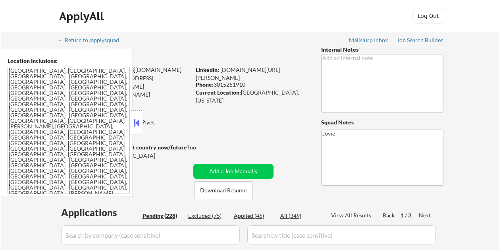
select select ""pending""
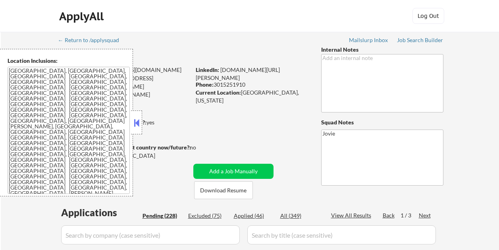
select select ""pending""
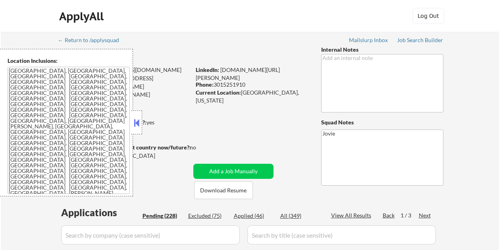
select select ""pending""
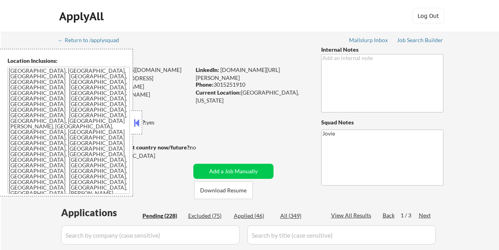
select select ""pending""
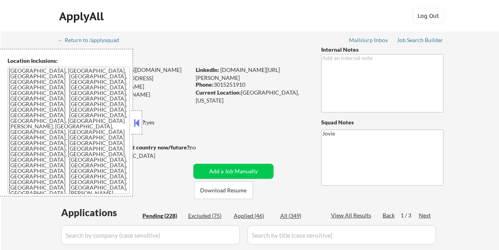
select select ""pending""
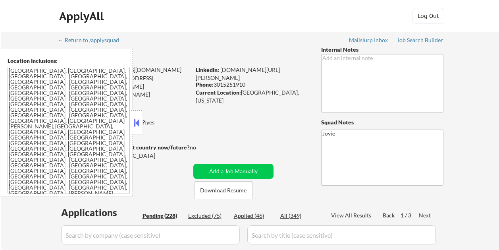
select select ""pending""
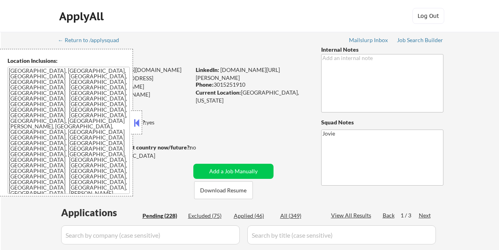
select select ""pending""
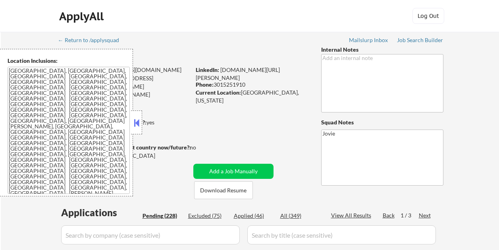
select select ""pending""
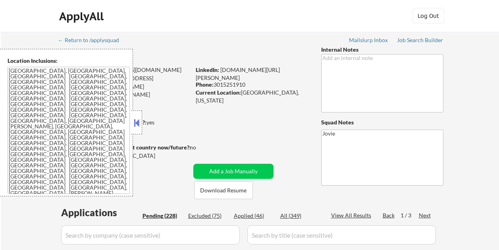
select select ""pending""
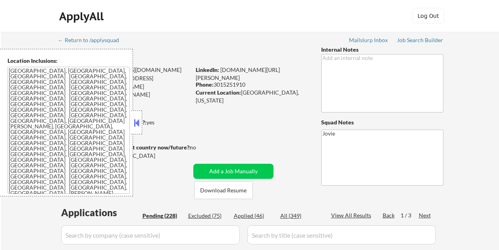
select select ""pending""
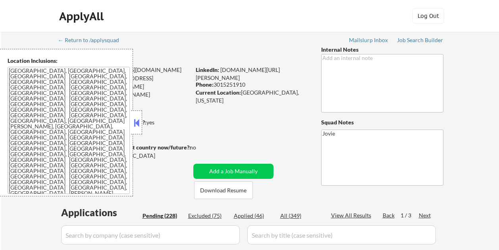
select select ""pending""
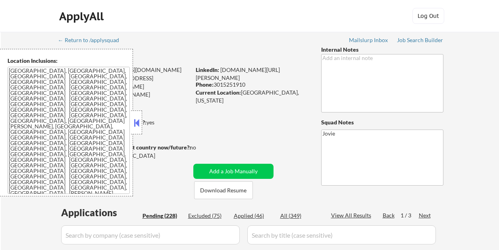
select select ""pending""
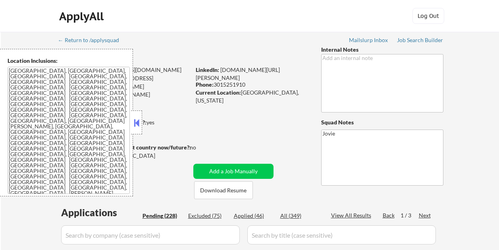
select select ""pending""
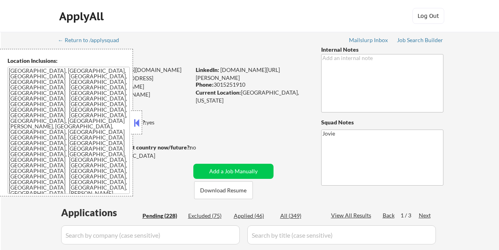
select select ""pending""
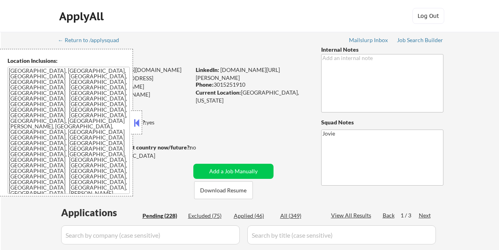
select select ""pending""
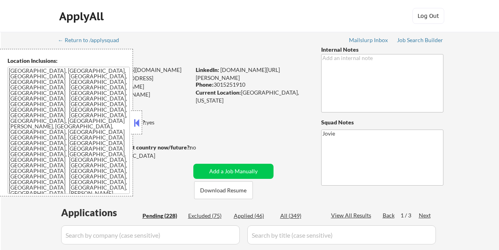
select select ""pending""
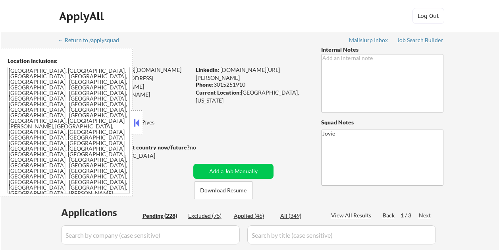
select select ""pending""
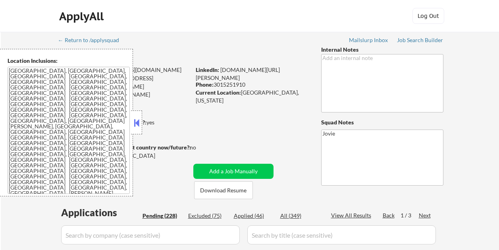
select select ""pending""
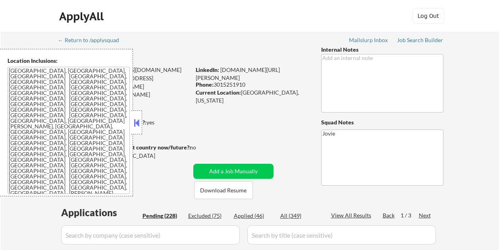
select select ""pending""
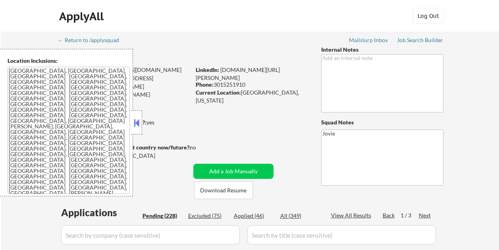
select select ""pending""
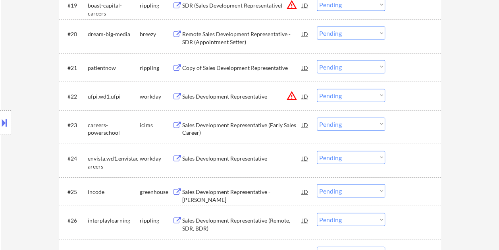
scroll to position [900, 0]
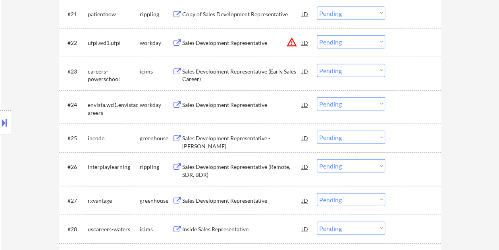
click at [404, 137] on div at bounding box center [413, 138] width 35 height 14
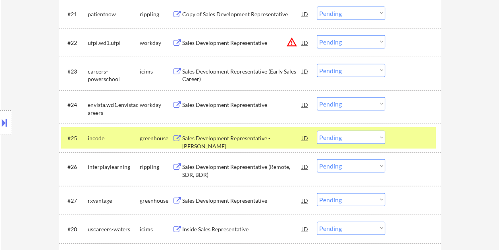
click at [217, 143] on div "Sales Development Representative - [PERSON_NAME]" at bounding box center [242, 138] width 120 height 14
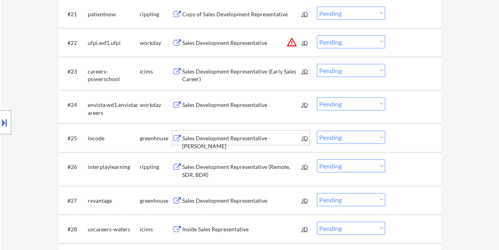
click at [409, 137] on div at bounding box center [413, 138] width 35 height 14
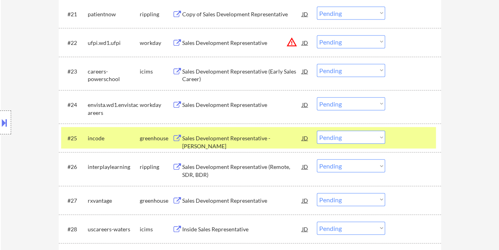
click at [377, 135] on select "Choose an option... Pending Applied Excluded (Questions) Excluded (Expired) Exc…" at bounding box center [351, 137] width 68 height 13
click at [317, 131] on select "Choose an option... Pending Applied Excluded (Questions) Excluded (Expired) Exc…" at bounding box center [351, 137] width 68 height 13
select select ""pending""
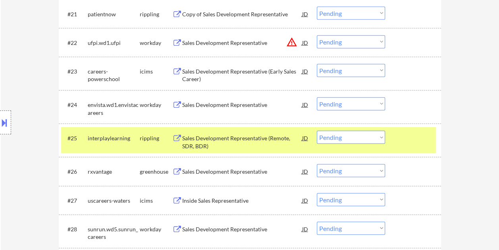
drag, startPoint x: 400, startPoint y: 131, endPoint x: 400, endPoint y: 135, distance: 4.0
click at [401, 131] on div at bounding box center [413, 138] width 35 height 14
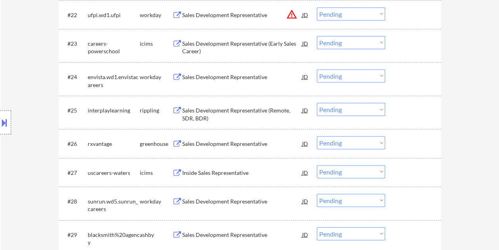
scroll to position [940, 0]
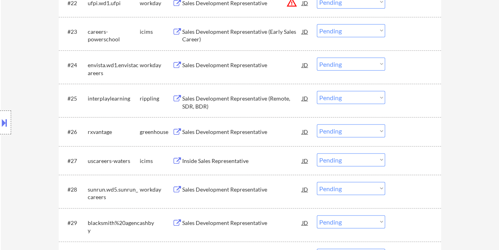
click at [399, 132] on div at bounding box center [413, 131] width 35 height 14
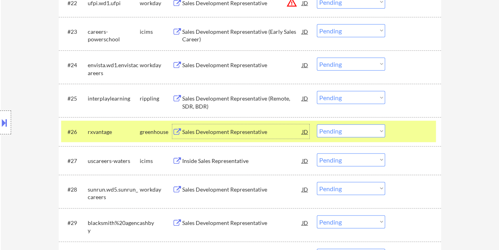
click at [201, 132] on div "Sales Development Representative" at bounding box center [242, 132] width 120 height 8
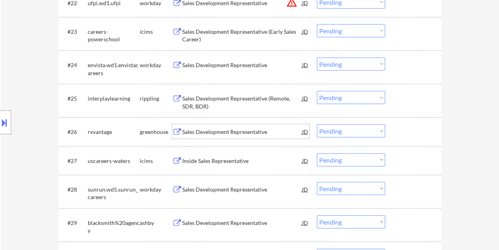
click at [409, 128] on div at bounding box center [413, 131] width 35 height 14
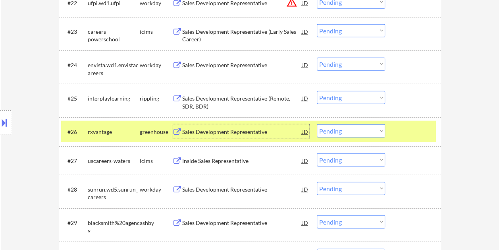
click at [218, 125] on div "Sales Development Representative" at bounding box center [242, 131] width 120 height 14
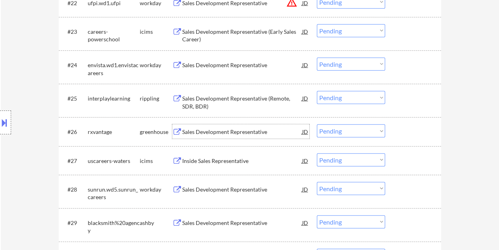
click at [394, 121] on div "#26 rxvantage greenhouse Sales Development Representative JD Choose an option..…" at bounding box center [248, 131] width 375 height 21
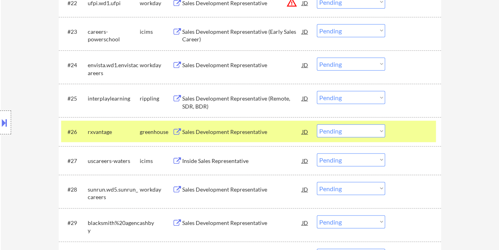
click at [381, 131] on select "Choose an option... Pending Applied Excluded (Questions) Excluded (Expired) Exc…" at bounding box center [351, 130] width 68 height 13
click at [317, 124] on select "Choose an option... Pending Applied Excluded (Questions) Excluded (Expired) Exc…" at bounding box center [351, 130] width 68 height 13
select select ""pending""
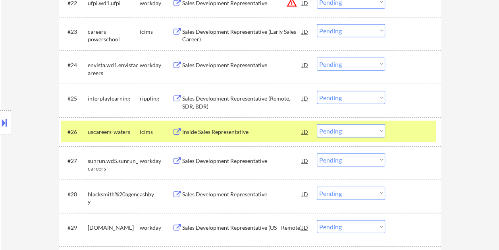
click at [407, 131] on div at bounding box center [413, 131] width 35 height 14
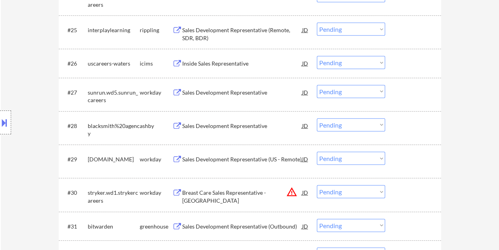
scroll to position [1019, 0]
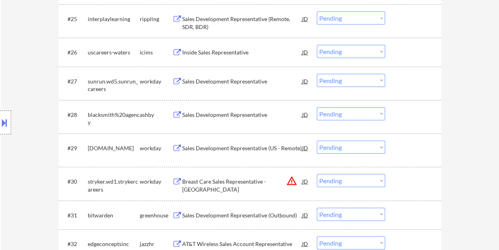
click at [412, 124] on div "#28 blacksmith%20agency [PERSON_NAME] Sales Development Representative [PERSON_…" at bounding box center [248, 117] width 375 height 26
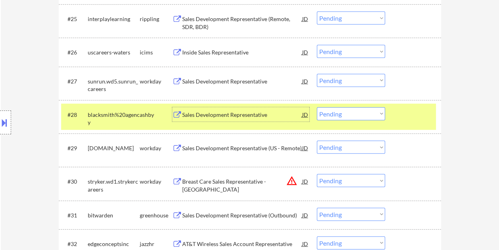
click at [235, 115] on div "Sales Development Representative" at bounding box center [242, 115] width 120 height 8
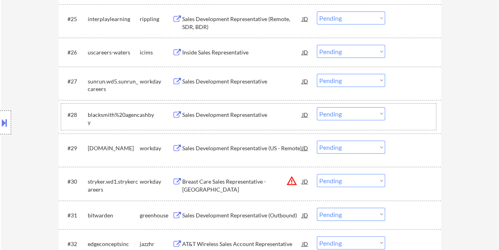
click at [404, 113] on div at bounding box center [413, 114] width 35 height 14
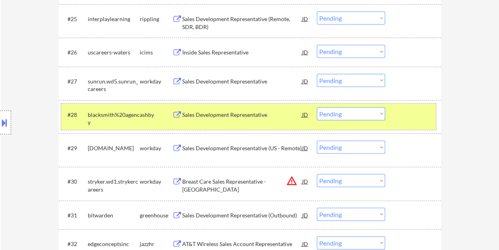
click at [380, 116] on select "Choose an option... Pending Applied Excluded (Questions) Excluded (Expired) Exc…" at bounding box center [351, 113] width 68 height 13
click at [317, 107] on select "Choose an option... Pending Applied Excluded (Questions) Excluded (Expired) Exc…" at bounding box center [351, 113] width 68 height 13
select select ""pending""
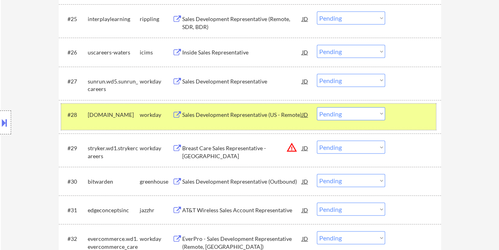
click at [408, 117] on div at bounding box center [413, 114] width 35 height 14
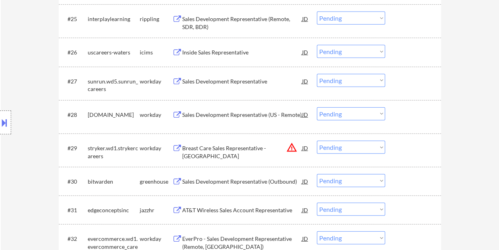
scroll to position [1059, 0]
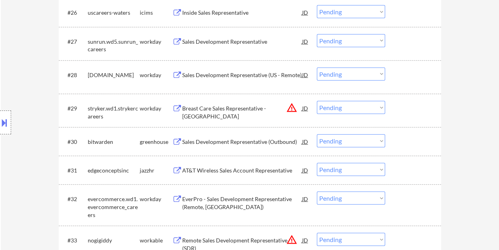
click at [398, 138] on div at bounding box center [413, 141] width 35 height 14
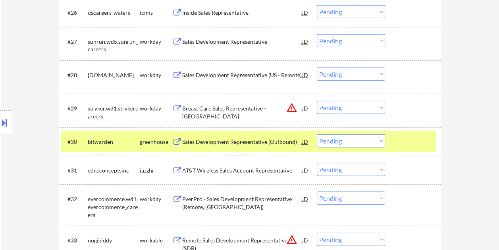
click at [204, 138] on div "Sales Development Representative (Outbound)" at bounding box center [242, 142] width 120 height 8
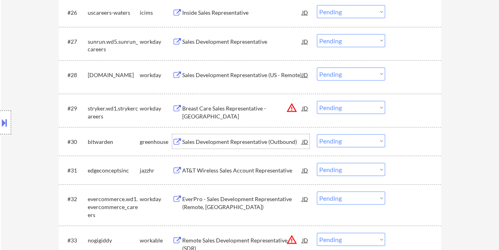
click at [413, 137] on div at bounding box center [413, 141] width 35 height 14
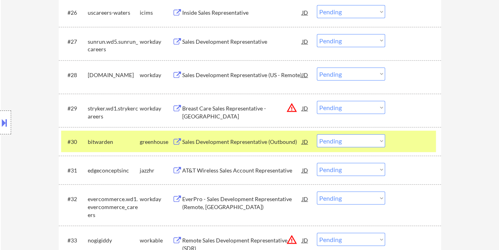
click at [375, 140] on select "Choose an option... Pending Applied Excluded (Questions) Excluded (Expired) Exc…" at bounding box center [351, 140] width 68 height 13
click at [317, 134] on select "Choose an option... Pending Applied Excluded (Questions) Excluded (Expired) Exc…" at bounding box center [351, 140] width 68 height 13
select select ""pending""
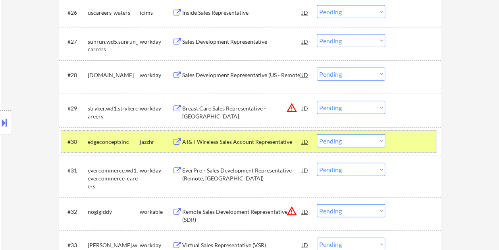
click at [400, 141] on div at bounding box center [413, 141] width 35 height 14
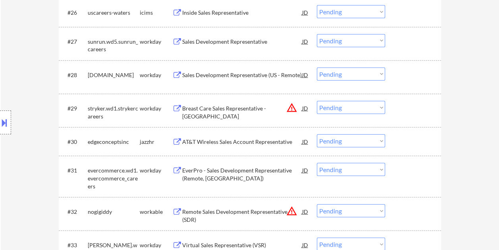
scroll to position [1098, 0]
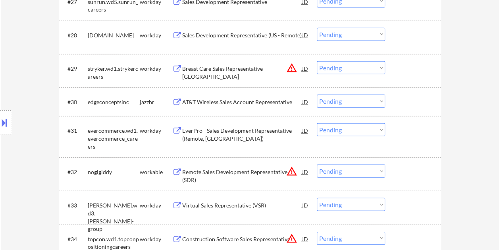
click at [409, 175] on div at bounding box center [413, 171] width 35 height 14
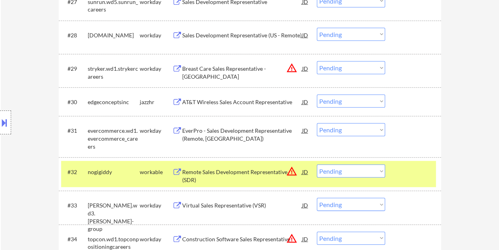
click at [228, 168] on div "Remote Sales Development Representative (SDR)" at bounding box center [242, 175] width 120 height 15
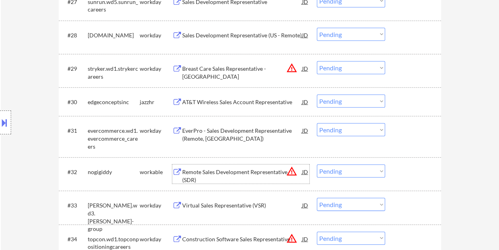
click at [406, 168] on div at bounding box center [413, 171] width 35 height 14
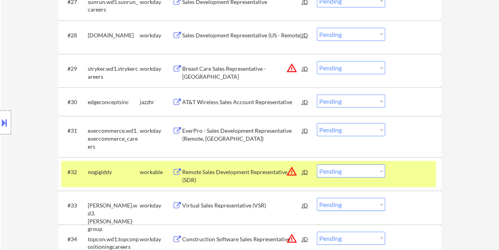
click at [375, 168] on select "Choose an option... Pending Applied Excluded (Questions) Excluded (Expired) Exc…" at bounding box center [351, 170] width 68 height 13
click at [317, 164] on select "Choose an option... Pending Applied Excluded (Questions) Excluded (Expired) Exc…" at bounding box center [351, 170] width 68 height 13
select select ""pending""
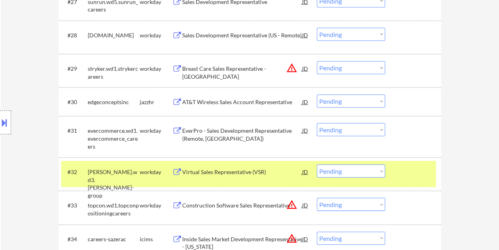
click at [408, 169] on div at bounding box center [413, 171] width 35 height 14
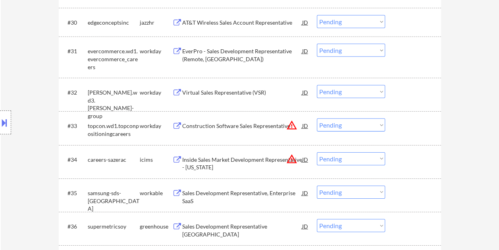
scroll to position [1217, 0]
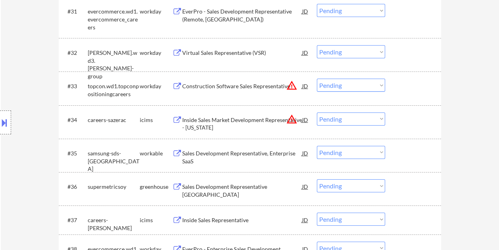
drag, startPoint x: 411, startPoint y: 151, endPoint x: 336, endPoint y: 151, distance: 74.6
click at [411, 151] on div at bounding box center [413, 153] width 35 height 14
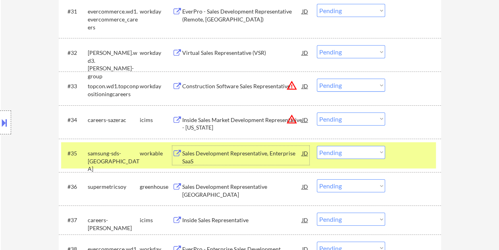
click at [244, 155] on div "Sales Development Representative, Enterprise SaaS" at bounding box center [242, 156] width 120 height 15
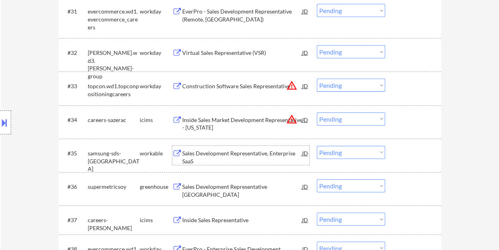
click at [402, 156] on div at bounding box center [413, 153] width 35 height 14
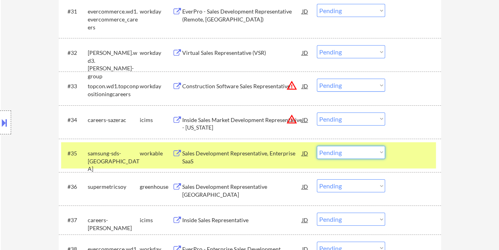
click at [379, 154] on select "Choose an option... Pending Applied Excluded (Questions) Excluded (Expired) Exc…" at bounding box center [351, 152] width 68 height 13
click at [317, 146] on select "Choose an option... Pending Applied Excluded (Questions) Excluded (Expired) Exc…" at bounding box center [351, 152] width 68 height 13
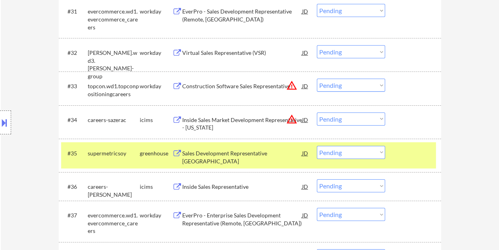
click at [406, 156] on div at bounding box center [413, 153] width 35 height 14
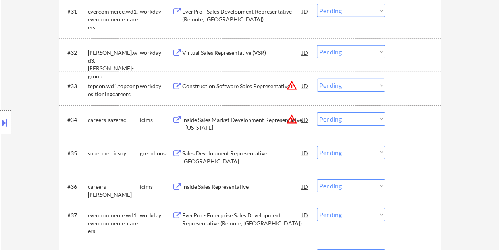
click at [408, 159] on div at bounding box center [413, 153] width 35 height 14
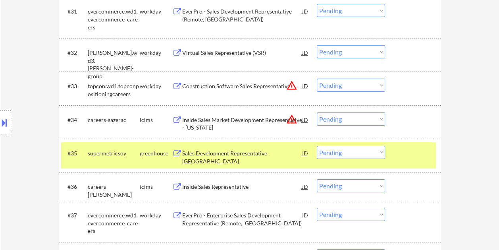
click at [214, 153] on div "Sales Development Representative [GEOGRAPHIC_DATA]" at bounding box center [242, 156] width 120 height 15
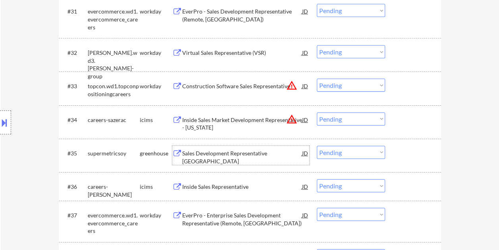
click at [414, 156] on div at bounding box center [413, 153] width 35 height 14
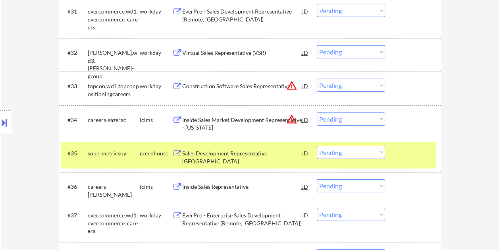
click at [383, 151] on select "Choose an option... Pending Applied Excluded (Questions) Excluded (Expired) Exc…" at bounding box center [351, 152] width 68 height 13
click at [317, 146] on select "Choose an option... Pending Applied Excluded (Questions) Excluded (Expired) Exc…" at bounding box center [351, 152] width 68 height 13
select select ""pending""
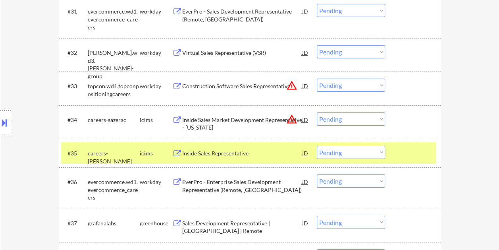
click at [416, 150] on div at bounding box center [413, 153] width 35 height 14
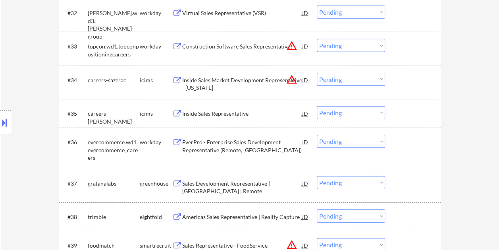
scroll to position [1297, 0]
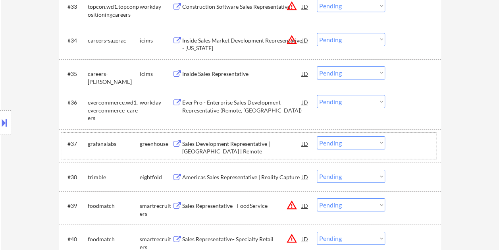
drag, startPoint x: 416, startPoint y: 147, endPoint x: 301, endPoint y: 149, distance: 115.5
click at [416, 147] on div at bounding box center [413, 143] width 35 height 14
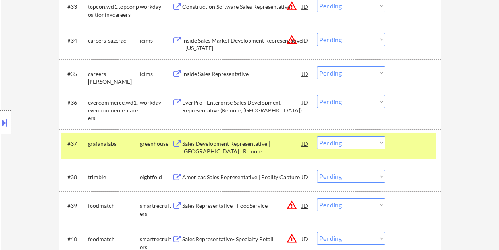
click at [260, 146] on div "Sales Development Representative | [GEOGRAPHIC_DATA] | Remote" at bounding box center [242, 147] width 120 height 15
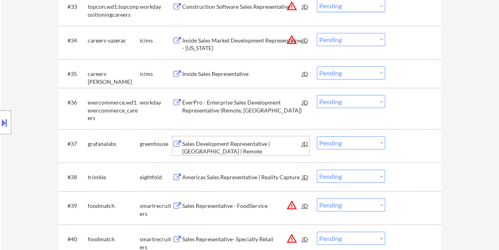
click at [396, 144] on div "#37 grafanalabs greenhouse Sales Development Representative | [GEOGRAPHIC_DATA]…" at bounding box center [248, 146] width 375 height 26
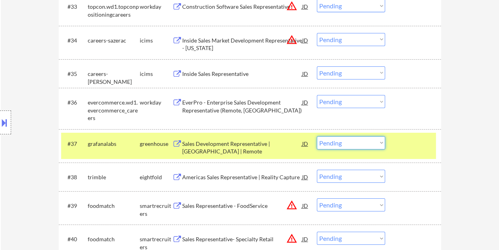
click at [380, 142] on select "Choose an option... Pending Applied Excluded (Questions) Excluded (Expired) Exc…" at bounding box center [351, 142] width 68 height 13
click at [317, 136] on select "Choose an option... Pending Applied Excluded (Questions) Excluded (Expired) Exc…" at bounding box center [351, 142] width 68 height 13
select select ""pending""
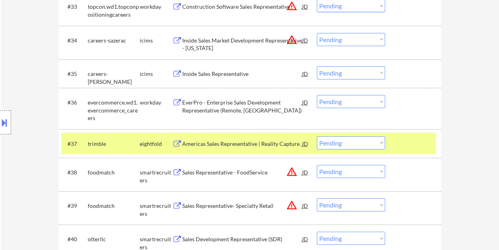
click at [427, 136] on div at bounding box center [413, 143] width 35 height 14
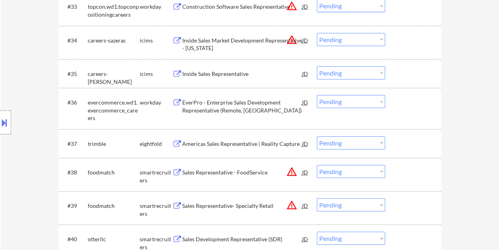
click at [400, 168] on div at bounding box center [413, 172] width 35 height 14
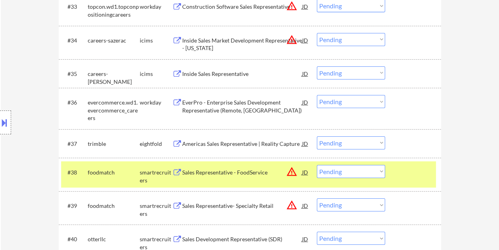
drag, startPoint x: 165, startPoint y: 178, endPoint x: 170, endPoint y: 175, distance: 5.7
click at [165, 178] on div "smartrecruiters" at bounding box center [156, 175] width 33 height 15
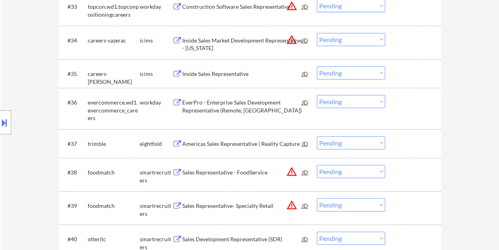
click at [402, 171] on div at bounding box center [413, 172] width 35 height 14
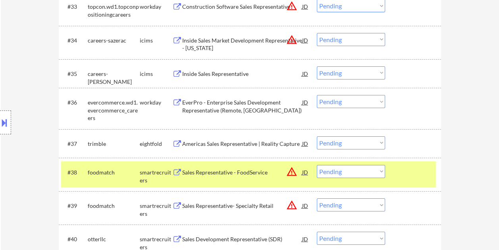
click at [272, 168] on div "Sales Representative - FoodService" at bounding box center [242, 172] width 120 height 8
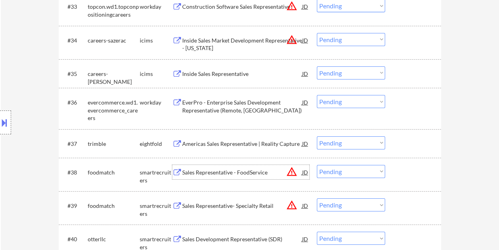
click at [404, 178] on div at bounding box center [413, 172] width 35 height 14
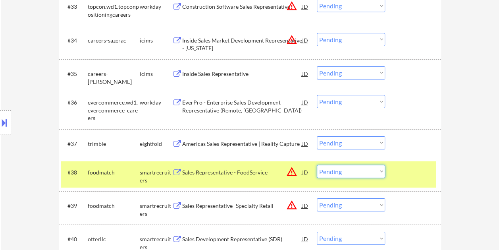
click at [381, 172] on select "Choose an option... Pending Applied Excluded (Questions) Excluded (Expired) Exc…" at bounding box center [351, 171] width 68 height 13
click at [317, 165] on select "Choose an option... Pending Applied Excluded (Questions) Excluded (Expired) Exc…" at bounding box center [351, 171] width 68 height 13
select select ""pending""
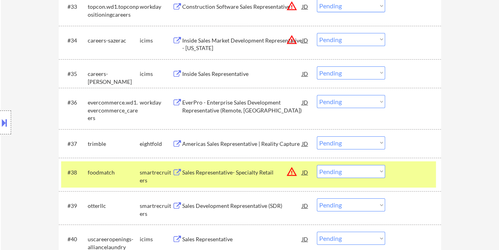
click at [400, 173] on div at bounding box center [413, 172] width 35 height 14
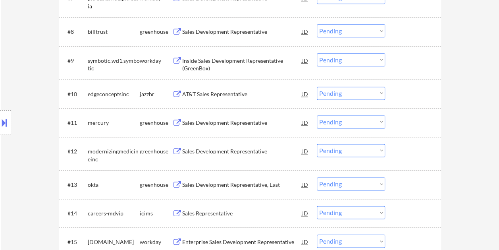
scroll to position [486, 0]
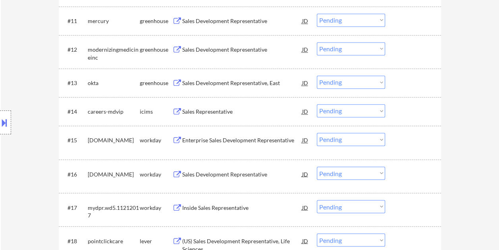
scroll to position [618, 0]
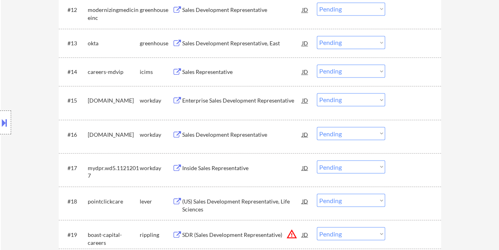
drag, startPoint x: 421, startPoint y: 198, endPoint x: 405, endPoint y: 199, distance: 16.0
click at [420, 198] on div at bounding box center [413, 200] width 35 height 14
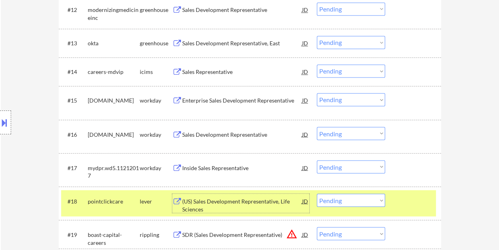
click at [210, 196] on div "(US) Sales Development Representative, Life Sciences" at bounding box center [242, 202] width 120 height 19
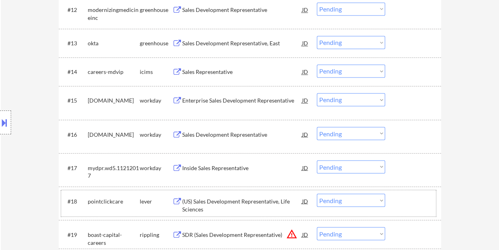
click at [406, 204] on div at bounding box center [413, 200] width 35 height 14
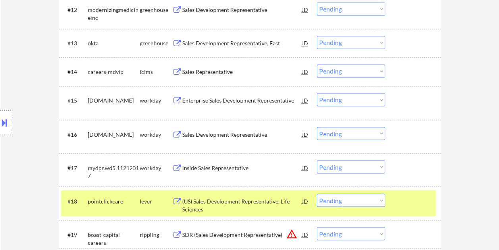
click at [377, 201] on select "Choose an option... Pending Applied Excluded (Questions) Excluded (Expired) Exc…" at bounding box center [351, 199] width 68 height 13
click at [317, 193] on select "Choose an option... Pending Applied Excluded (Questions) Excluded (Expired) Exc…" at bounding box center [351, 199] width 68 height 13
select select ""pending""
click at [415, 207] on div at bounding box center [413, 200] width 35 height 14
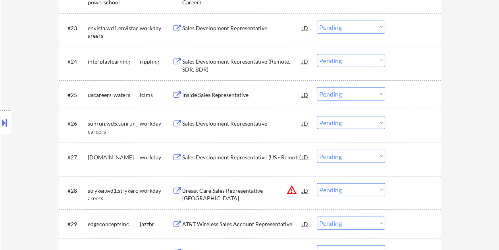
scroll to position [979, 0]
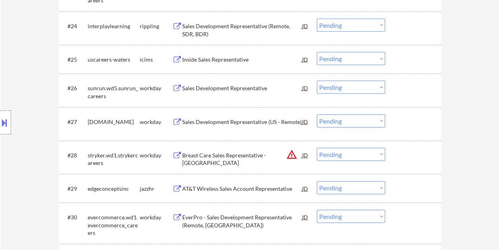
click at [408, 115] on div at bounding box center [413, 121] width 35 height 14
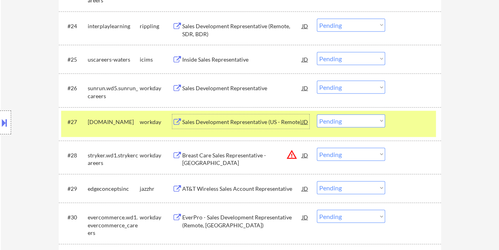
click at [233, 120] on div "Sales Development Representative (US - Remote)" at bounding box center [242, 122] width 120 height 8
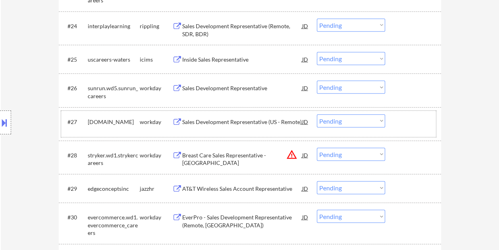
drag, startPoint x: 415, startPoint y: 124, endPoint x: 389, endPoint y: 126, distance: 26.3
click at [414, 125] on div at bounding box center [413, 121] width 35 height 14
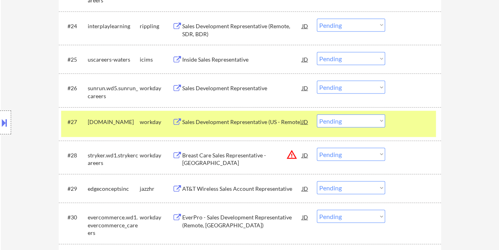
click at [383, 120] on select "Choose an option... Pending Applied Excluded (Questions) Excluded (Expired) Exc…" at bounding box center [351, 120] width 68 height 13
click at [317, 114] on select "Choose an option... Pending Applied Excluded (Questions) Excluded (Expired) Exc…" at bounding box center [351, 120] width 68 height 13
select select ""pending""
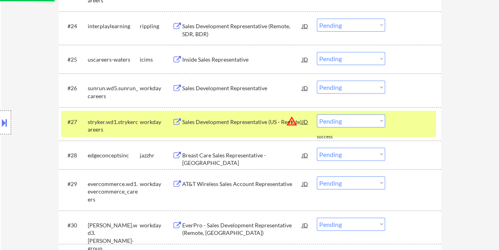
click at [401, 122] on div at bounding box center [413, 121] width 35 height 14
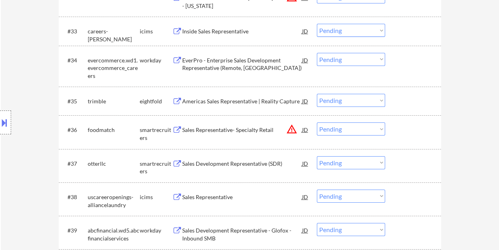
scroll to position [1308, 0]
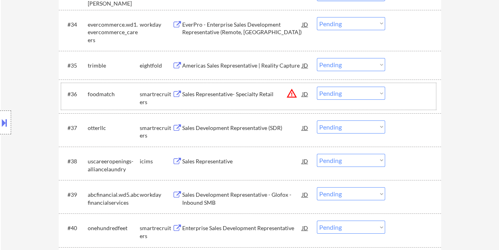
click at [392, 89] on div "#36 foodmatch smartrecruiters Sales Representative- Specialty Retail JD warning…" at bounding box center [248, 96] width 375 height 26
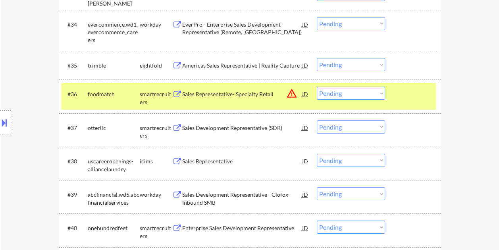
click at [241, 98] on div "Sales Representative- Specialty Retail" at bounding box center [242, 94] width 120 height 14
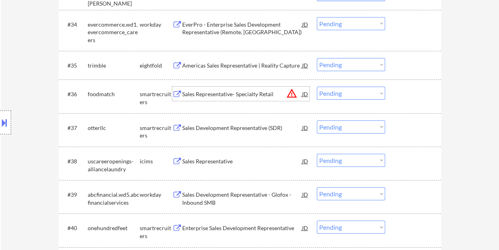
click at [402, 94] on div at bounding box center [413, 94] width 35 height 14
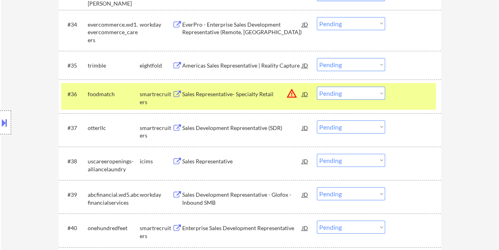
click at [381, 92] on select "Choose an option... Pending Applied Excluded (Questions) Excluded (Expired) Exc…" at bounding box center [351, 93] width 68 height 13
click at [317, 87] on select "Choose an option... Pending Applied Excluded (Questions) Excluded (Expired) Exc…" at bounding box center [351, 93] width 68 height 13
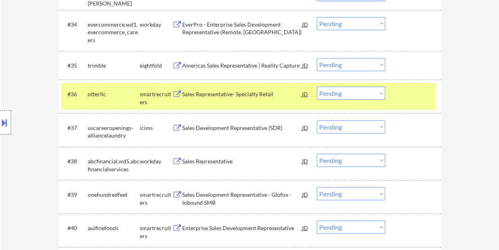
click at [398, 92] on div at bounding box center [413, 94] width 35 height 14
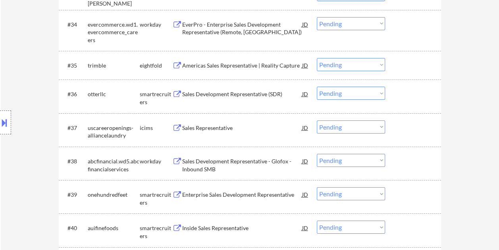
click at [403, 97] on div at bounding box center [413, 94] width 35 height 14
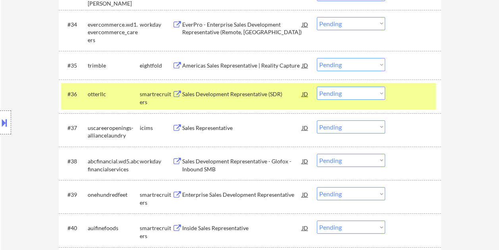
click at [263, 95] on div "Sales Development Representative (SDR)" at bounding box center [242, 94] width 120 height 8
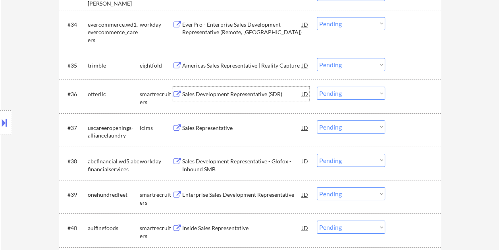
drag, startPoint x: 414, startPoint y: 97, endPoint x: 394, endPoint y: 98, distance: 19.9
click at [411, 97] on div at bounding box center [413, 94] width 35 height 14
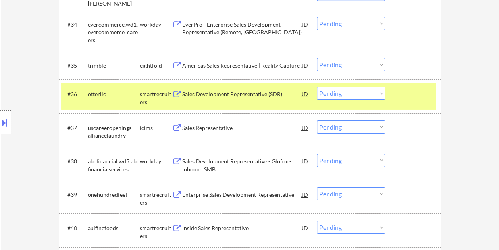
click at [379, 94] on select "Choose an option... Pending Applied Excluded (Questions) Excluded (Expired) Exc…" at bounding box center [351, 93] width 68 height 13
click at [381, 90] on select "Choose an option... Pending Applied Excluded (Questions) Excluded (Expired) Exc…" at bounding box center [351, 93] width 68 height 13
click at [317, 87] on select "Choose an option... Pending Applied Excluded (Questions) Excluded (Expired) Exc…" at bounding box center [351, 93] width 68 height 13
select select ""pending""
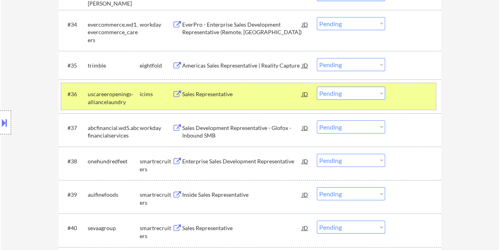
click at [419, 106] on div "#36 uscareeropenings-alliancelaundry icims Sales Representative JD warning_ambe…" at bounding box center [248, 96] width 375 height 26
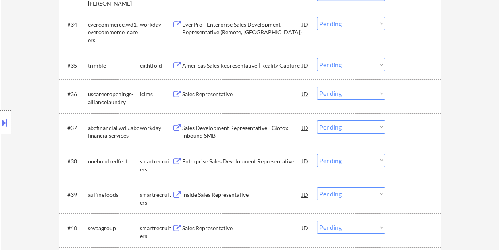
drag, startPoint x: 407, startPoint y: 158, endPoint x: 412, endPoint y: 157, distance: 4.8
click at [408, 158] on div at bounding box center [413, 161] width 35 height 14
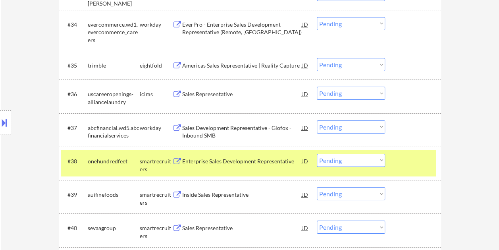
click at [261, 164] on div "Enterprise Sales Development Representative" at bounding box center [242, 161] width 120 height 8
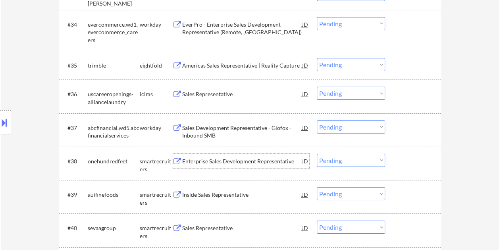
click at [400, 154] on div at bounding box center [413, 161] width 35 height 14
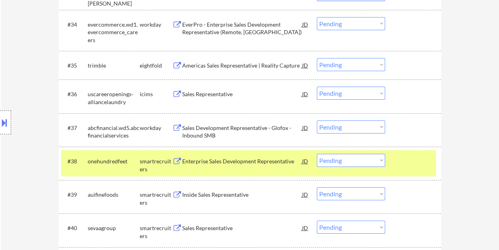
click at [379, 159] on select "Choose an option... Pending Applied Excluded (Questions) Excluded (Expired) Exc…" at bounding box center [351, 160] width 68 height 13
click at [317, 154] on select "Choose an option... Pending Applied Excluded (Questions) Excluded (Expired) Exc…" at bounding box center [351, 160] width 68 height 13
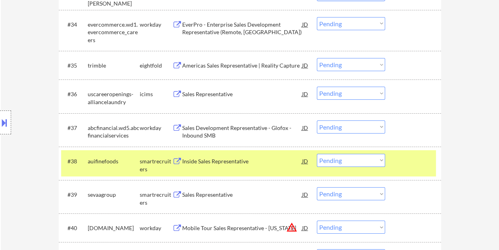
click at [405, 163] on div at bounding box center [413, 161] width 35 height 14
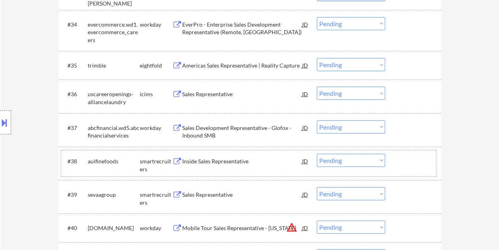
click at [406, 160] on div at bounding box center [413, 161] width 35 height 14
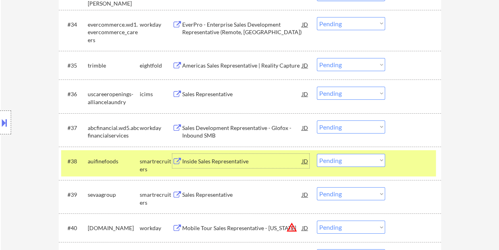
click at [242, 164] on div "Inside Sales Representative" at bounding box center [242, 161] width 120 height 8
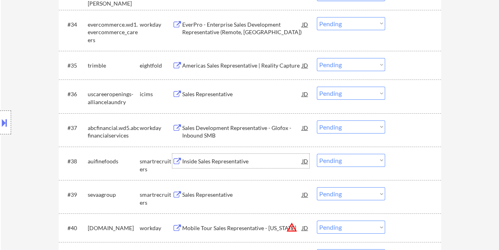
click at [401, 159] on div at bounding box center [413, 161] width 35 height 14
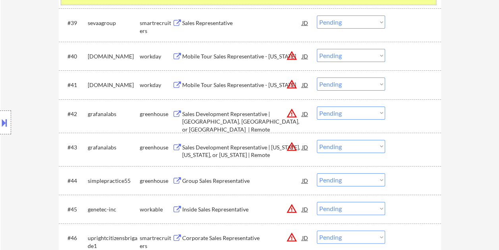
scroll to position [1301, 0]
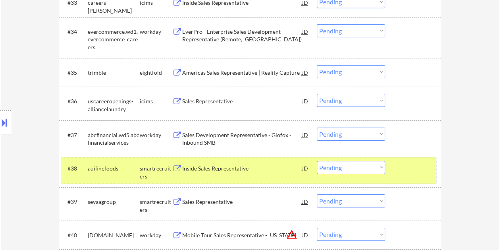
click at [381, 165] on select "Choose an option... Pending Applied Excluded (Questions) Excluded (Expired) Exc…" at bounding box center [351, 167] width 68 height 13
click at [317, 161] on select "Choose an option... Pending Applied Excluded (Questions) Excluded (Expired) Exc…" at bounding box center [351, 167] width 68 height 13
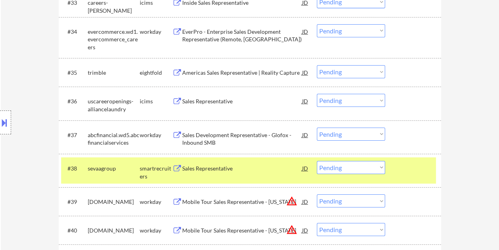
click at [405, 166] on div at bounding box center [413, 168] width 35 height 14
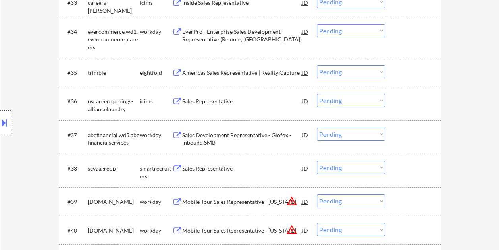
click at [408, 167] on div at bounding box center [413, 168] width 35 height 14
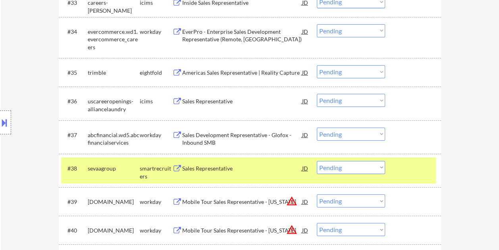
click at [204, 168] on div "Sales Representative" at bounding box center [242, 168] width 120 height 8
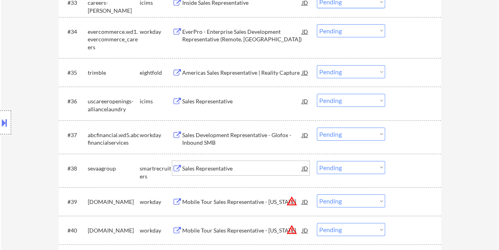
click at [398, 171] on div at bounding box center [413, 168] width 35 height 14
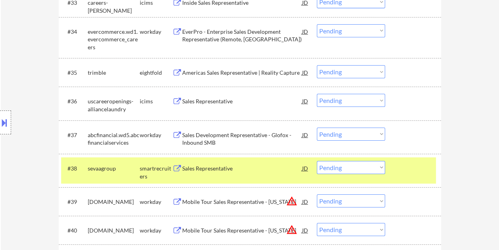
click at [379, 168] on select "Choose an option... Pending Applied Excluded (Questions) Excluded (Expired) Exc…" at bounding box center [351, 167] width 68 height 13
click at [317, 161] on select "Choose an option... Pending Applied Excluded (Questions) Excluded (Expired) Exc…" at bounding box center [351, 167] width 68 height 13
select select ""pending""
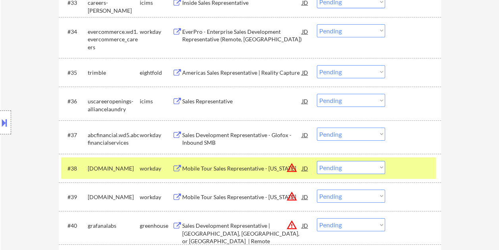
click at [401, 162] on div at bounding box center [413, 168] width 35 height 14
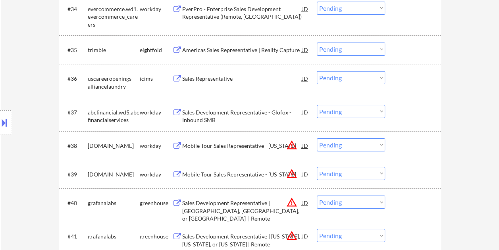
scroll to position [1340, 0]
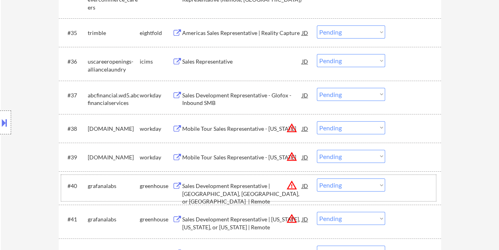
click at [412, 185] on div at bounding box center [413, 185] width 35 height 14
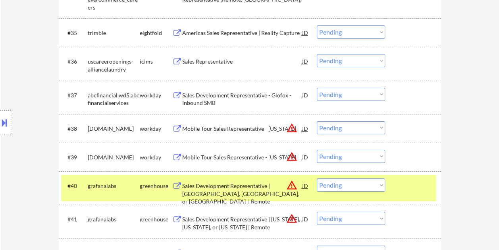
click at [196, 185] on div "Sales Development Representative | [GEOGRAPHIC_DATA], [GEOGRAPHIC_DATA], or [GE…" at bounding box center [242, 193] width 120 height 23
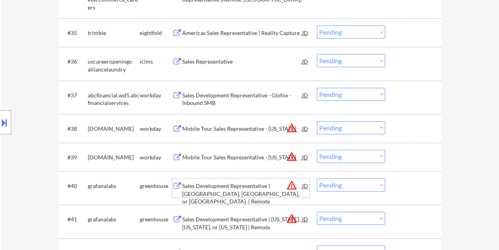
click at [394, 190] on div "#40 grafanalabs greenhouse Sales Development Representative | [GEOGRAPHIC_DATA]…" at bounding box center [248, 188] width 375 height 26
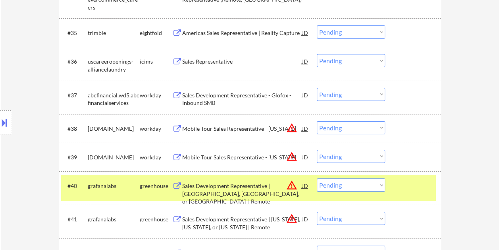
click at [377, 185] on select "Choose an option... Pending Applied Excluded (Questions) Excluded (Expired) Exc…" at bounding box center [351, 184] width 68 height 13
click at [317, 178] on select "Choose an option... Pending Applied Excluded (Questions) Excluded (Expired) Exc…" at bounding box center [351, 184] width 68 height 13
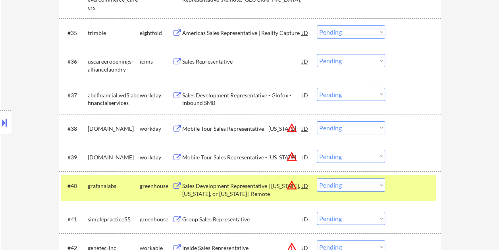
click at [413, 190] on div at bounding box center [413, 185] width 35 height 14
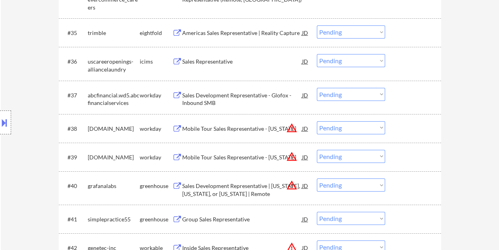
drag, startPoint x: 409, startPoint y: 189, endPoint x: 285, endPoint y: 193, distance: 124.3
click at [410, 188] on div at bounding box center [413, 185] width 35 height 14
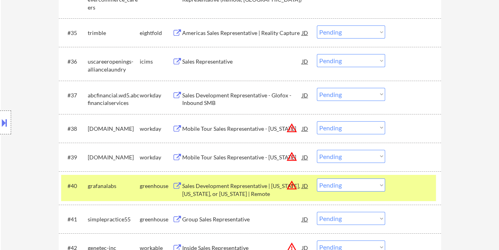
click at [253, 180] on div "Sales Development Representative | [US_STATE], [US_STATE], or [US_STATE] | Remo…" at bounding box center [242, 187] width 120 height 19
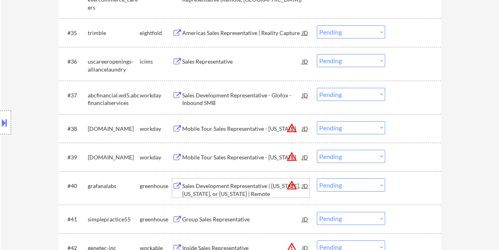
click at [394, 185] on div "#40 grafanalabs greenhouse Sales Development Representative | [US_STATE], [US_S…" at bounding box center [248, 188] width 375 height 26
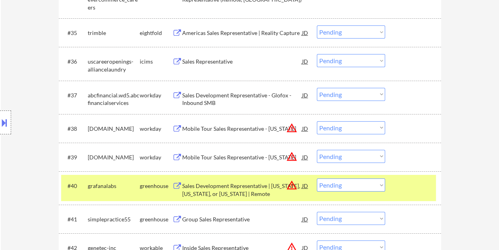
click at [377, 185] on select "Choose an option... Pending Applied Excluded (Questions) Excluded (Expired) Exc…" at bounding box center [351, 184] width 68 height 13
click at [317, 178] on select "Choose an option... Pending Applied Excluded (Questions) Excluded (Expired) Exc…" at bounding box center [351, 184] width 68 height 13
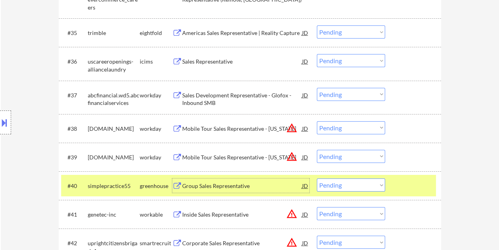
click at [249, 187] on div "Group Sales Representative" at bounding box center [242, 186] width 120 height 8
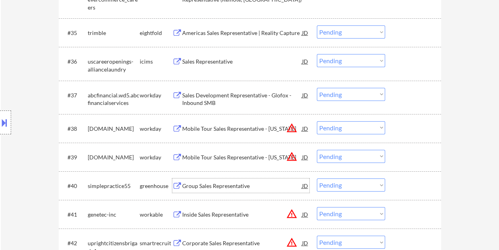
click at [413, 181] on div at bounding box center [413, 185] width 35 height 14
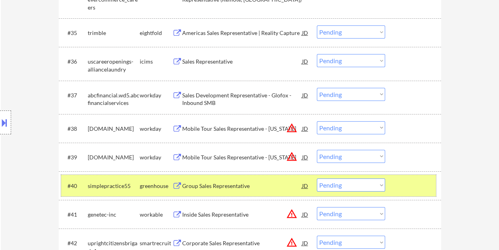
click at [375, 185] on select "Choose an option... Pending Applied Excluded (Questions) Excluded (Expired) Exc…" at bounding box center [351, 184] width 68 height 13
click at [317, 178] on select "Choose an option... Pending Applied Excluded (Questions) Excluded (Expired) Exc…" at bounding box center [351, 184] width 68 height 13
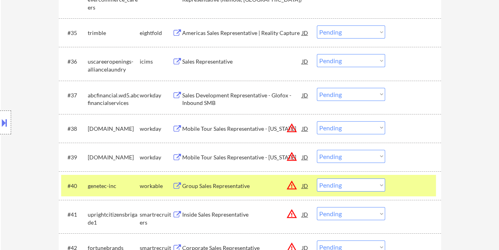
click at [395, 181] on div "#40 genetec-inc workable Group Sales Representative JD warning_amber Choose an …" at bounding box center [248, 185] width 375 height 21
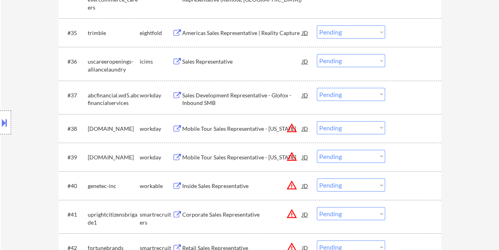
click at [417, 185] on div at bounding box center [413, 185] width 35 height 14
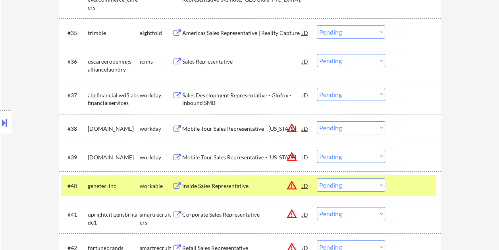
click at [215, 182] on div "Inside Sales Representative" at bounding box center [242, 186] width 120 height 8
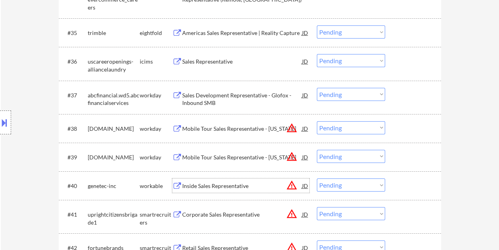
click at [383, 184] on select "Choose an option... Pending Applied Excluded (Questions) Excluded (Expired) Exc…" at bounding box center [351, 184] width 68 height 13
click at [317, 178] on select "Choose an option... Pending Applied Excluded (Questions) Excluded (Expired) Exc…" at bounding box center [351, 184] width 68 height 13
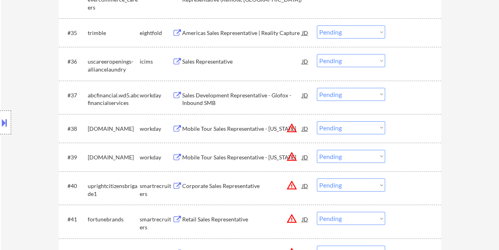
click at [409, 191] on div at bounding box center [413, 185] width 35 height 14
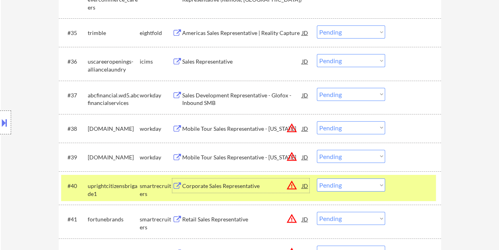
click at [219, 186] on div "Corporate Sales Representative" at bounding box center [242, 186] width 120 height 8
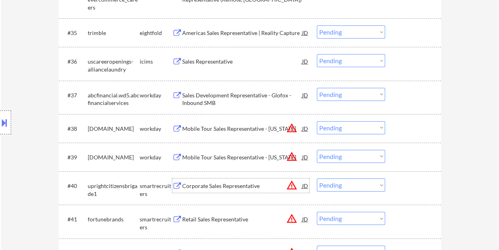
drag, startPoint x: 400, startPoint y: 181, endPoint x: 392, endPoint y: 182, distance: 7.6
click at [399, 181] on div at bounding box center [413, 185] width 35 height 14
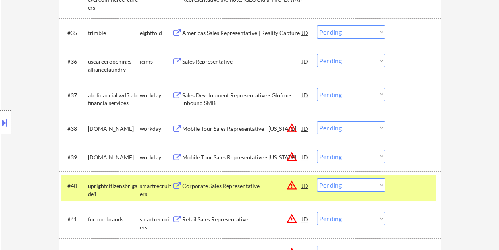
click at [379, 185] on select "Choose an option... Pending Applied Excluded (Questions) Excluded (Expired) Exc…" at bounding box center [351, 184] width 68 height 13
click at [317, 178] on select "Choose an option... Pending Applied Excluded (Questions) Excluded (Expired) Exc…" at bounding box center [351, 184] width 68 height 13
click at [392, 185] on div "#40 fortunebrands smartrecruiters Retail Sales Representative JD warning_amber …" at bounding box center [248, 188] width 375 height 26
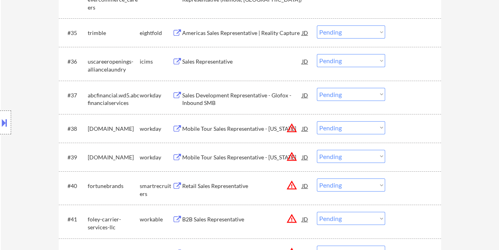
drag, startPoint x: 402, startPoint y: 186, endPoint x: 356, endPoint y: 186, distance: 46.8
click at [402, 186] on div at bounding box center [413, 185] width 35 height 14
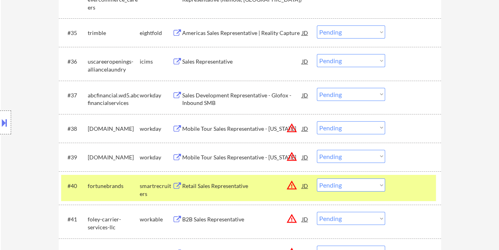
click at [232, 184] on div "Retail Sales Representative" at bounding box center [242, 186] width 120 height 8
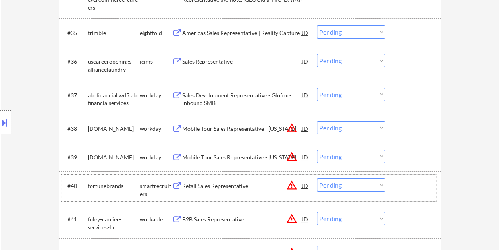
click at [394, 185] on div "#40 fortunebrands smartrecruiters Retail Sales Representative JD warning_amber …" at bounding box center [248, 188] width 375 height 26
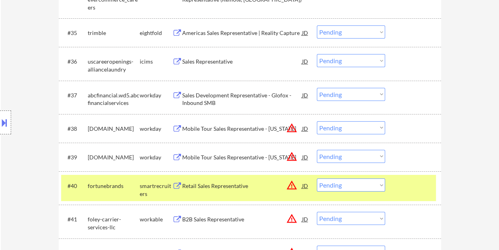
click at [377, 183] on select "Choose an option... Pending Applied Excluded (Questions) Excluded (Expired) Exc…" at bounding box center [351, 184] width 68 height 13
click at [317, 178] on select "Choose an option... Pending Applied Excluded (Questions) Excluded (Expired) Exc…" at bounding box center [351, 184] width 68 height 13
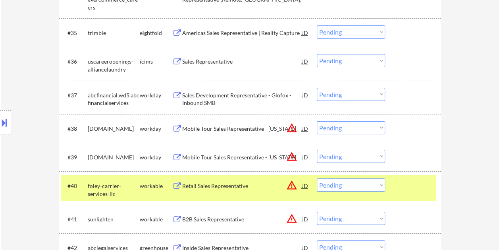
click at [413, 188] on div at bounding box center [413, 185] width 35 height 14
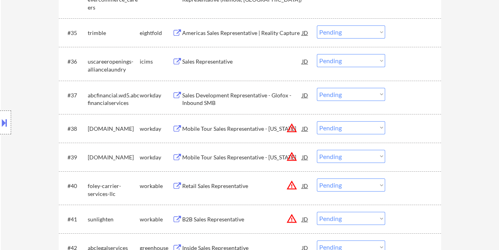
drag, startPoint x: 413, startPoint y: 186, endPoint x: 382, endPoint y: 188, distance: 31.4
click at [413, 186] on div at bounding box center [413, 185] width 35 height 14
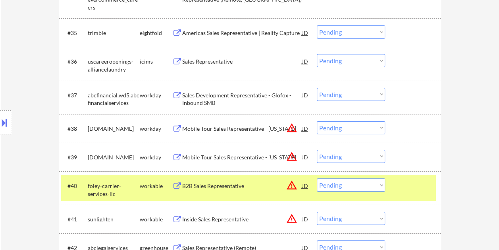
click at [409, 188] on div at bounding box center [413, 185] width 35 height 14
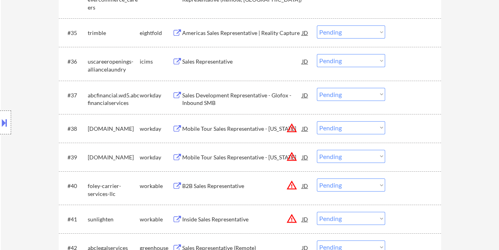
click at [410, 188] on div at bounding box center [413, 185] width 35 height 14
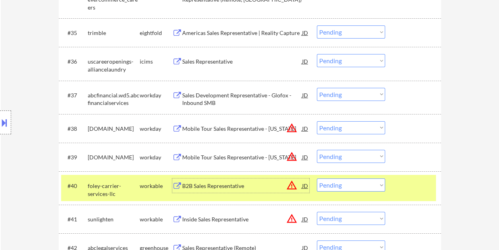
click at [223, 185] on div "B2B Sales Representative" at bounding box center [242, 186] width 120 height 8
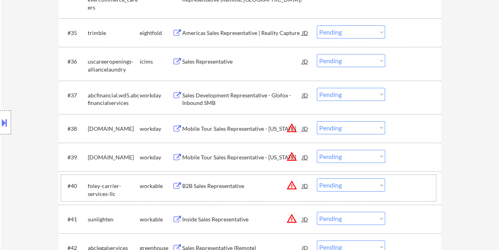
click at [411, 187] on div at bounding box center [413, 185] width 35 height 14
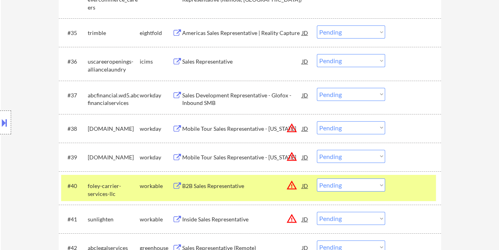
click at [379, 185] on select "Choose an option... Pending Applied Excluded (Questions) Excluded (Expired) Exc…" at bounding box center [351, 184] width 68 height 13
click at [317, 178] on select "Choose an option... Pending Applied Excluded (Questions) Excluded (Expired) Exc…" at bounding box center [351, 184] width 68 height 13
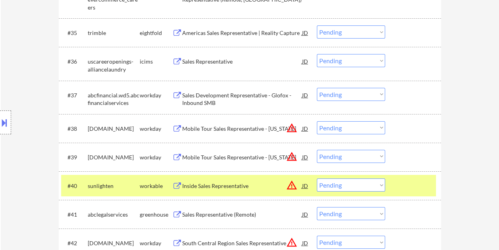
click at [402, 183] on div at bounding box center [413, 185] width 35 height 14
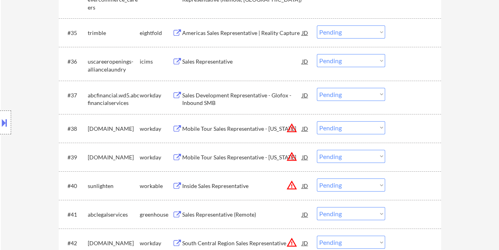
click at [406, 182] on div at bounding box center [413, 185] width 35 height 14
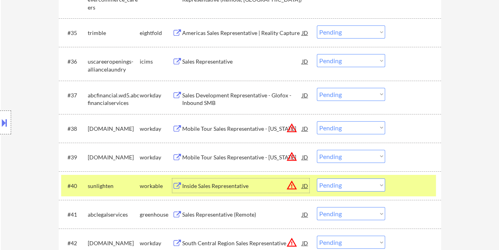
click at [248, 187] on div "Inside Sales Representative" at bounding box center [242, 186] width 120 height 8
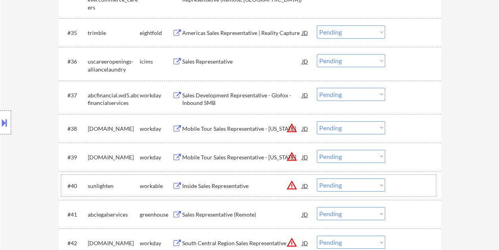
click at [398, 187] on div at bounding box center [413, 185] width 35 height 14
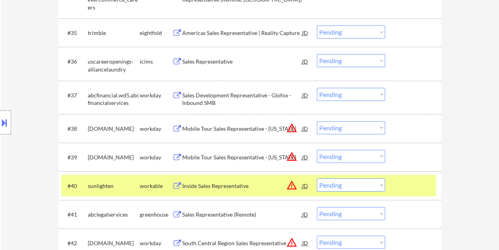
click at [386, 186] on div "#40 sunlighten workable Inside Sales Representative JD warning_amber Choose an …" at bounding box center [248, 185] width 375 height 21
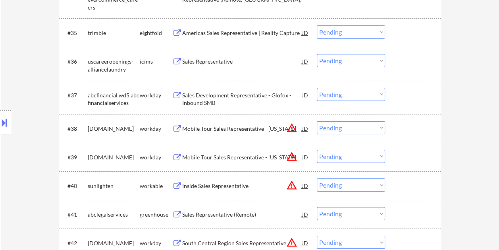
click at [397, 186] on div at bounding box center [413, 185] width 35 height 14
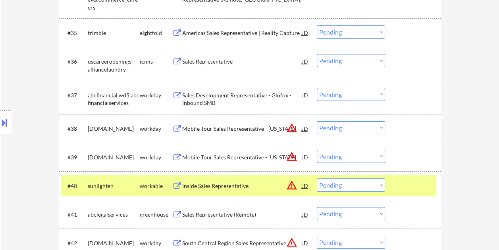
click at [372, 187] on select "Choose an option... Pending Applied Excluded (Questions) Excluded (Expired) Exc…" at bounding box center [351, 184] width 68 height 13
select select ""excluded__bad_match_""
click at [317, 178] on select "Choose an option... Pending Applied Excluded (Questions) Excluded (Expired) Exc…" at bounding box center [351, 184] width 68 height 13
click at [432, 182] on div "#40 sunlighten workable Inside Sales Representative JD warning_amber Choose an …" at bounding box center [248, 185] width 375 height 21
click at [395, 183] on div "#40 sunlighten workable Inside Sales Representative JD warning_amber Choose an …" at bounding box center [248, 185] width 375 height 21
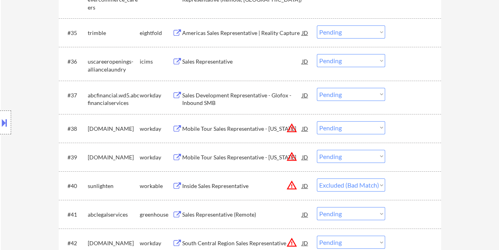
select select ""pending""
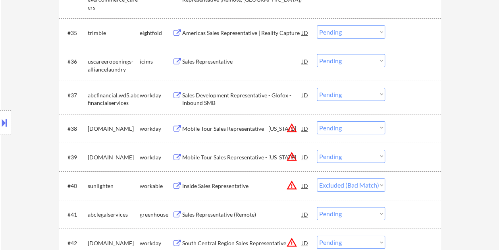
select select ""pending""
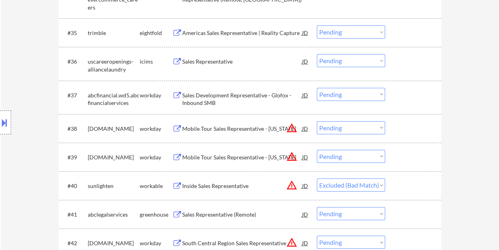
select select ""pending""
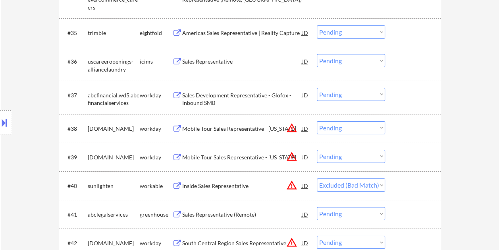
select select ""pending""
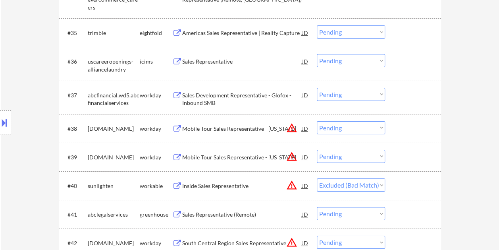
select select ""pending""
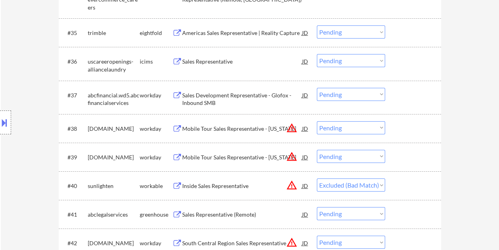
select select ""pending""
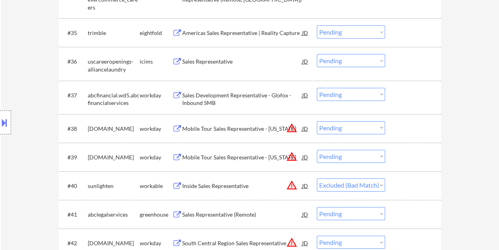
select select ""pending""
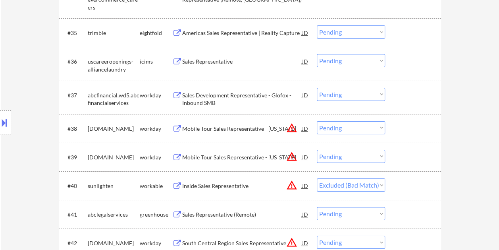
select select ""pending""
select select ""excluded__bad_match_""
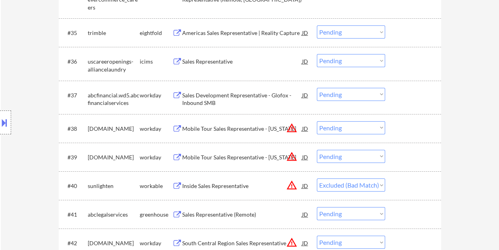
select select ""pending""
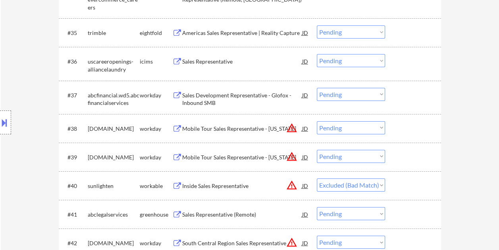
select select ""pending""
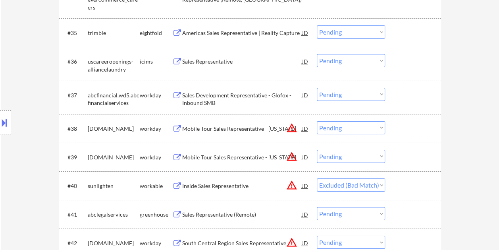
select select ""pending""
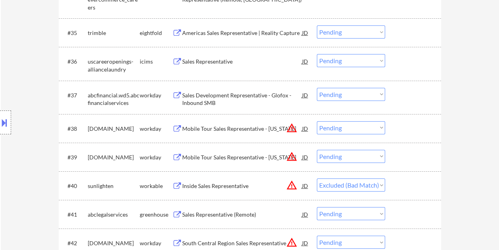
select select ""pending""
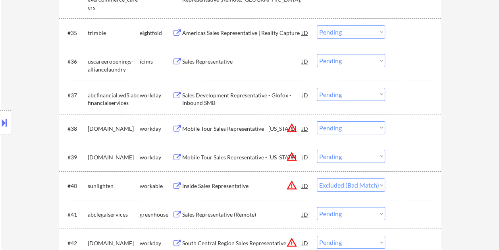
select select ""pending""
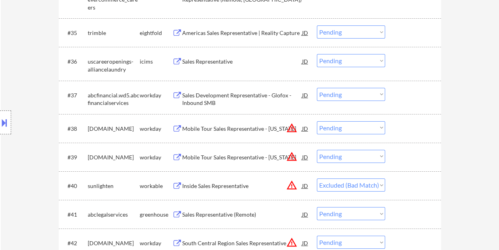
select select ""pending""
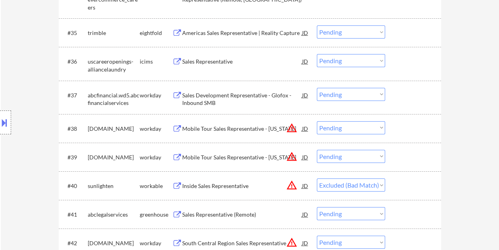
select select ""pending""
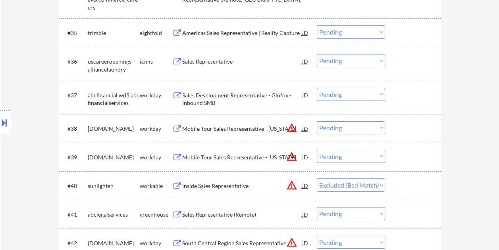
select select ""pending""
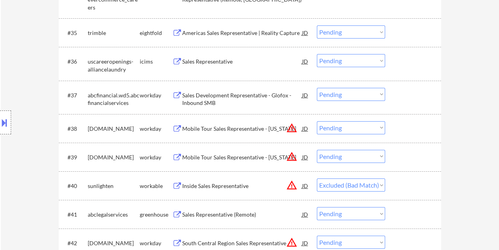
select select ""pending""
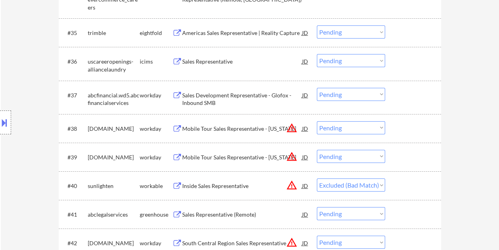
select select ""pending""
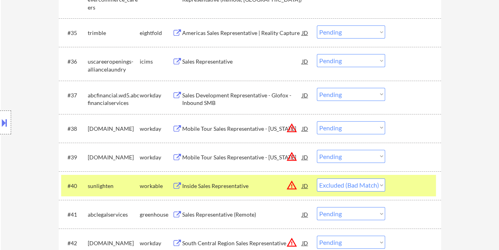
click at [411, 185] on div at bounding box center [413, 185] width 35 height 14
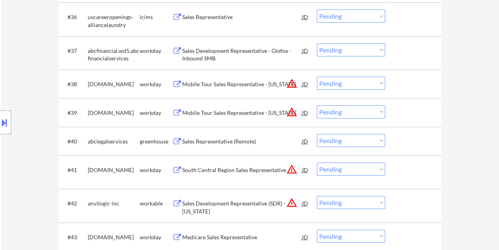
scroll to position [1421, 0]
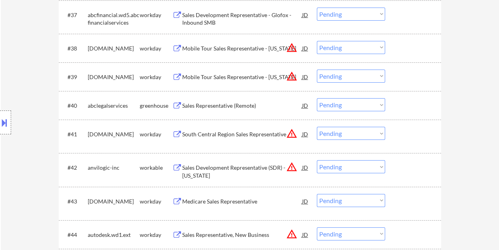
click at [410, 167] on div at bounding box center [413, 167] width 35 height 14
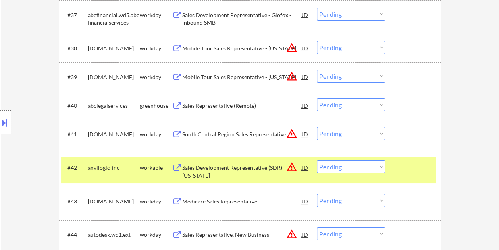
click at [214, 173] on div "Sales Development Representative (SDR) - [US_STATE]" at bounding box center [242, 170] width 120 height 15
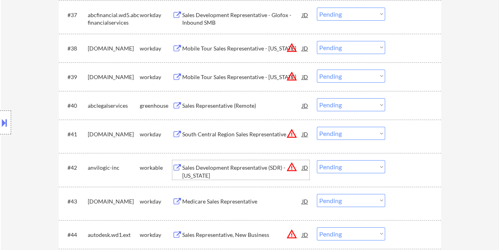
drag, startPoint x: 398, startPoint y: 167, endPoint x: 392, endPoint y: 167, distance: 5.6
click at [398, 167] on div at bounding box center [413, 167] width 35 height 14
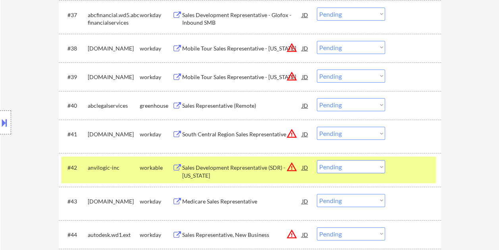
click at [382, 166] on select "Choose an option... Pending Applied Excluded (Questions) Excluded (Expired) Exc…" at bounding box center [351, 166] width 68 height 13
click at [317, 160] on select "Choose an option... Pending Applied Excluded (Questions) Excluded (Expired) Exc…" at bounding box center [351, 166] width 68 height 13
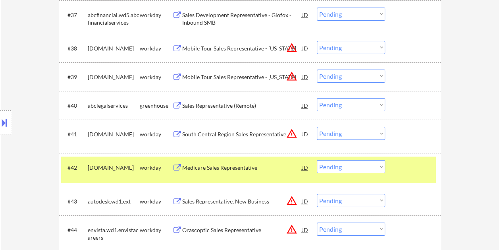
click at [401, 163] on div at bounding box center [413, 167] width 35 height 14
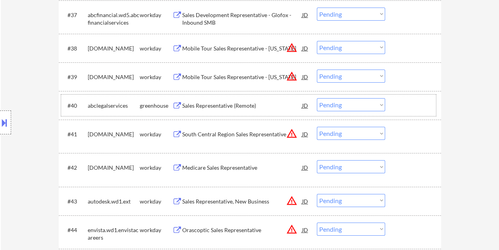
drag, startPoint x: 398, startPoint y: 98, endPoint x: 333, endPoint y: 104, distance: 65.3
click at [398, 98] on div at bounding box center [413, 105] width 35 height 14
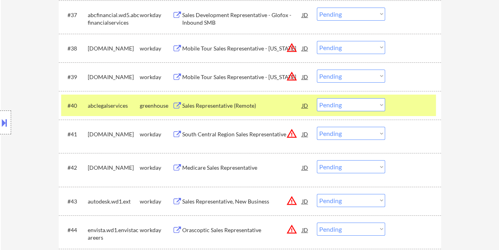
click at [242, 106] on div "Sales Representative (Remote)" at bounding box center [242, 106] width 120 height 8
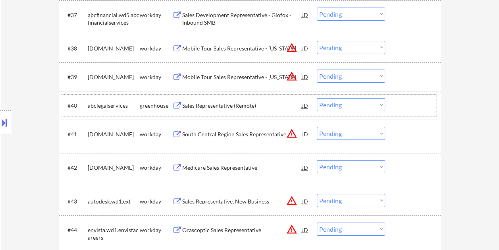
drag, startPoint x: 408, startPoint y: 100, endPoint x: 385, endPoint y: 106, distance: 23.4
click at [405, 102] on div at bounding box center [413, 105] width 35 height 14
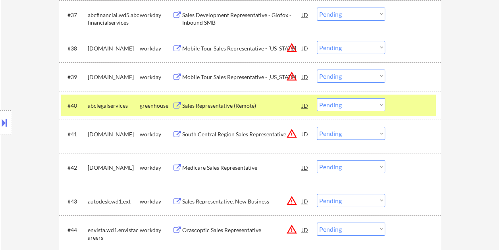
click at [381, 106] on select "Choose an option... Pending Applied Excluded (Questions) Excluded (Expired) Exc…" at bounding box center [351, 104] width 68 height 13
click at [317, 98] on select "Choose an option... Pending Applied Excluded (Questions) Excluded (Expired) Exc…" at bounding box center [351, 104] width 68 height 13
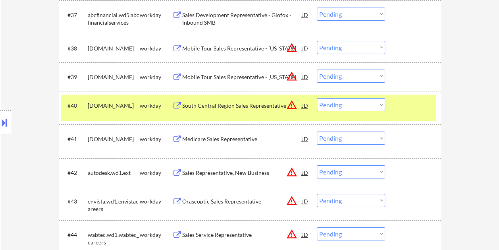
click at [405, 115] on div "#40 [DOMAIN_NAME] workday South Central Region Sales Representative JD warning_…" at bounding box center [248, 107] width 375 height 26
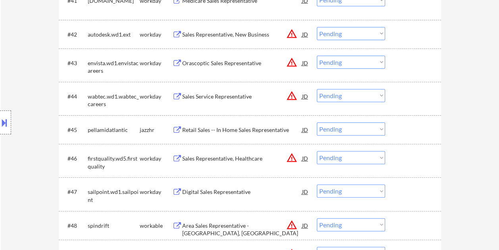
scroll to position [1638, 0]
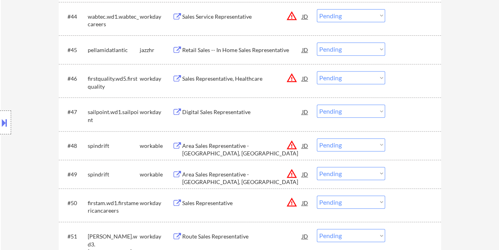
click at [400, 144] on div at bounding box center [413, 145] width 35 height 14
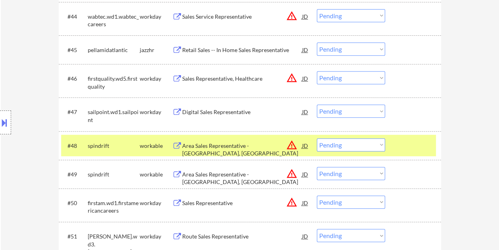
click at [240, 149] on div "Area Sales Representative - [GEOGRAPHIC_DATA], [GEOGRAPHIC_DATA]" at bounding box center [242, 145] width 120 height 14
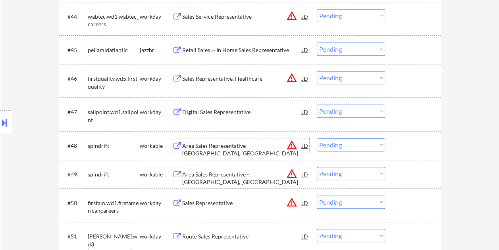
click at [408, 145] on div at bounding box center [413, 145] width 35 height 14
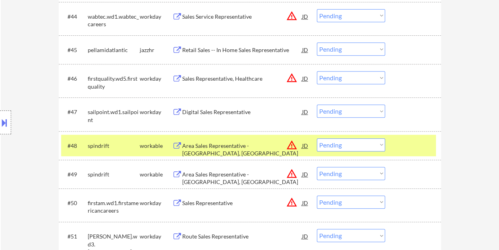
click at [381, 144] on select "Choose an option... Pending Applied Excluded (Questions) Excluded (Expired) Exc…" at bounding box center [351, 144] width 68 height 13
click at [317, 138] on select "Choose an option... Pending Applied Excluded (Questions) Excluded (Expired) Exc…" at bounding box center [351, 144] width 68 height 13
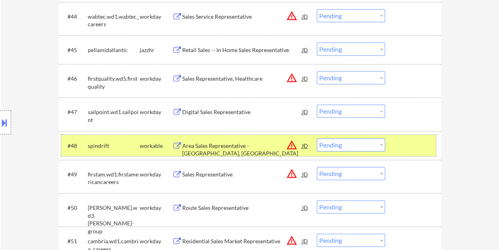
click at [409, 145] on div at bounding box center [413, 145] width 35 height 14
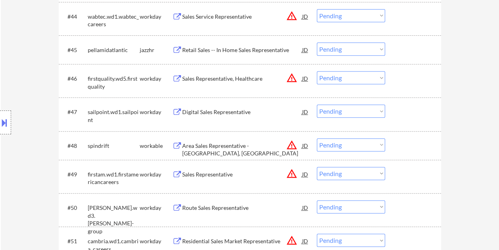
drag, startPoint x: 409, startPoint y: 144, endPoint x: 322, endPoint y: 155, distance: 87.5
click at [409, 144] on div at bounding box center [413, 145] width 35 height 14
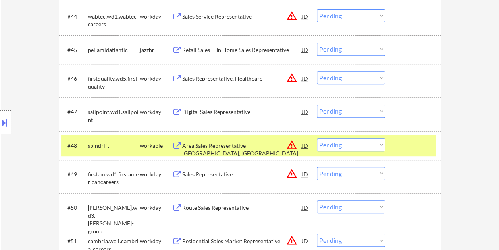
click at [202, 147] on div "Area Sales Representative - [GEOGRAPHIC_DATA], [GEOGRAPHIC_DATA]" at bounding box center [242, 149] width 120 height 15
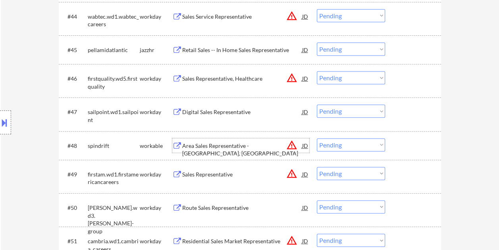
drag, startPoint x: 396, startPoint y: 142, endPoint x: 383, endPoint y: 146, distance: 14.2
click at [396, 142] on div at bounding box center [413, 145] width 35 height 14
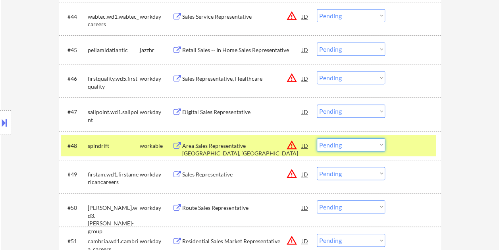
click at [376, 147] on select "Choose an option... Pending Applied Excluded (Questions) Excluded (Expired) Exc…" at bounding box center [351, 144] width 68 height 13
click at [317, 138] on select "Choose an option... Pending Applied Excluded (Questions) Excluded (Expired) Exc…" at bounding box center [351, 144] width 68 height 13
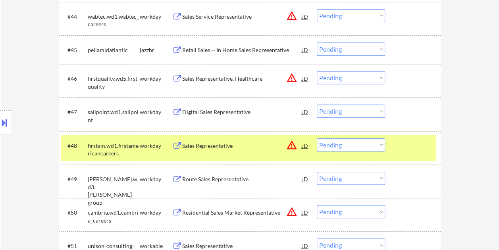
click at [420, 148] on div at bounding box center [413, 145] width 35 height 14
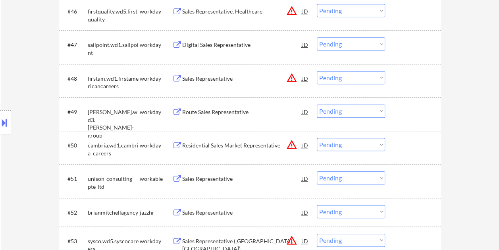
scroll to position [1718, 0]
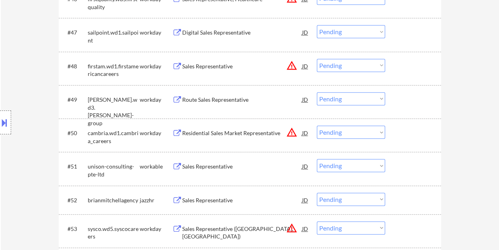
click at [403, 163] on div at bounding box center [413, 166] width 35 height 14
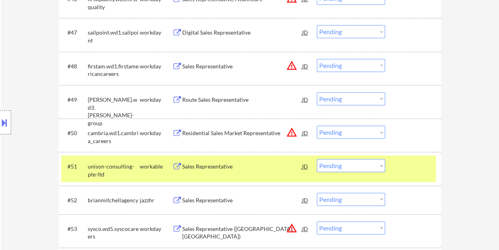
click at [278, 165] on div "Sales Representative" at bounding box center [242, 166] width 120 height 8
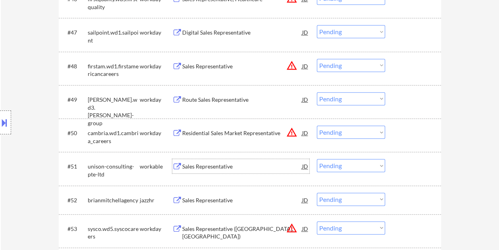
click at [401, 163] on div at bounding box center [413, 166] width 35 height 14
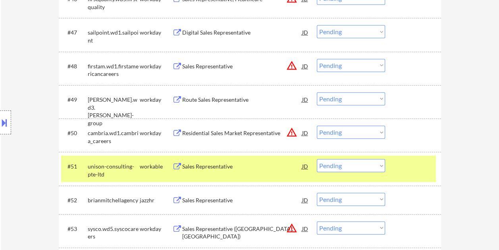
click at [384, 163] on select "Choose an option... Pending Applied Excluded (Questions) Excluded (Expired) Exc…" at bounding box center [351, 165] width 68 height 13
click at [317, 159] on select "Choose an option... Pending Applied Excluded (Questions) Excluded (Expired) Exc…" at bounding box center [351, 165] width 68 height 13
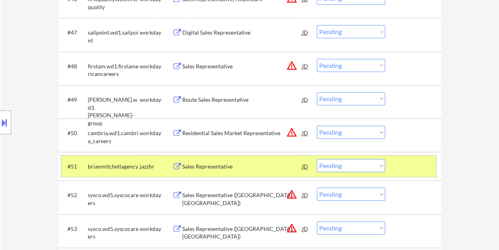
click at [394, 162] on div "#51 brianmitchellagency jazzhr Sales Representative JD warning_amber Choose an …" at bounding box center [248, 165] width 375 height 21
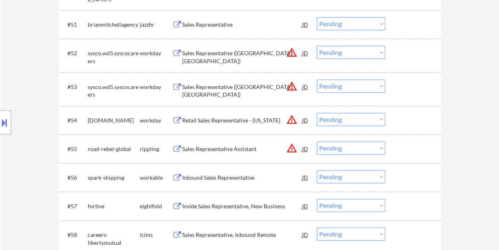
scroll to position [1877, 0]
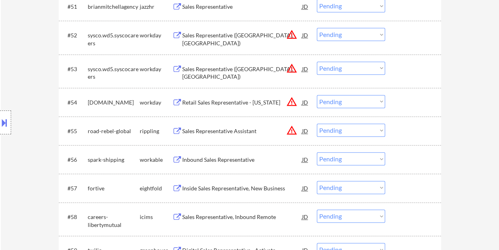
click at [394, 164] on div "#56 spark-shipping workable Inbound Sales Representative JD warning_amber Choos…" at bounding box center [248, 158] width 375 height 21
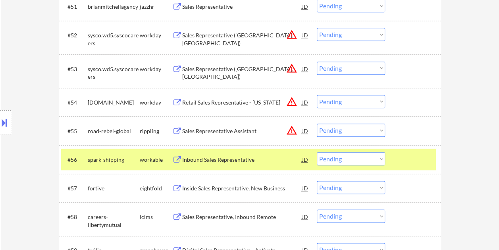
click at [247, 159] on div "Inbound Sales Representative" at bounding box center [242, 160] width 120 height 8
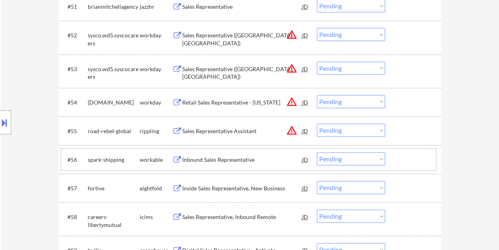
drag, startPoint x: 394, startPoint y: 159, endPoint x: 386, endPoint y: 158, distance: 7.2
click at [394, 159] on div "#56 spark-shipping workable Inbound Sales Representative JD warning_amber Choos…" at bounding box center [248, 158] width 375 height 21
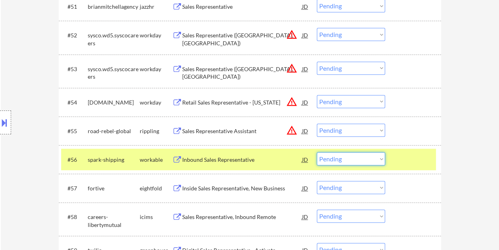
click at [383, 157] on select "Choose an option... Pending Applied Excluded (Questions) Excluded (Expired) Exc…" at bounding box center [351, 158] width 68 height 13
click at [317, 152] on select "Choose an option... Pending Applied Excluded (Questions) Excluded (Expired) Exc…" at bounding box center [351, 158] width 68 height 13
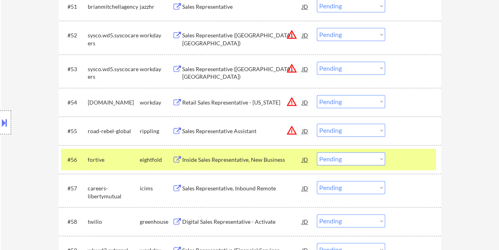
click at [412, 156] on div at bounding box center [413, 159] width 35 height 14
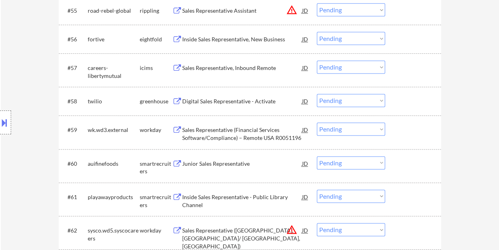
scroll to position [2024, 0]
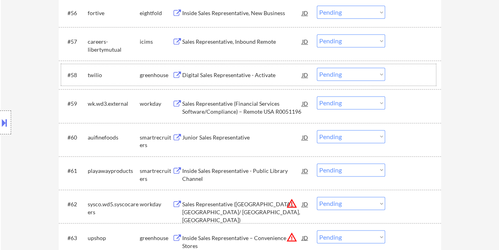
click at [396, 75] on div at bounding box center [413, 74] width 35 height 14
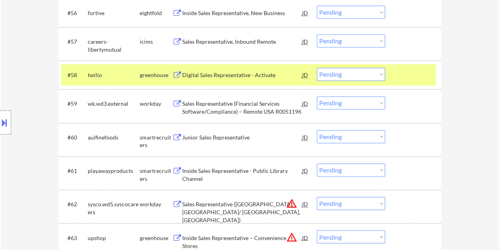
click at [237, 71] on div "Digital Sales Representative - Activate" at bounding box center [242, 75] width 120 height 8
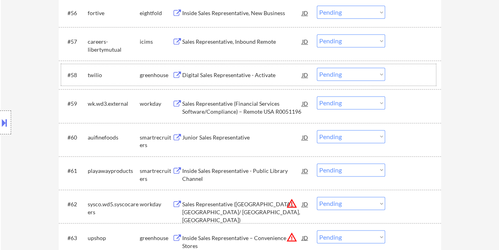
click at [396, 69] on div at bounding box center [413, 74] width 35 height 14
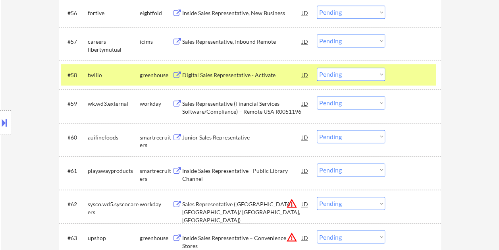
click at [376, 72] on select "Choose an option... Pending Applied Excluded (Questions) Excluded (Expired) Exc…" at bounding box center [351, 73] width 68 height 13
click at [317, 67] on select "Choose an option... Pending Applied Excluded (Questions) Excluded (Expired) Exc…" at bounding box center [351, 73] width 68 height 13
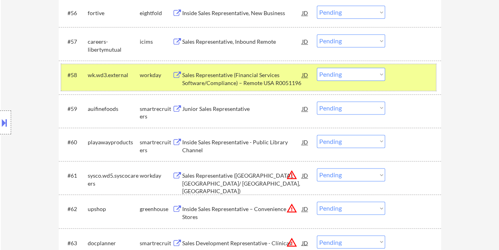
click at [404, 77] on div at bounding box center [413, 74] width 35 height 14
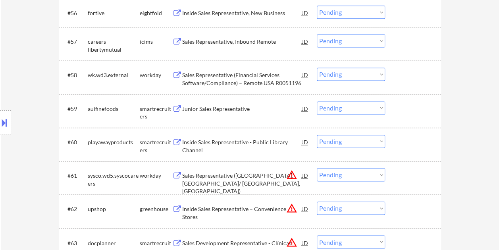
drag, startPoint x: 414, startPoint y: 102, endPoint x: 244, endPoint y: 113, distance: 170.1
click at [414, 102] on div at bounding box center [413, 108] width 35 height 14
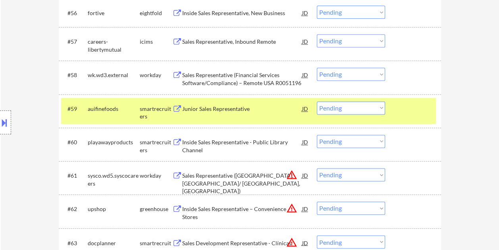
click at [200, 109] on div "Junior Sales Representative" at bounding box center [242, 109] width 120 height 8
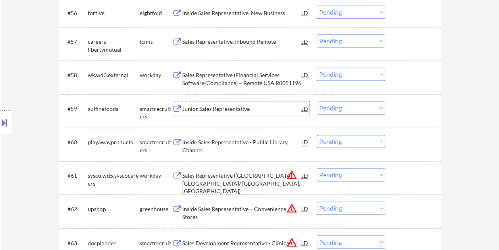
click at [415, 103] on div at bounding box center [413, 108] width 35 height 14
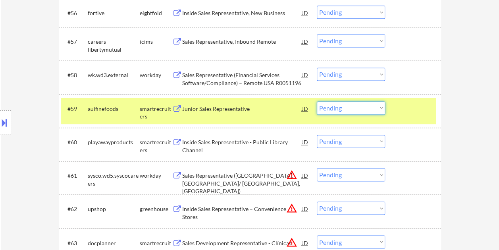
click at [381, 107] on select "Choose an option... Pending Applied Excluded (Questions) Excluded (Expired) Exc…" at bounding box center [351, 107] width 68 height 13
click at [317, 101] on select "Choose an option... Pending Applied Excluded (Questions) Excluded (Expired) Exc…" at bounding box center [351, 107] width 68 height 13
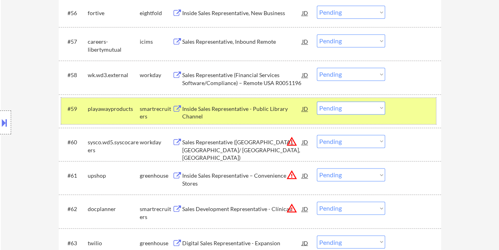
click at [411, 110] on div at bounding box center [413, 108] width 35 height 14
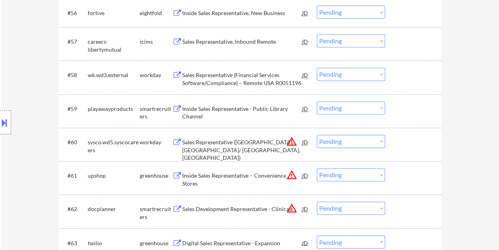
click at [417, 113] on div at bounding box center [413, 108] width 35 height 14
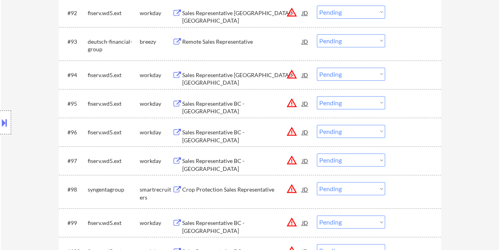
scroll to position [3175, 0]
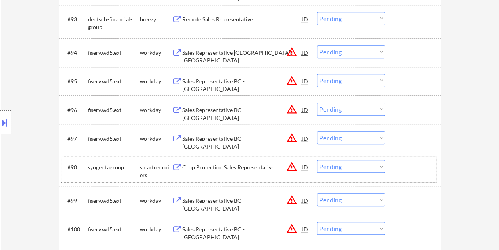
click at [411, 172] on div at bounding box center [413, 167] width 35 height 14
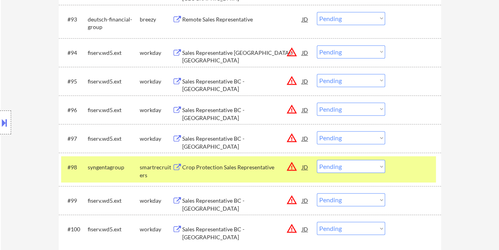
click at [203, 163] on div "Crop Protection Sales Representative" at bounding box center [242, 167] width 120 height 8
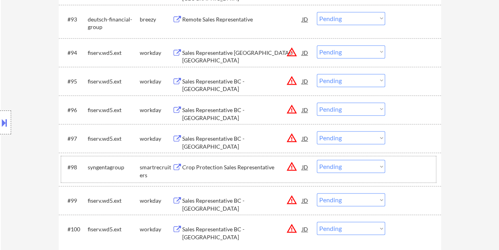
click at [401, 167] on div at bounding box center [413, 167] width 35 height 14
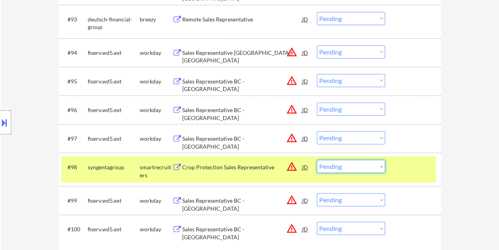
click at [379, 163] on select "Choose an option... Pending Applied Excluded (Questions) Excluded (Expired) Exc…" at bounding box center [351, 166] width 68 height 13
click at [317, 160] on select "Choose an option... Pending Applied Excluded (Questions) Excluded (Expired) Exc…" at bounding box center [351, 166] width 68 height 13
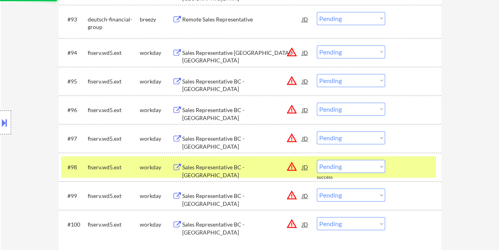
click at [404, 168] on div at bounding box center [413, 167] width 35 height 14
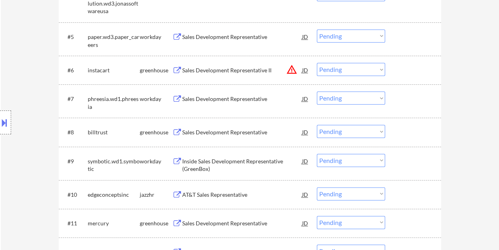
scroll to position [389, 0]
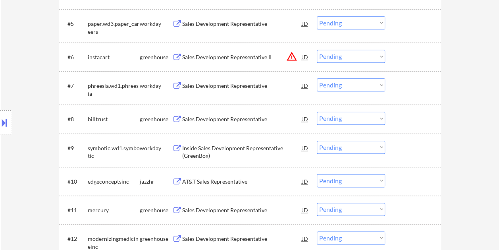
click at [413, 118] on div at bounding box center [413, 119] width 35 height 14
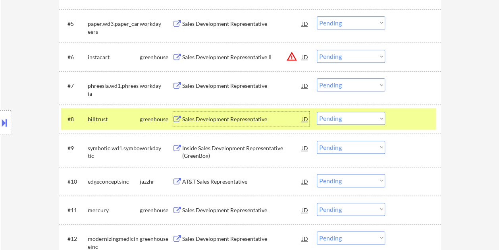
click at [250, 117] on div "Sales Development Representative" at bounding box center [242, 119] width 120 height 8
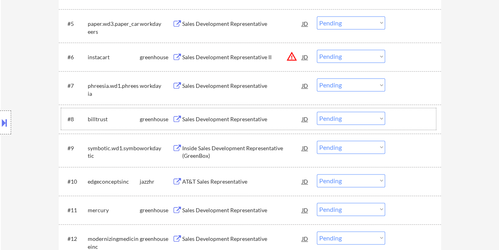
drag, startPoint x: 407, startPoint y: 111, endPoint x: 386, endPoint y: 121, distance: 23.4
click at [405, 116] on div at bounding box center [413, 119] width 35 height 14
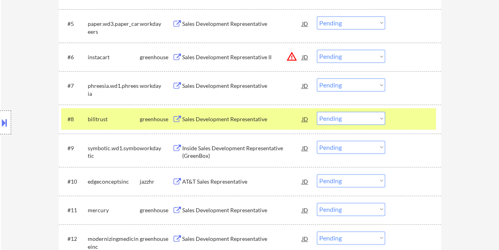
click at [379, 121] on select "Choose an option... Pending Applied Excluded (Questions) Excluded (Expired) Exc…" at bounding box center [351, 118] width 68 height 13
click at [317, 112] on select "Choose an option... Pending Applied Excluded (Questions) Excluded (Expired) Exc…" at bounding box center [351, 118] width 68 height 13
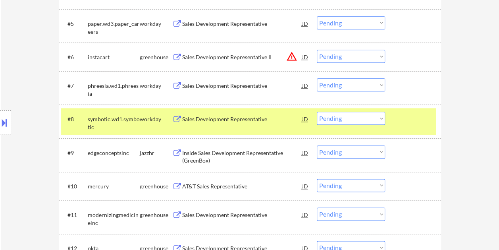
click at [427, 117] on div at bounding box center [413, 119] width 35 height 14
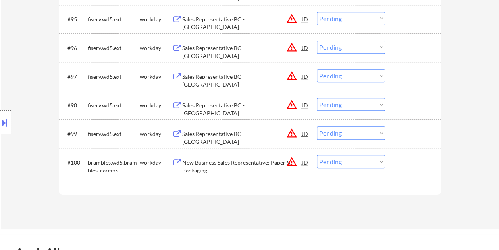
scroll to position [3233, 0]
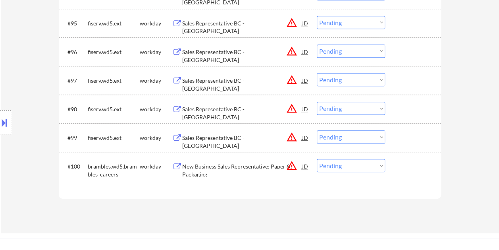
click at [417, 168] on div at bounding box center [413, 166] width 35 height 14
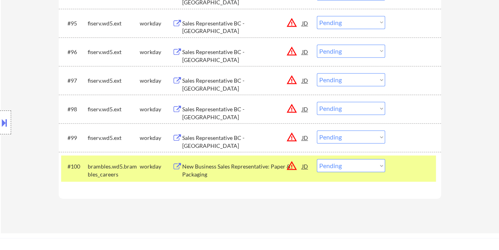
click at [412, 137] on div at bounding box center [413, 137] width 35 height 14
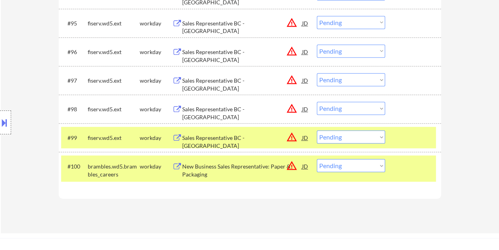
click at [415, 173] on div "#100 brambles.wd5.brambles_careers workday New Business Sales Representative: P…" at bounding box center [248, 168] width 375 height 26
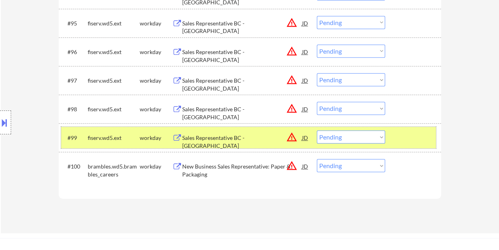
click at [410, 135] on div at bounding box center [413, 137] width 35 height 14
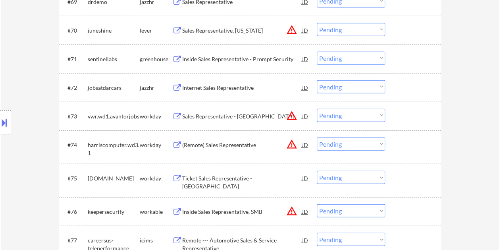
scroll to position [2428, 0]
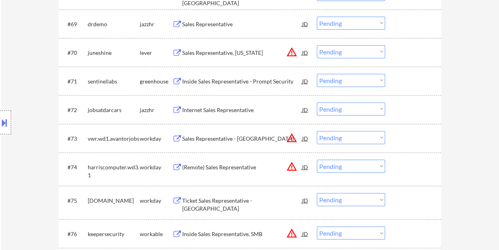
click at [403, 55] on div at bounding box center [413, 52] width 35 height 14
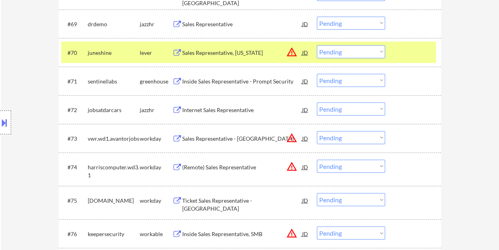
click at [218, 52] on div "Sales Representative, [US_STATE]" at bounding box center [242, 53] width 120 height 8
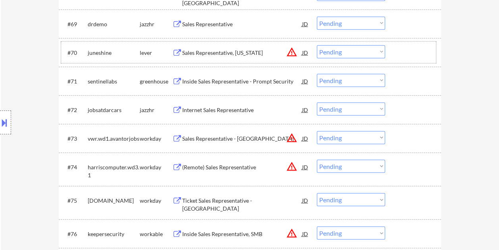
drag, startPoint x: 404, startPoint y: 44, endPoint x: 390, endPoint y: 55, distance: 17.5
click at [404, 44] on div "#70 juneshine lever Sales Representative, [US_STATE] JD warning_amber Choose an…" at bounding box center [248, 52] width 375 height 21
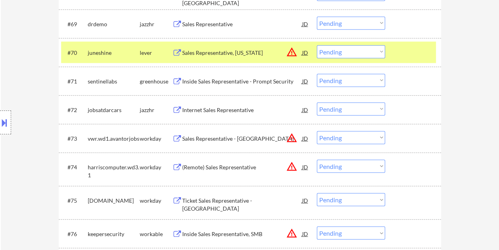
click at [383, 51] on select "Choose an option... Pending Applied Excluded (Questions) Excluded (Expired) Exc…" at bounding box center [351, 51] width 68 height 13
click at [317, 45] on select "Choose an option... Pending Applied Excluded (Questions) Excluded (Expired) Exc…" at bounding box center [351, 51] width 68 height 13
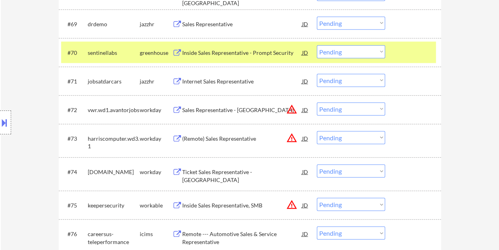
click at [402, 51] on div at bounding box center [413, 52] width 35 height 14
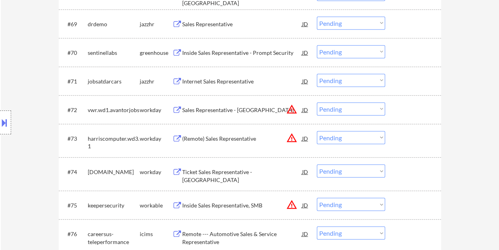
click at [398, 53] on div at bounding box center [413, 52] width 35 height 14
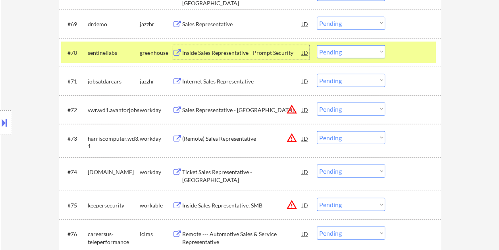
click at [251, 53] on div "Inside Sales Representative - Prompt Security" at bounding box center [242, 53] width 120 height 8
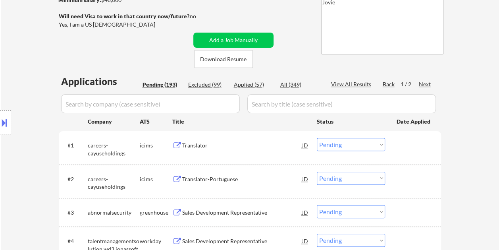
scroll to position [119, 0]
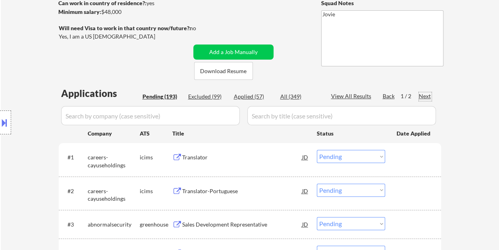
click at [424, 94] on div "Next" at bounding box center [425, 96] width 13 height 8
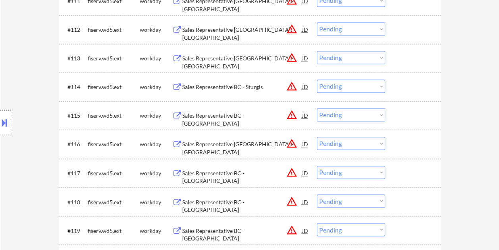
scroll to position [629, 0]
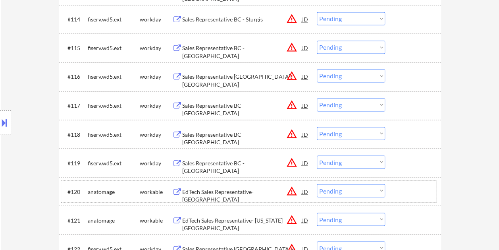
click at [411, 190] on div at bounding box center [413, 191] width 35 height 14
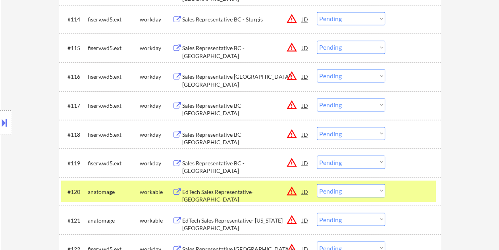
click at [209, 186] on div "EdTech Sales Representative- [GEOGRAPHIC_DATA]" at bounding box center [242, 191] width 120 height 14
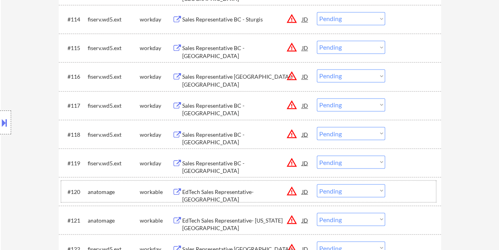
drag, startPoint x: 406, startPoint y: 191, endPoint x: 394, endPoint y: 193, distance: 12.4
click at [405, 192] on div at bounding box center [413, 191] width 35 height 14
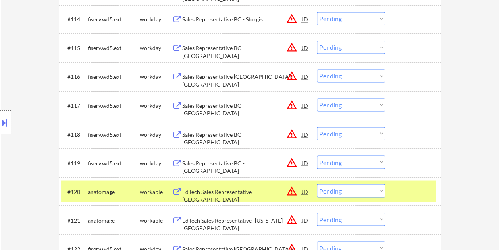
click at [385, 189] on div "#120 anatomage workable EdTech Sales Representative- Heartland Region JD warnin…" at bounding box center [248, 190] width 375 height 21
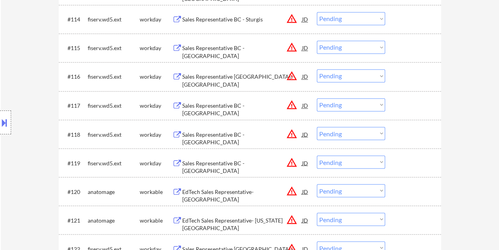
drag, startPoint x: 398, startPoint y: 190, endPoint x: 381, endPoint y: 187, distance: 16.9
click at [398, 189] on div at bounding box center [413, 191] width 35 height 14
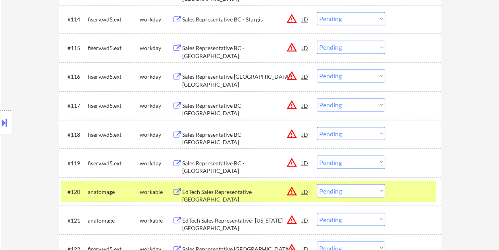
click at [378, 186] on select "Choose an option... Pending Applied Excluded (Questions) Excluded (Expired) Exc…" at bounding box center [351, 190] width 68 height 13
click at [317, 184] on select "Choose an option... Pending Applied Excluded (Questions) Excluded (Expired) Exc…" at bounding box center [351, 190] width 68 height 13
click at [411, 187] on div at bounding box center [413, 191] width 35 height 14
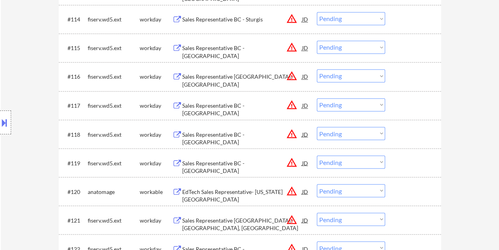
click at [413, 193] on div at bounding box center [413, 191] width 35 height 14
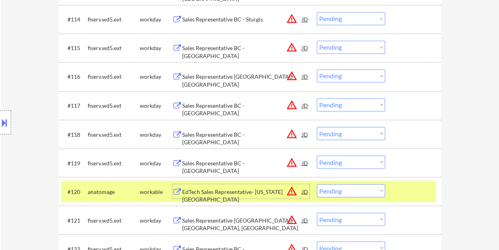
click at [223, 187] on div "EdTech Sales Representative- [US_STATE][GEOGRAPHIC_DATA]" at bounding box center [242, 194] width 120 height 15
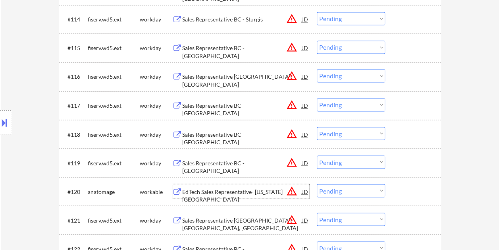
click at [373, 196] on div "#120 anatomage workable EdTech Sales Representative- [US_STATE][GEOGRAPHIC_DATA…" at bounding box center [248, 190] width 375 height 21
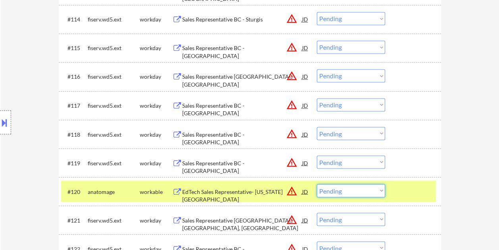
click at [377, 191] on select "Choose an option... Pending Applied Excluded (Questions) Excluded (Expired) Exc…" at bounding box center [351, 190] width 68 height 13
click at [317, 184] on select "Choose an option... Pending Applied Excluded (Questions) Excluded (Expired) Exc…" at bounding box center [351, 190] width 68 height 13
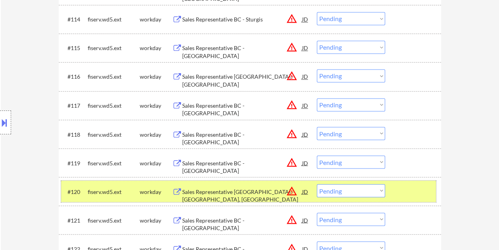
click at [398, 187] on div at bounding box center [413, 191] width 35 height 14
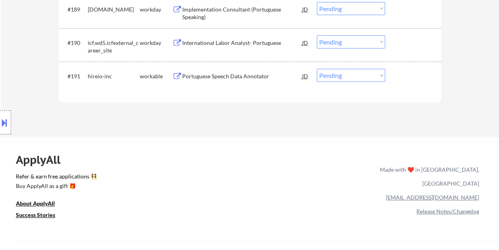
scroll to position [2840, 0]
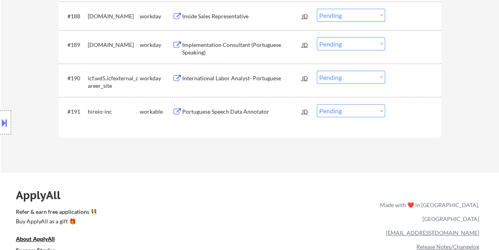
click at [396, 107] on div "#191 hireio-inc workable Portuguese Speech Data Annotator JD warning_amber Choo…" at bounding box center [248, 110] width 375 height 21
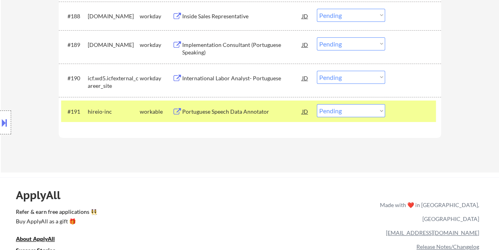
click at [252, 108] on div "Portuguese Speech Data Annotator" at bounding box center [242, 112] width 120 height 8
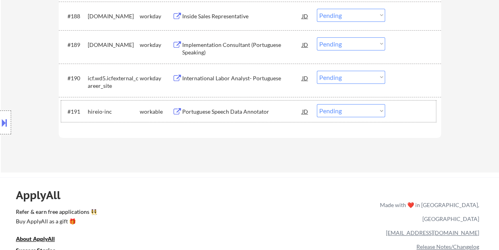
click at [417, 105] on div at bounding box center [413, 111] width 35 height 14
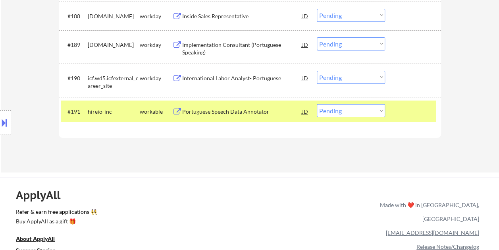
click at [382, 110] on select "Choose an option... Pending Applied Excluded (Questions) Excluded (Expired) Exc…" at bounding box center [351, 110] width 68 height 13
click at [317, 104] on select "Choose an option... Pending Applied Excluded (Questions) Excluded (Expired) Exc…" at bounding box center [351, 110] width 68 height 13
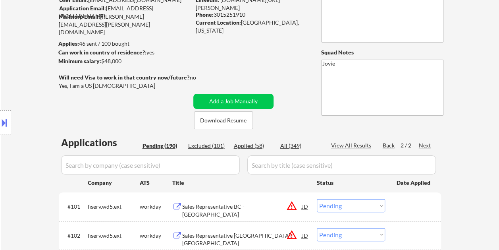
scroll to position [66, 0]
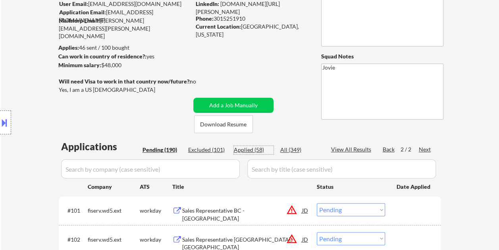
click at [249, 148] on div "Applied (58)" at bounding box center [254, 150] width 40 height 8
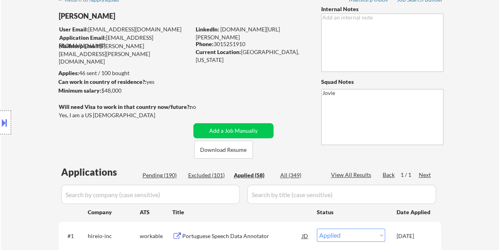
scroll to position [0, 0]
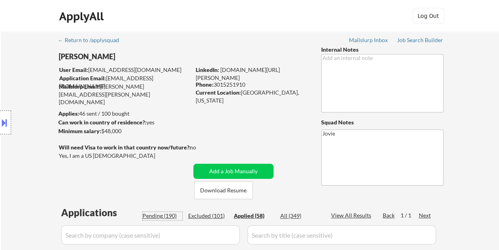
click at [154, 217] on div "Pending (190)" at bounding box center [162, 216] width 40 height 8
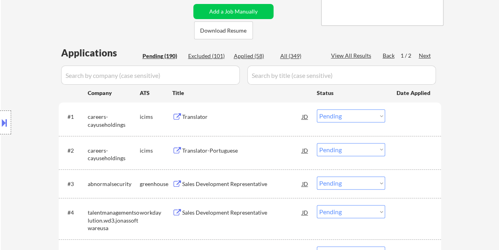
scroll to position [217, 0]
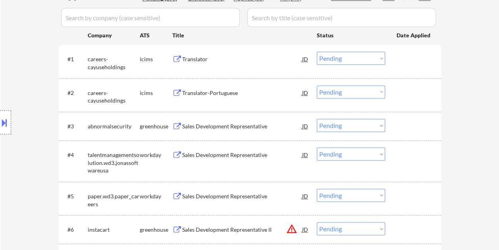
click at [405, 149] on div at bounding box center [413, 154] width 35 height 14
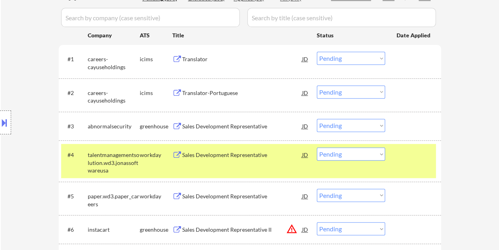
click at [229, 154] on div "Sales Development Representative" at bounding box center [242, 155] width 120 height 8
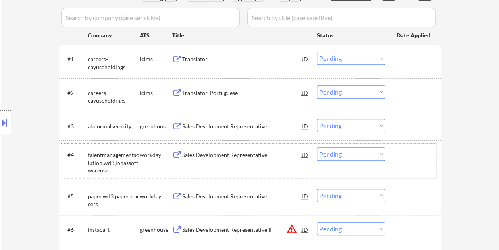
click at [395, 157] on div "#4 talentmanagementsolution.wd3.jonassoftwareusa workday Sales Development Repr…" at bounding box center [248, 161] width 375 height 34
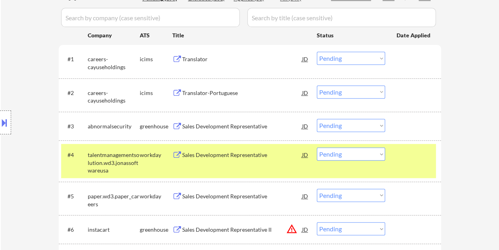
click at [381, 155] on select "Choose an option... Pending Applied Excluded (Questions) Excluded (Expired) Exc…" at bounding box center [351, 153] width 68 height 13
click at [317, 147] on select "Choose an option... Pending Applied Excluded (Questions) Excluded (Expired) Exc…" at bounding box center [351, 153] width 68 height 13
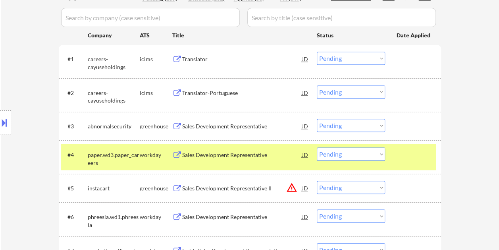
click at [421, 150] on div at bounding box center [413, 154] width 35 height 14
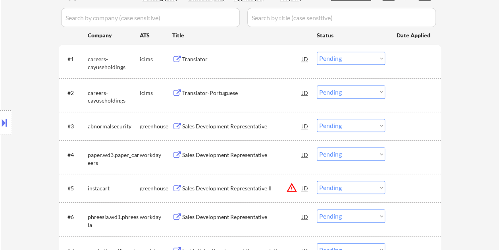
click at [409, 191] on div at bounding box center [413, 188] width 35 height 14
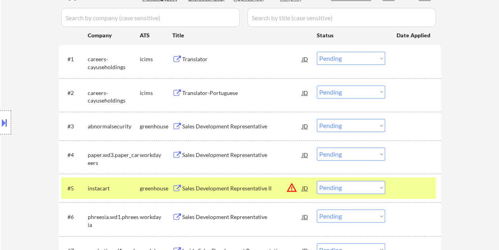
click at [409, 190] on div at bounding box center [413, 188] width 35 height 14
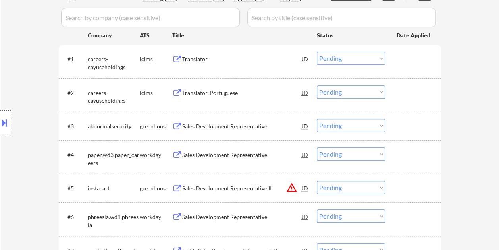
click at [409, 152] on div at bounding box center [413, 154] width 35 height 14
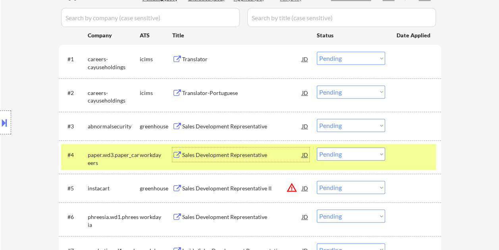
drag, startPoint x: 260, startPoint y: 157, endPoint x: 265, endPoint y: 157, distance: 6.0
click at [260, 157] on div "Sales Development Representative" at bounding box center [242, 155] width 120 height 8
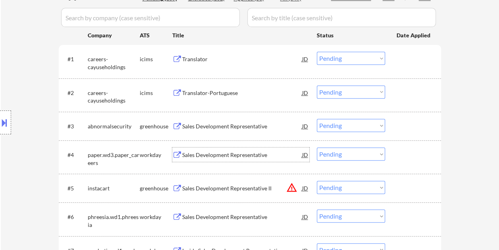
click at [409, 157] on div at bounding box center [413, 154] width 35 height 14
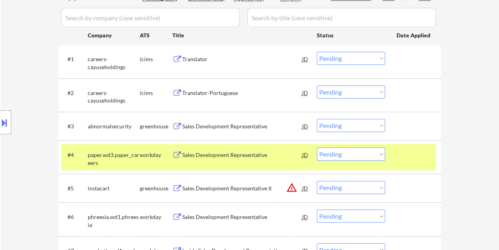
click at [383, 153] on select "Choose an option... Pending Applied Excluded (Questions) Excluded (Expired) Exc…" at bounding box center [351, 153] width 68 height 13
click at [317, 147] on select "Choose an option... Pending Applied Excluded (Questions) Excluded (Expired) Exc…" at bounding box center [351, 153] width 68 height 13
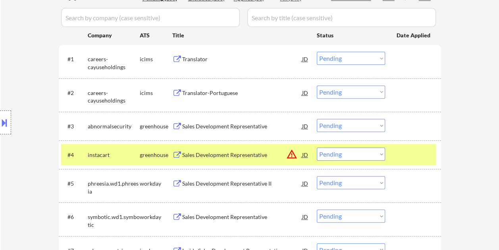
click at [412, 155] on div at bounding box center [413, 154] width 35 height 14
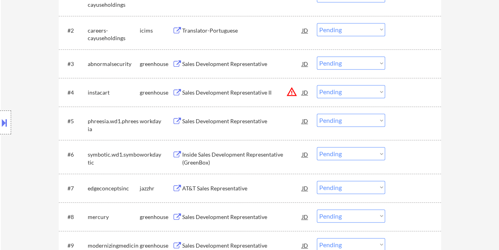
scroll to position [296, 0]
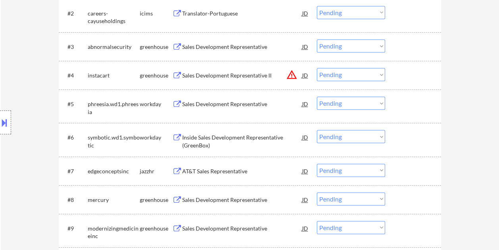
drag, startPoint x: 411, startPoint y: 194, endPoint x: 228, endPoint y: 195, distance: 182.9
click at [412, 194] on div at bounding box center [413, 199] width 35 height 14
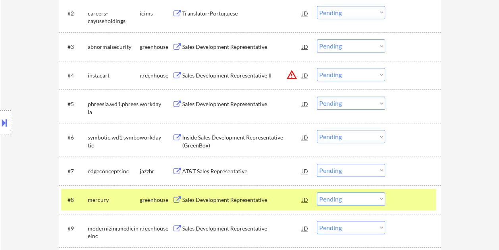
click at [206, 198] on div "Sales Development Representative" at bounding box center [242, 200] width 120 height 8
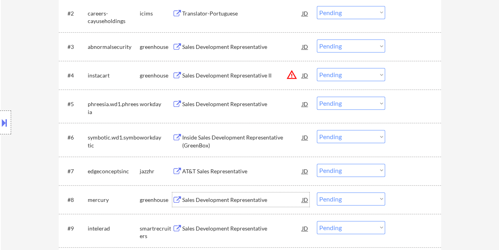
click at [406, 198] on div at bounding box center [413, 199] width 35 height 14
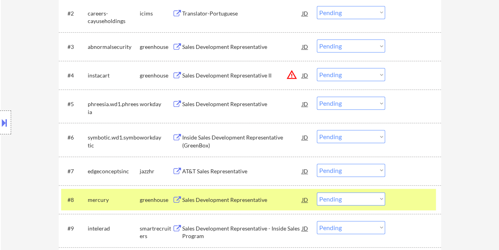
click at [381, 197] on select "Choose an option... Pending Applied Excluded (Questions) Excluded (Expired) Exc…" at bounding box center [351, 198] width 68 height 13
click at [317, 192] on select "Choose an option... Pending Applied Excluded (Questions) Excluded (Expired) Exc…" at bounding box center [351, 198] width 68 height 13
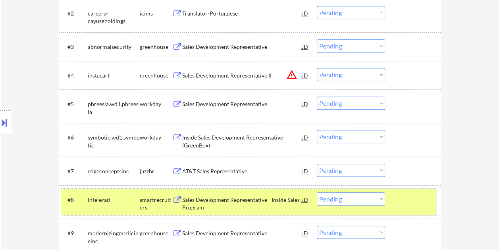
drag, startPoint x: 420, startPoint y: 209, endPoint x: 220, endPoint y: 140, distance: 211.8
click at [420, 209] on div "#8 intelerad smartrecruiters Sales Development Representative - Inside Sales Pr…" at bounding box center [248, 201] width 375 height 26
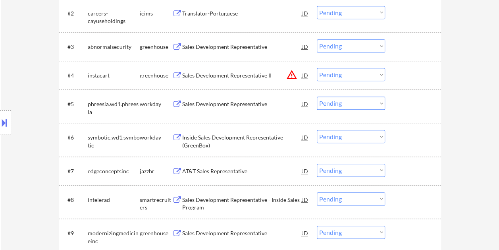
click at [400, 208] on div "#8 intelerad smartrecruiters Sales Development Representative - Inside Sales Pr…" at bounding box center [248, 201] width 375 height 26
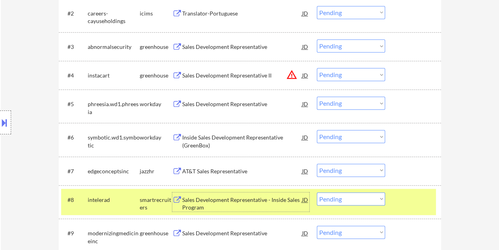
click at [246, 208] on div "Sales Development Representative - Inside Sales Program" at bounding box center [242, 203] width 120 height 15
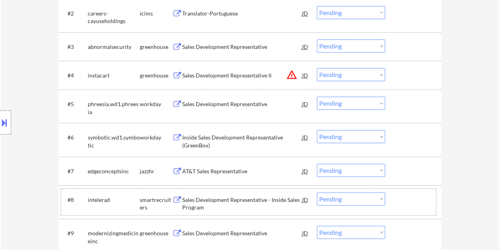
click at [402, 195] on div at bounding box center [413, 199] width 35 height 14
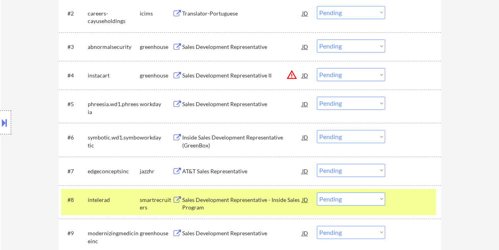
click at [406, 205] on div at bounding box center [413, 199] width 35 height 14
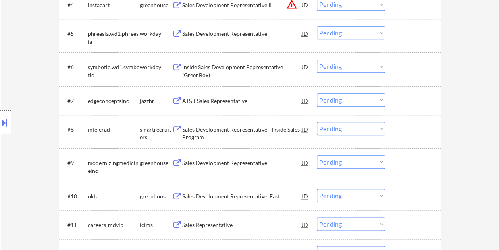
scroll to position [354, 0]
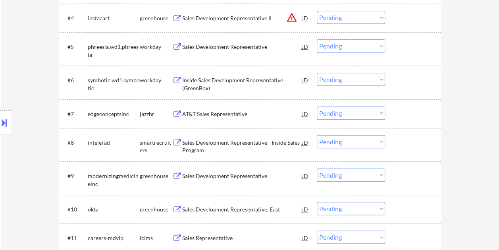
click at [405, 142] on div at bounding box center [413, 142] width 35 height 14
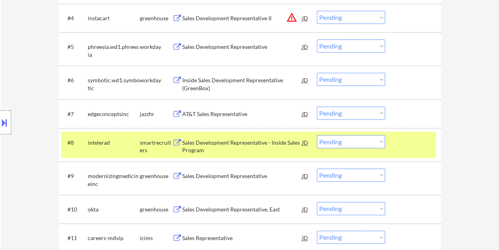
click at [209, 140] on div "Sales Development Representative - Inside Sales Program" at bounding box center [242, 145] width 120 height 15
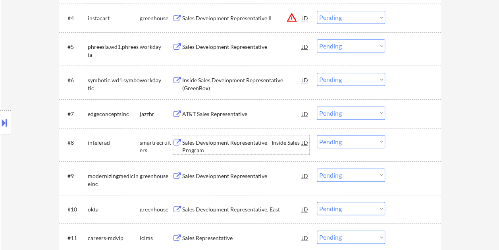
click at [398, 143] on div at bounding box center [413, 142] width 35 height 14
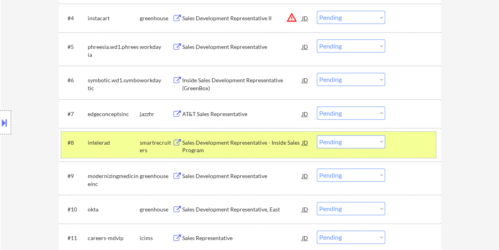
click at [362, 141] on select "Choose an option... Pending Applied Excluded (Questions) Excluded (Expired) Exc…" at bounding box center [351, 141] width 68 height 13
click at [317, 135] on select "Choose an option... Pending Applied Excluded (Questions) Excluded (Expired) Exc…" at bounding box center [351, 141] width 68 height 13
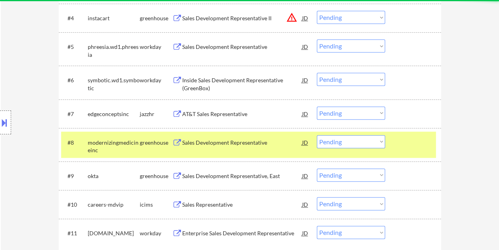
click at [402, 142] on div at bounding box center [413, 142] width 35 height 14
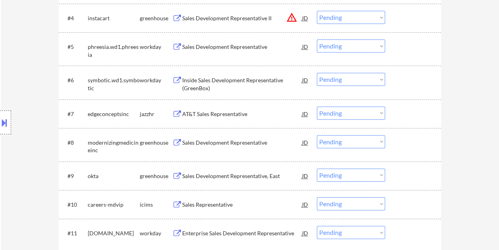
click at [406, 139] on div at bounding box center [413, 142] width 35 height 14
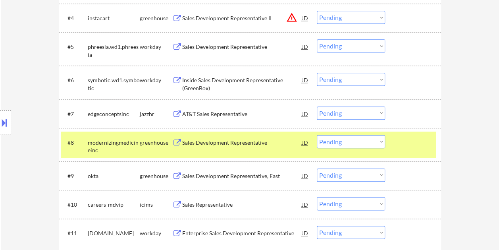
click at [260, 142] on div "Sales Development Representative" at bounding box center [242, 142] width 120 height 8
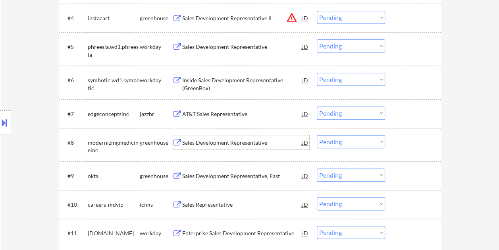
click at [7, 116] on button at bounding box center [4, 122] width 9 height 13
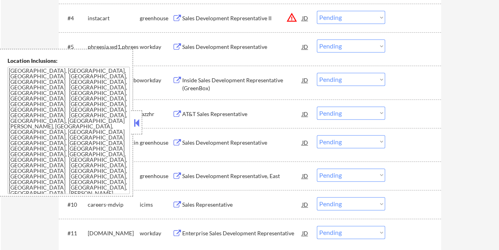
click at [136, 124] on button at bounding box center [136, 123] width 9 height 12
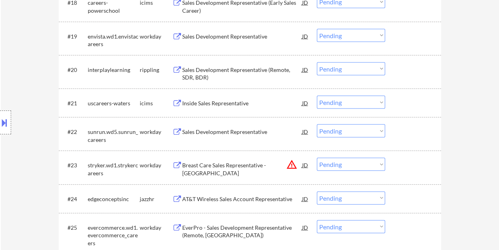
scroll to position [404, 0]
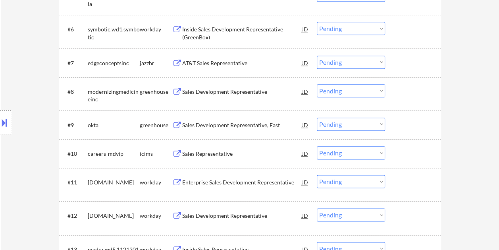
click at [366, 88] on select "Choose an option... Pending Applied Excluded (Questions) Excluded (Expired) Exc…" at bounding box center [351, 90] width 68 height 13
click at [317, 84] on select "Choose an option... Pending Applied Excluded (Questions) Excluded (Expired) Exc…" at bounding box center [351, 90] width 68 height 13
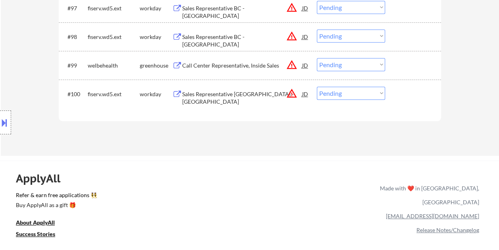
scroll to position [3226, 0]
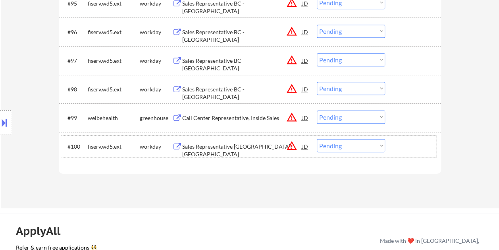
click at [404, 150] on div at bounding box center [413, 146] width 35 height 14
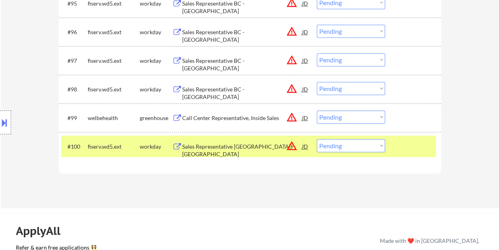
click at [263, 149] on div "Sales Representative [GEOGRAPHIC_DATA] - [GEOGRAPHIC_DATA]" at bounding box center [242, 149] width 120 height 15
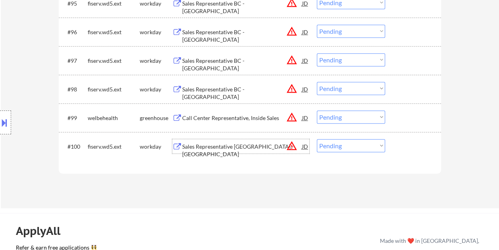
drag, startPoint x: 393, startPoint y: 145, endPoint x: 384, endPoint y: 145, distance: 8.7
click at [393, 145] on div "#100 fiserv.wd5.ext workday Sales Representative BC - [GEOGRAPHIC_DATA] JD warn…" at bounding box center [248, 145] width 375 height 21
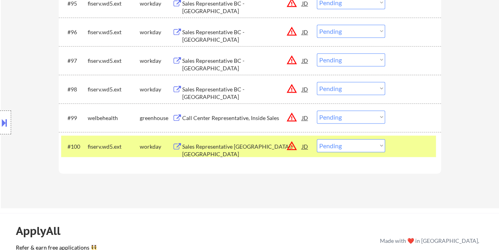
click at [381, 145] on select "Choose an option... Pending Applied Excluded (Questions) Excluded (Expired) Exc…" at bounding box center [351, 145] width 68 height 13
click at [317, 139] on select "Choose an option... Pending Applied Excluded (Questions) Excluded (Expired) Exc…" at bounding box center [351, 145] width 68 height 13
click at [389, 141] on div "#100 fiserv.wd5.ext workday Sales Representative BC - [GEOGRAPHIC_DATA] JD warn…" at bounding box center [248, 145] width 375 height 21
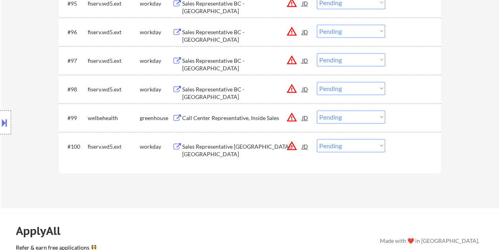
click at [412, 124] on div at bounding box center [413, 117] width 35 height 14
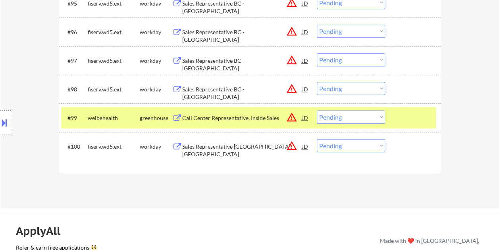
click at [229, 108] on div "#99 welbehealth greenhouse Call Center Representative, Inside Sales JD warning_…" at bounding box center [248, 117] width 375 height 21
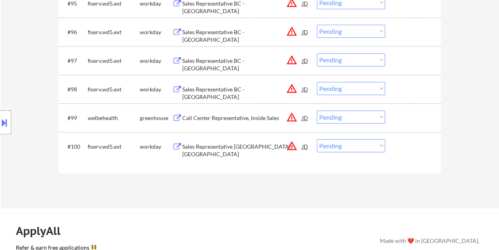
drag, startPoint x: 425, startPoint y: 115, endPoint x: 198, endPoint y: 123, distance: 227.9
click at [425, 115] on div at bounding box center [413, 117] width 35 height 14
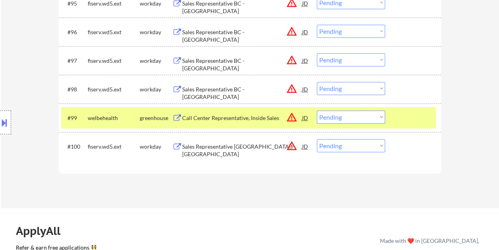
click at [202, 117] on div "Call Center Representative, Inside Sales" at bounding box center [242, 118] width 120 height 8
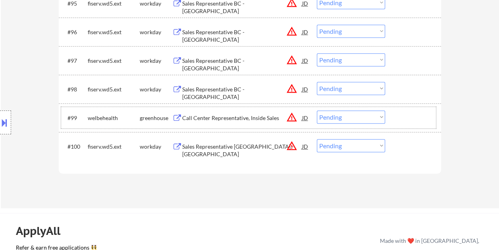
drag, startPoint x: 406, startPoint y: 114, endPoint x: 378, endPoint y: 115, distance: 28.6
click at [404, 114] on div at bounding box center [413, 117] width 35 height 14
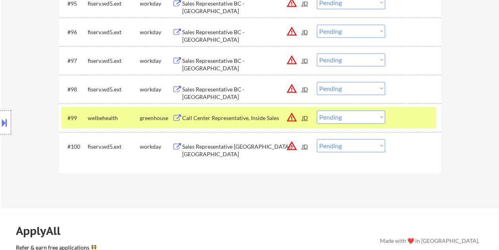
click at [378, 115] on select "Choose an option... Pending Applied Excluded (Questions) Excluded (Expired) Exc…" at bounding box center [351, 116] width 68 height 13
click at [317, 110] on select "Choose an option... Pending Applied Excluded (Questions) Excluded (Expired) Exc…" at bounding box center [351, 116] width 68 height 13
click at [410, 114] on div at bounding box center [413, 117] width 35 height 14
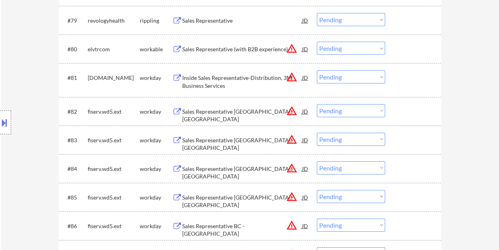
scroll to position [2693, 0]
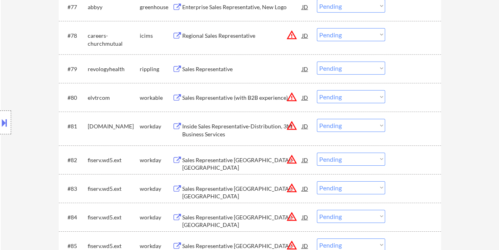
drag, startPoint x: 414, startPoint y: 97, endPoint x: 369, endPoint y: 103, distance: 45.2
click at [413, 97] on div at bounding box center [413, 97] width 35 height 14
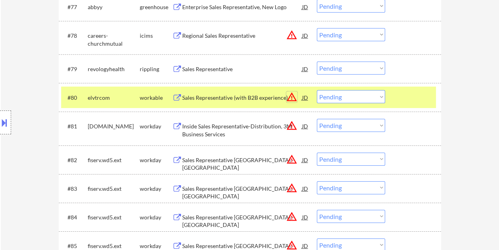
click at [288, 95] on button "warning_amber" at bounding box center [291, 96] width 11 height 11
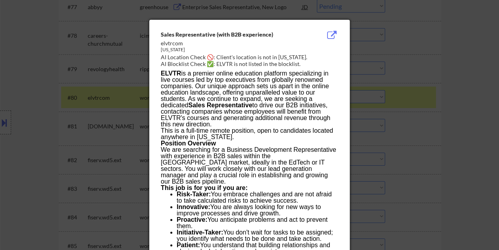
scroll to position [2475, 0]
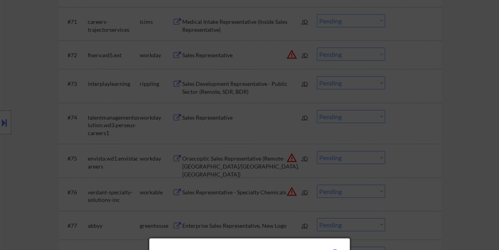
click at [433, 160] on div at bounding box center [249, 125] width 499 height 250
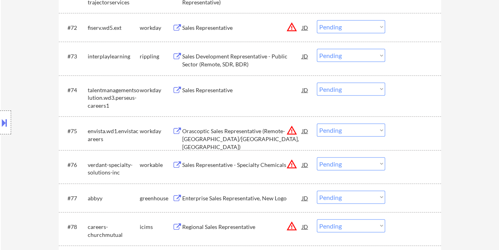
scroll to position [2515, 0]
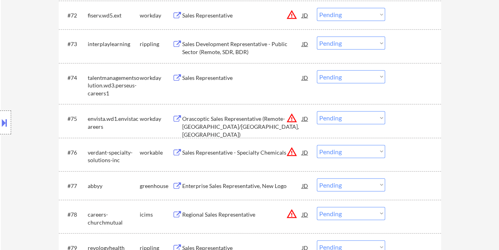
click at [415, 156] on div at bounding box center [413, 152] width 35 height 14
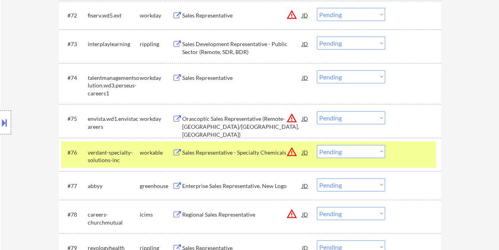
click at [209, 154] on div "Sales Representative - Specialty Chemicals" at bounding box center [242, 152] width 120 height 8
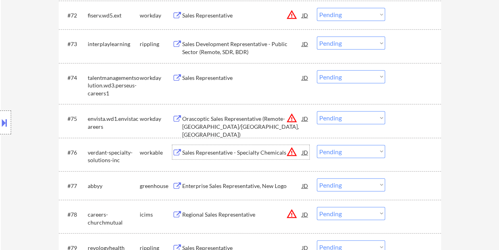
drag, startPoint x: 419, startPoint y: 146, endPoint x: 408, endPoint y: 147, distance: 10.8
click at [417, 146] on div at bounding box center [413, 152] width 35 height 14
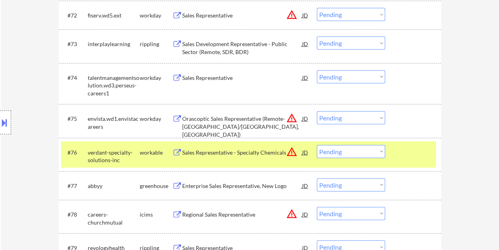
click at [378, 153] on select "Choose an option... Pending Applied Excluded (Questions) Excluded (Expired) Exc…" at bounding box center [351, 151] width 68 height 13
click at [317, 145] on select "Choose an option... Pending Applied Excluded (Questions) Excluded (Expired) Exc…" at bounding box center [351, 151] width 68 height 13
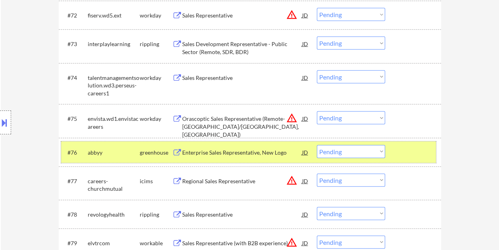
click at [401, 155] on div at bounding box center [413, 152] width 35 height 14
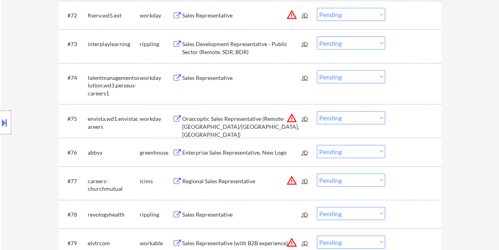
click at [398, 146] on div at bounding box center [413, 152] width 35 height 14
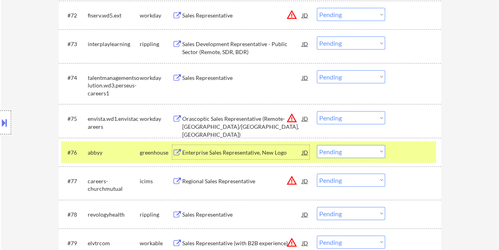
click at [244, 154] on div "Enterprise Sales Representative, New Logo" at bounding box center [242, 152] width 120 height 8
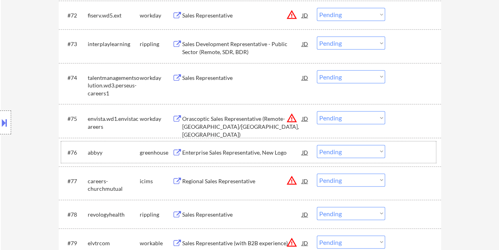
drag, startPoint x: 402, startPoint y: 149, endPoint x: 390, endPoint y: 151, distance: 12.0
click at [402, 149] on div at bounding box center [413, 152] width 35 height 14
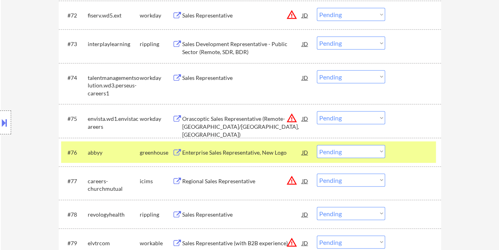
click at [382, 150] on select "Choose an option... Pending Applied Excluded (Questions) Excluded (Expired) Exc…" at bounding box center [351, 151] width 68 height 13
click at [317, 145] on select "Choose an option... Pending Applied Excluded (Questions) Excluded (Expired) Exc…" at bounding box center [351, 151] width 68 height 13
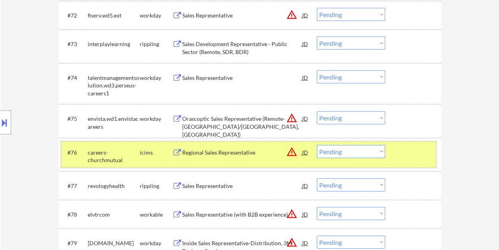
click at [408, 156] on div at bounding box center [413, 152] width 35 height 14
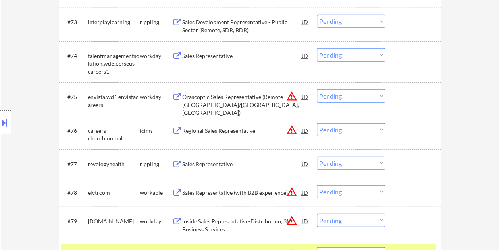
scroll to position [2554, 0]
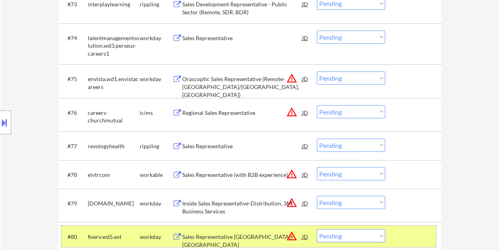
click at [395, 237] on div "#80 fiserv.wd5.ext workday Sales Representative BC - [GEOGRAPHIC_DATA] JD warni…" at bounding box center [248, 235] width 375 height 21
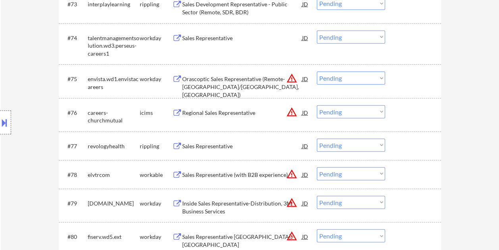
drag, startPoint x: 410, startPoint y: 177, endPoint x: 374, endPoint y: 179, distance: 36.1
click at [410, 177] on div at bounding box center [413, 174] width 35 height 14
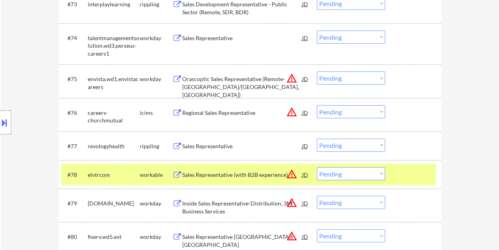
click at [264, 174] on div "Sales Representative (with B2B experience)" at bounding box center [242, 175] width 120 height 8
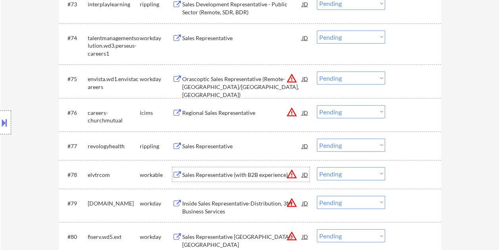
click at [412, 169] on div at bounding box center [413, 174] width 35 height 14
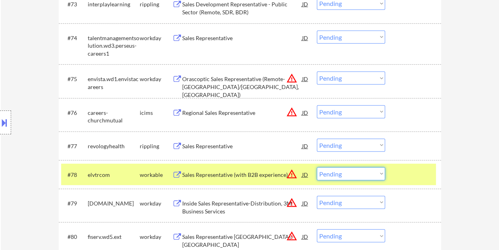
click at [381, 173] on select "Choose an option... Pending Applied Excluded (Questions) Excluded (Expired) Exc…" at bounding box center [351, 173] width 68 height 13
click at [317, 167] on select "Choose an option... Pending Applied Excluded (Questions) Excluded (Expired) Exc…" at bounding box center [351, 173] width 68 height 13
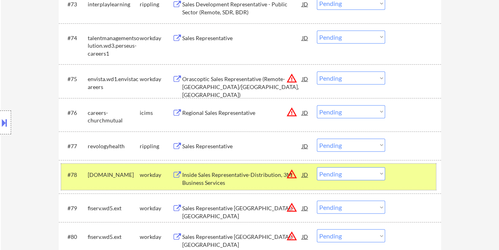
click at [414, 175] on div at bounding box center [413, 174] width 35 height 14
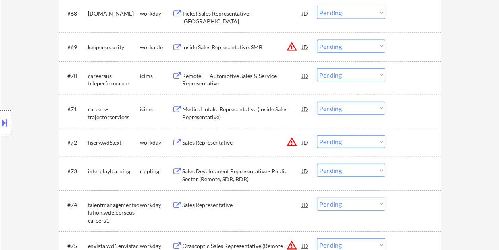
scroll to position [2357, 0]
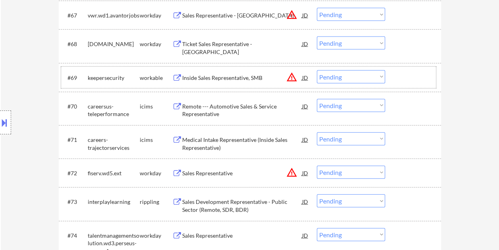
click at [413, 72] on div at bounding box center [413, 77] width 35 height 14
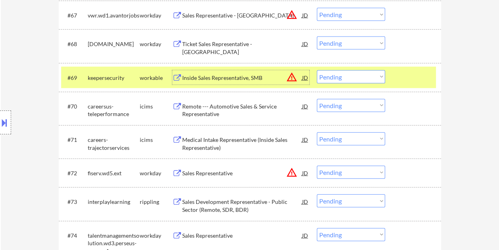
click at [228, 74] on div "Inside Sales Representative, SMB" at bounding box center [242, 78] width 120 height 8
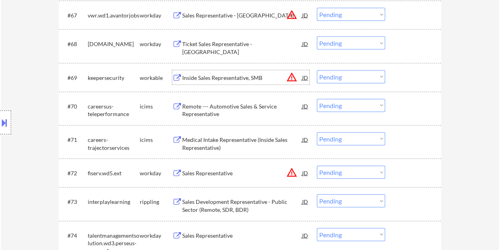
click at [396, 71] on div "#69 keepersecurity workable Inside Sales Representative, SMB JD warning_amber C…" at bounding box center [248, 77] width 375 height 21
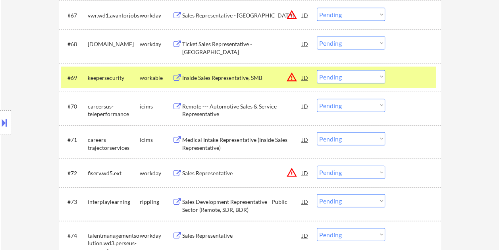
click at [382, 74] on select "Choose an option... Pending Applied Excluded (Questions) Excluded (Expired) Exc…" at bounding box center [351, 76] width 68 height 13
click at [317, 70] on select "Choose an option... Pending Applied Excluded (Questions) Excluded (Expired) Exc…" at bounding box center [351, 76] width 68 height 13
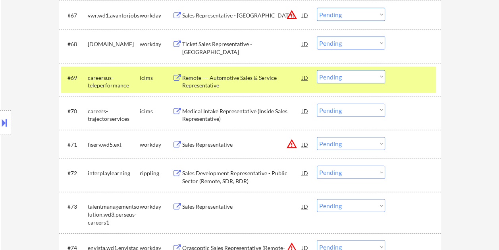
click at [405, 79] on div at bounding box center [413, 77] width 35 height 14
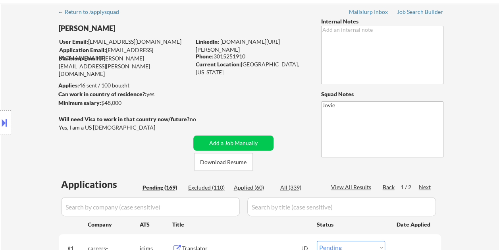
scroll to position [40, 0]
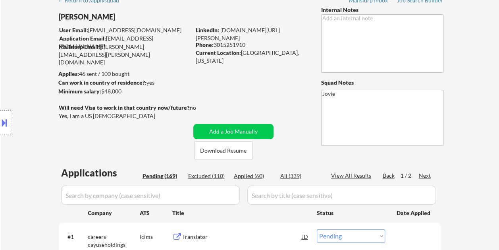
click at [256, 175] on div "Applied (60)" at bounding box center [254, 176] width 40 height 8
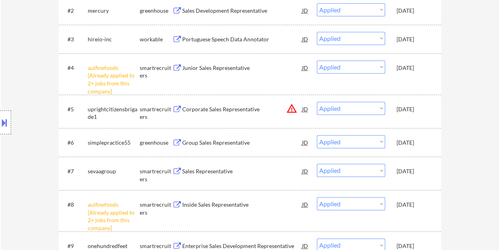
scroll to position [0, 0]
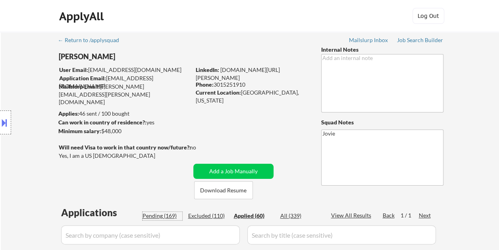
click at [160, 216] on div "Pending (169)" at bounding box center [162, 216] width 40 height 8
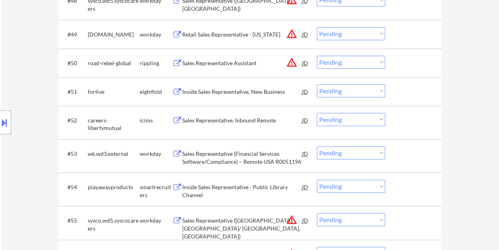
scroll to position [1815, 0]
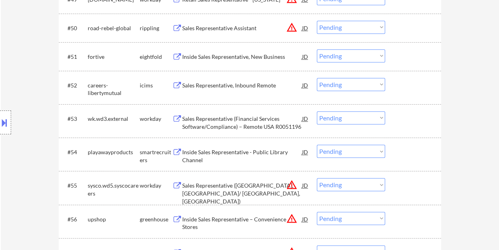
click at [407, 149] on div at bounding box center [413, 151] width 35 height 14
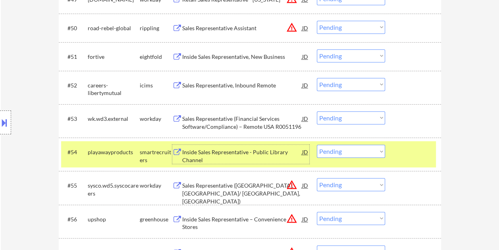
click at [234, 151] on div "Inside Sales Representative - Public Library Channel" at bounding box center [242, 155] width 120 height 15
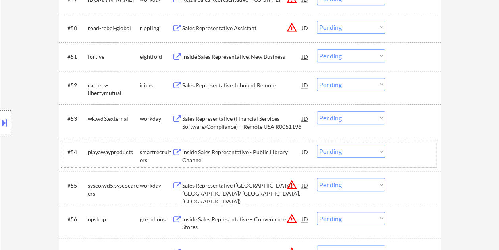
click at [404, 149] on div at bounding box center [413, 151] width 35 height 14
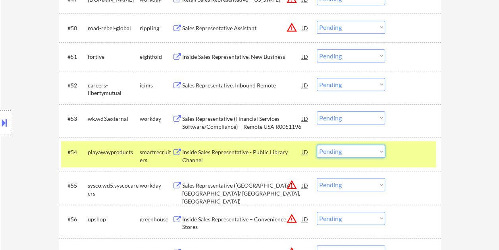
click at [379, 150] on select "Choose an option... Pending Applied Excluded (Questions) Excluded (Expired) Exc…" at bounding box center [351, 150] width 68 height 13
click at [317, 144] on select "Choose an option... Pending Applied Excluded (Questions) Excluded (Expired) Exc…" at bounding box center [351, 150] width 68 height 13
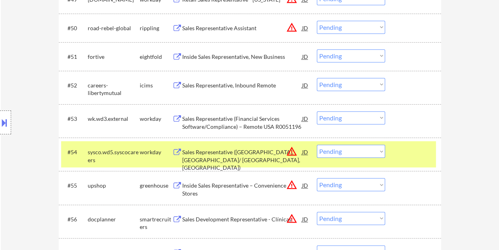
click at [401, 152] on div at bounding box center [413, 151] width 35 height 14
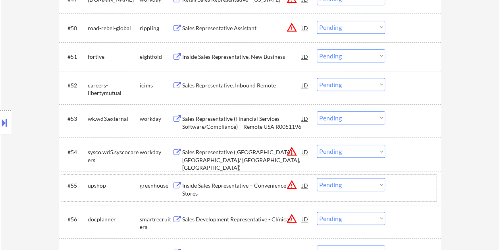
click at [397, 188] on div at bounding box center [413, 185] width 35 height 14
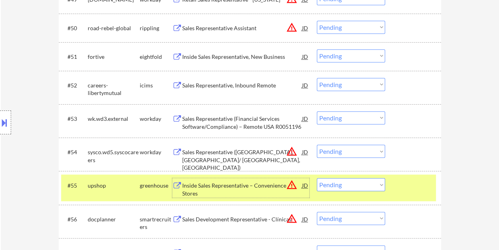
click at [241, 190] on div "Inside Sales Representative – Convenience Stores" at bounding box center [242, 188] width 120 height 15
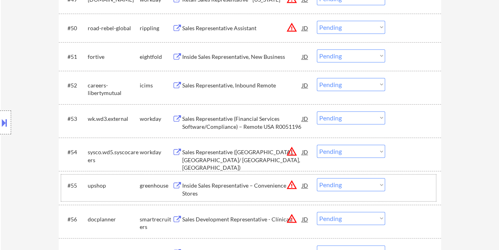
click at [404, 185] on div at bounding box center [413, 185] width 35 height 14
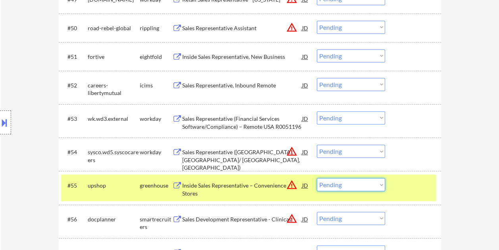
click at [379, 184] on select "Choose an option... Pending Applied Excluded (Questions) Excluded (Expired) Exc…" at bounding box center [351, 184] width 68 height 13
click at [317, 178] on select "Choose an option... Pending Applied Excluded (Questions) Excluded (Expired) Exc…" at bounding box center [351, 184] width 68 height 13
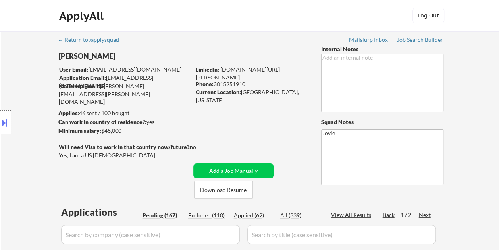
scroll to position [0, 0]
click at [252, 216] on div "Applied (62)" at bounding box center [254, 216] width 40 height 8
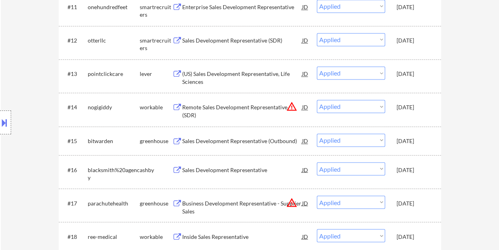
scroll to position [623, 0]
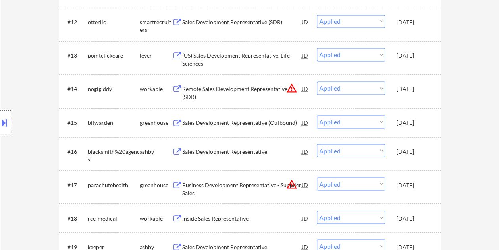
click at [432, 157] on div "#16 blacksmith%20agency [PERSON_NAME] Sales Development Representative JD warni…" at bounding box center [248, 153] width 375 height 26
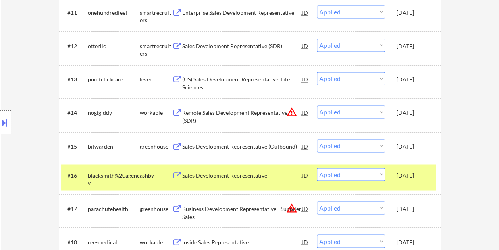
scroll to position [583, 0]
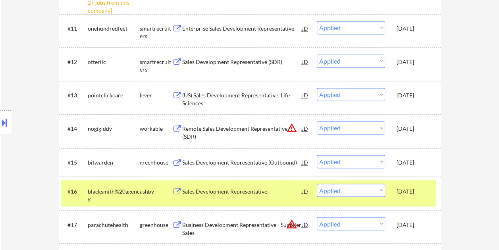
click at [408, 201] on div "#16 blacksmith%20agency [PERSON_NAME] Sales Development Representative JD warni…" at bounding box center [248, 193] width 375 height 26
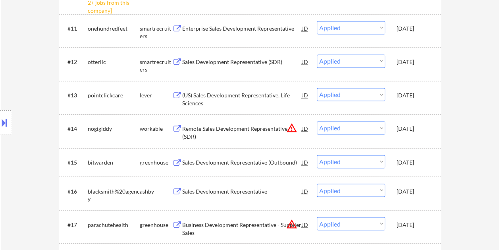
click at [408, 201] on div "#16 blacksmith%20agency [PERSON_NAME] Sales Development Representative JD warni…" at bounding box center [248, 193] width 375 height 26
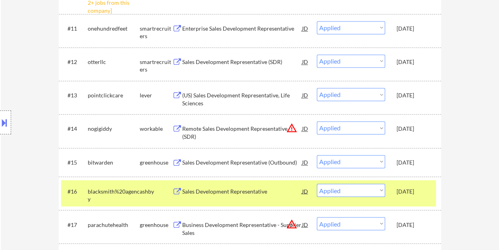
scroll to position [0, 0]
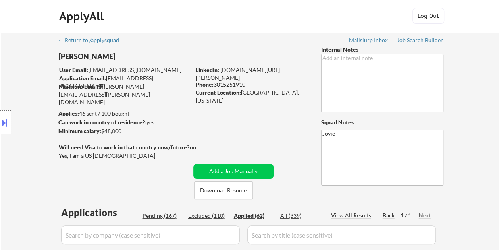
click at [156, 215] on div "Pending (167)" at bounding box center [162, 216] width 40 height 8
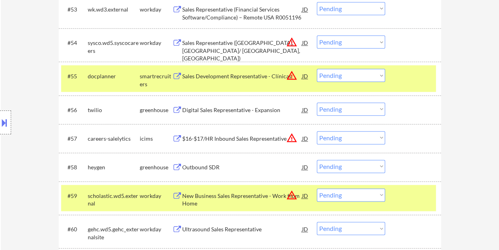
scroll to position [1929, 0]
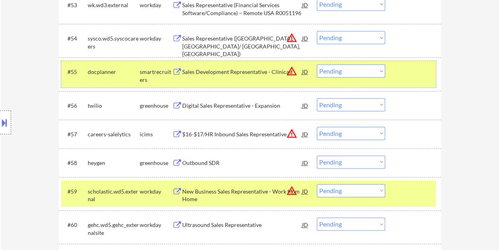
click at [413, 67] on div at bounding box center [413, 71] width 35 height 14
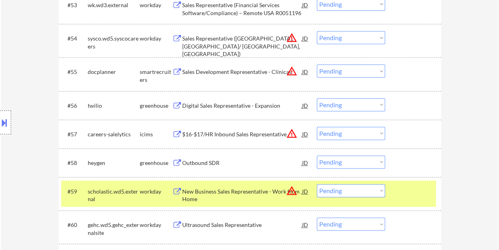
click at [403, 196] on div at bounding box center [413, 191] width 35 height 14
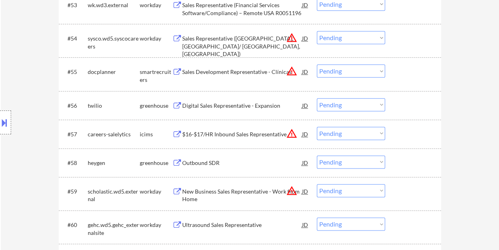
click at [402, 72] on div at bounding box center [413, 71] width 35 height 14
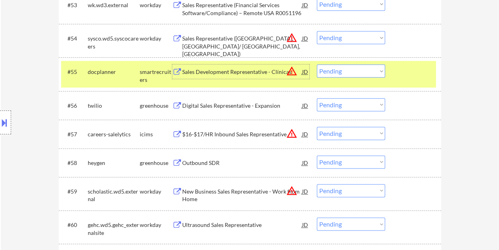
click at [199, 75] on div "Sales Development Representative - Clínicas" at bounding box center [242, 72] width 120 height 8
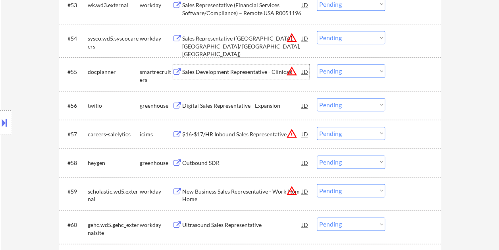
drag, startPoint x: 402, startPoint y: 67, endPoint x: 398, endPoint y: 68, distance: 4.0
click at [402, 67] on div at bounding box center [413, 71] width 35 height 14
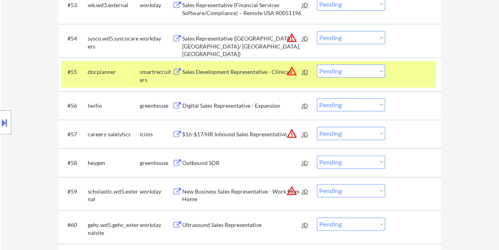
click at [373, 69] on select "Choose an option... Pending Applied Excluded (Questions) Excluded (Expired) Exc…" at bounding box center [351, 70] width 68 height 13
click at [317, 64] on select "Choose an option... Pending Applied Excluded (Questions) Excluded (Expired) Exc…" at bounding box center [351, 70] width 68 height 13
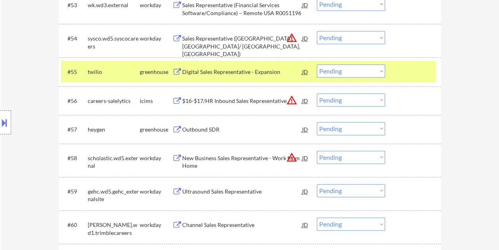
click at [411, 72] on div at bounding box center [413, 71] width 35 height 14
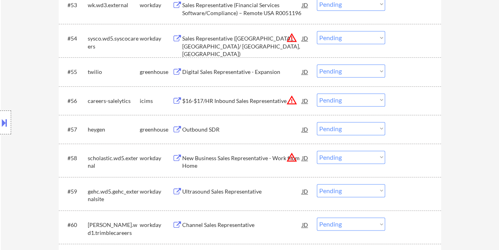
click at [415, 71] on div at bounding box center [413, 71] width 35 height 14
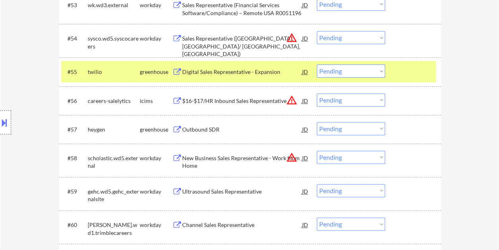
click at [259, 69] on div "Digital Sales Representative - Expansion" at bounding box center [242, 72] width 120 height 8
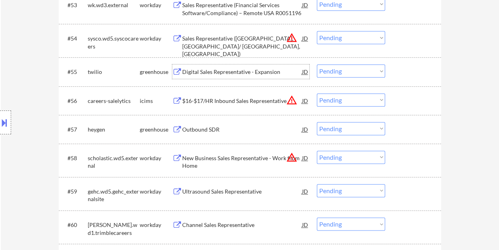
click at [401, 71] on div at bounding box center [413, 71] width 35 height 14
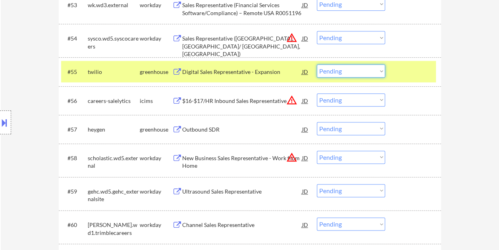
click at [380, 68] on select "Choose an option... Pending Applied Excluded (Questions) Excluded (Expired) Exc…" at bounding box center [351, 70] width 68 height 13
click at [317, 64] on select "Choose an option... Pending Applied Excluded (Questions) Excluded (Expired) Exc…" at bounding box center [351, 70] width 68 height 13
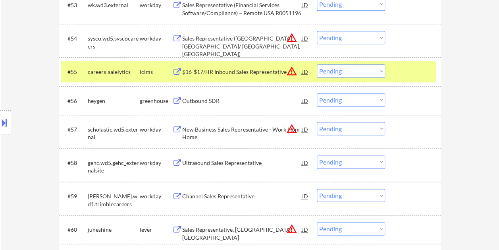
click at [391, 70] on div "#55 careers-salelytics icims $16-$17/HR Inbound Sales Representative JD warning…" at bounding box center [248, 71] width 375 height 21
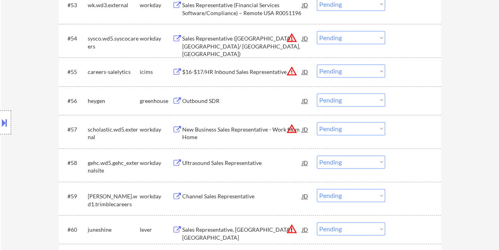
click at [409, 100] on div at bounding box center [413, 100] width 35 height 14
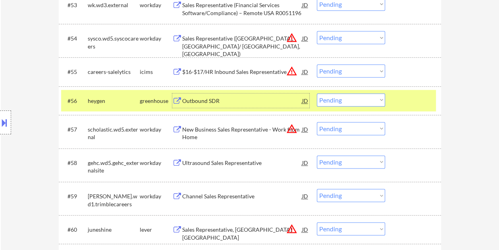
click at [237, 99] on div "Outbound SDR" at bounding box center [242, 101] width 120 height 8
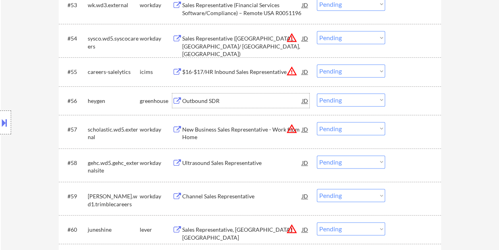
click at [398, 103] on div at bounding box center [413, 100] width 35 height 14
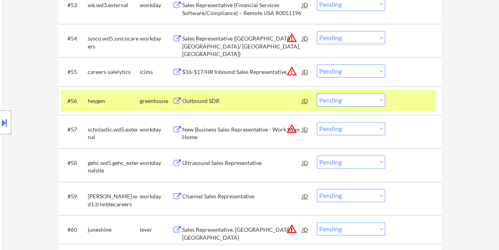
click at [379, 100] on select "Choose an option... Pending Applied Excluded (Questions) Excluded (Expired) Exc…" at bounding box center [351, 99] width 68 height 13
click at [317, 93] on select "Choose an option... Pending Applied Excluded (Questions) Excluded (Expired) Exc…" at bounding box center [351, 99] width 68 height 13
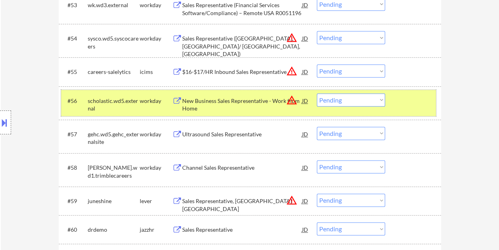
click at [397, 98] on div at bounding box center [413, 100] width 35 height 14
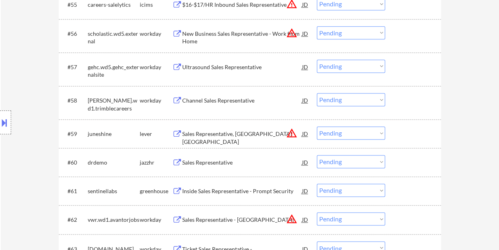
scroll to position [2008, 0]
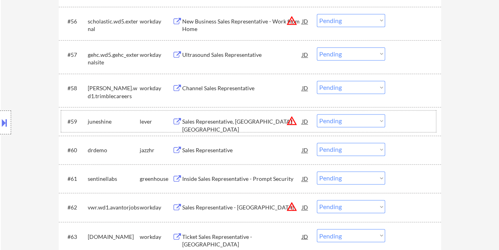
drag, startPoint x: 433, startPoint y: 125, endPoint x: 394, endPoint y: 127, distance: 39.3
click at [432, 124] on div "#59 juneshine lever Sales Representative, [GEOGRAPHIC_DATA] [GEOGRAPHIC_DATA] J…" at bounding box center [248, 120] width 375 height 21
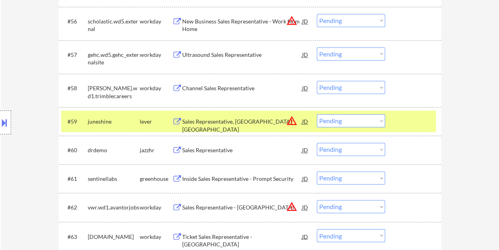
click at [248, 124] on div "Sales Representative, [GEOGRAPHIC_DATA] [GEOGRAPHIC_DATA]" at bounding box center [242, 124] width 120 height 15
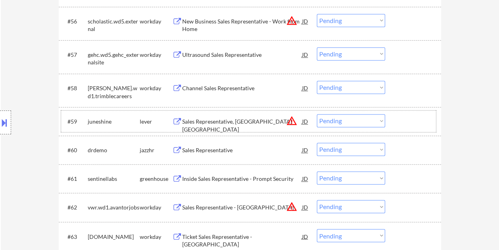
click at [405, 122] on div at bounding box center [413, 121] width 35 height 14
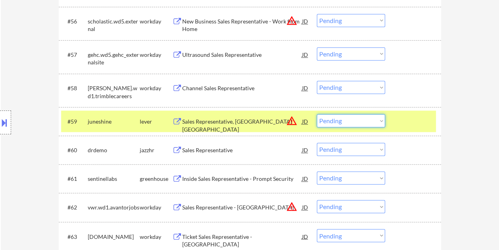
click at [383, 120] on select "Choose an option... Pending Applied Excluded (Questions) Excluded (Expired) Exc…" at bounding box center [351, 120] width 68 height 13
click at [317, 114] on select "Choose an option... Pending Applied Excluded (Questions) Excluded (Expired) Exc…" at bounding box center [351, 120] width 68 height 13
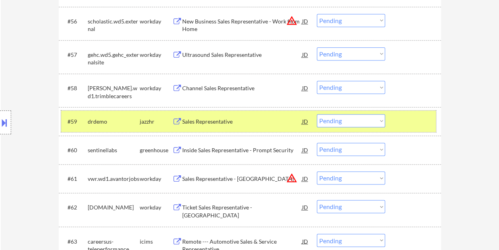
click at [417, 118] on div at bounding box center [413, 121] width 35 height 14
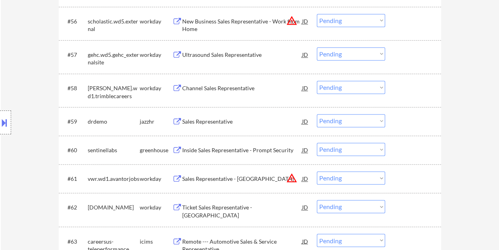
click at [419, 116] on div at bounding box center [413, 121] width 35 height 14
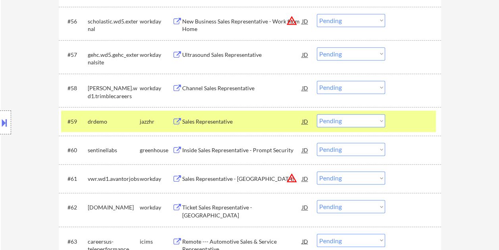
click at [197, 121] on div "Sales Representative" at bounding box center [242, 121] width 120 height 8
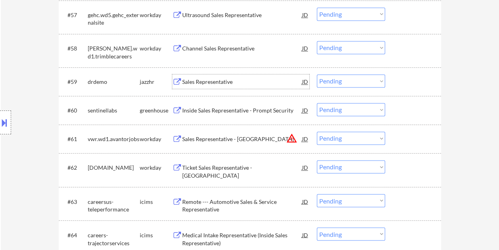
scroll to position [2048, 0]
click at [408, 110] on div at bounding box center [413, 110] width 35 height 14
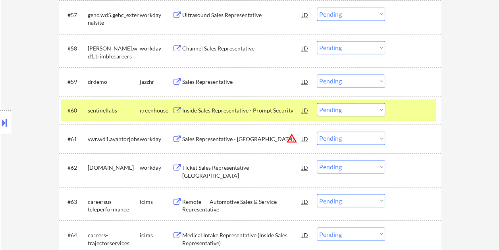
click at [188, 106] on div "Inside Sales Representative - Prompt Security" at bounding box center [242, 110] width 120 height 8
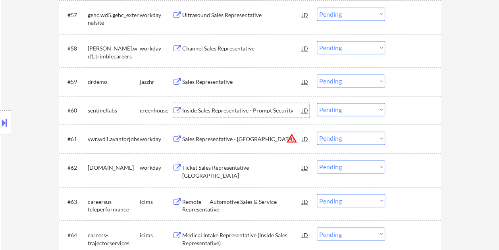
click at [417, 106] on div at bounding box center [413, 110] width 35 height 14
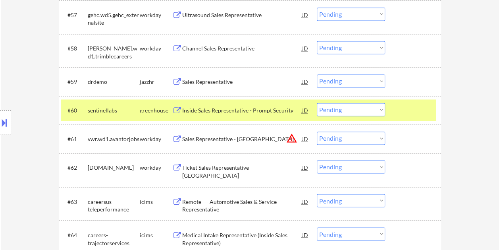
click at [306, 112] on div "JD" at bounding box center [305, 110] width 8 height 14
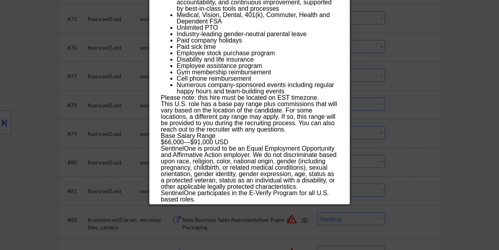
scroll to position [2636, 0]
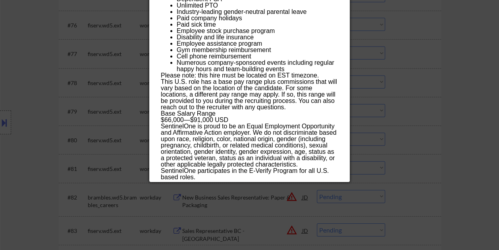
drag, startPoint x: 161, startPoint y: 31, endPoint x: 329, endPoint y: 177, distance: 222.7
copy div "Loremi Dolor Sitametconsect - Adipis Elitsedd eiusmodtempo Incidi Utlabo - Etdo…"
click at [480, 52] on div at bounding box center [249, 125] width 499 height 250
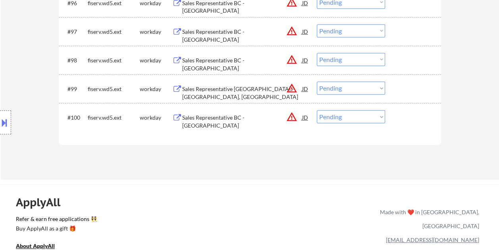
scroll to position [2033, 0]
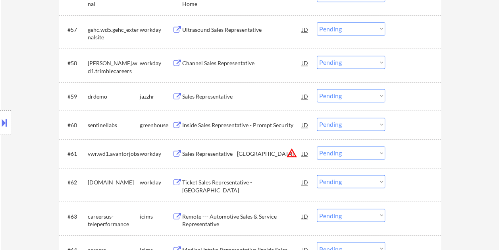
click at [404, 121] on div at bounding box center [413, 124] width 35 height 14
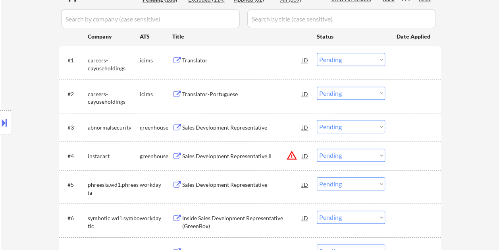
scroll to position [0, 0]
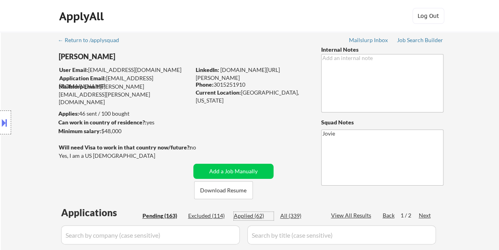
click at [251, 213] on div "Applied (62)" at bounding box center [254, 216] width 40 height 8
click at [147, 213] on div "Pending (163)" at bounding box center [162, 216] width 40 height 8
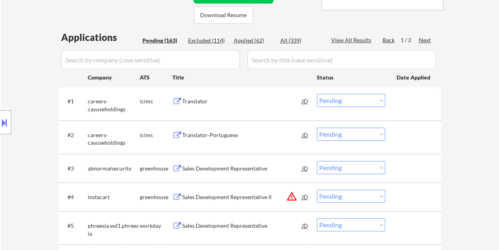
scroll to position [83, 0]
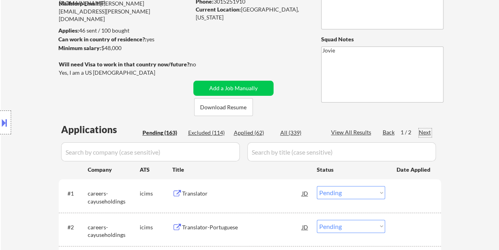
click at [420, 131] on div "Next" at bounding box center [425, 132] width 13 height 8
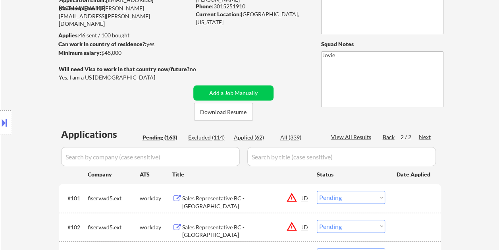
scroll to position [0, 0]
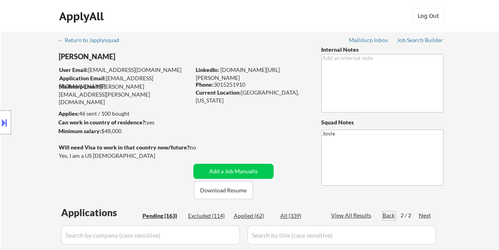
click at [386, 216] on div "Back" at bounding box center [389, 215] width 13 height 8
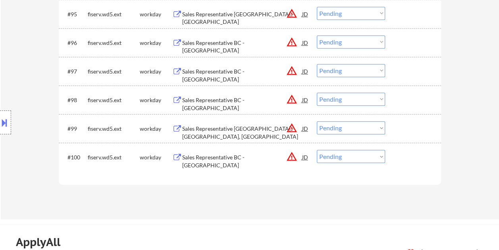
scroll to position [3222, 0]
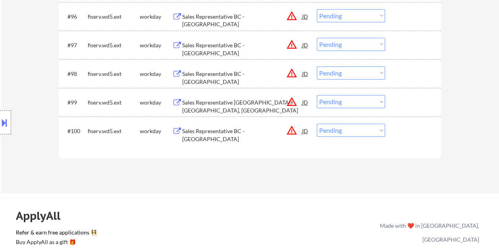
click at [409, 138] on div "#100 fiserv.wd5.ext workday Sales Representative BC - [GEOGRAPHIC_DATA] JD warn…" at bounding box center [248, 130] width 375 height 21
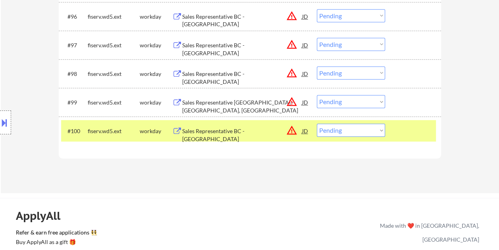
click at [214, 124] on div "Sales Representative BC - [GEOGRAPHIC_DATA]" at bounding box center [242, 130] width 120 height 14
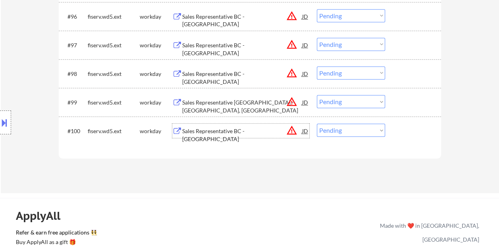
click at [411, 129] on div at bounding box center [413, 130] width 35 height 14
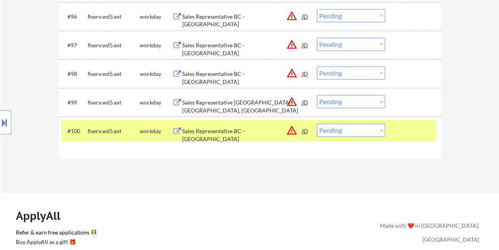
click at [379, 129] on select "Choose an option... Pending Applied Excluded (Questions) Excluded (Expired) Exc…" at bounding box center [351, 129] width 68 height 13
click at [317, 123] on select "Choose an option... Pending Applied Excluded (Questions) Excluded (Expired) Exc…" at bounding box center [351, 129] width 68 height 13
click at [408, 132] on div at bounding box center [413, 130] width 35 height 14
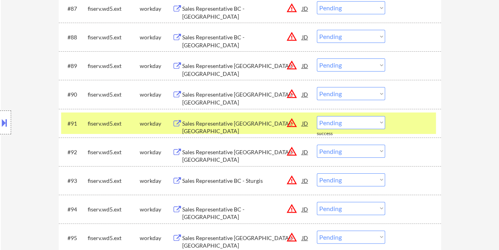
scroll to position [2968, 0]
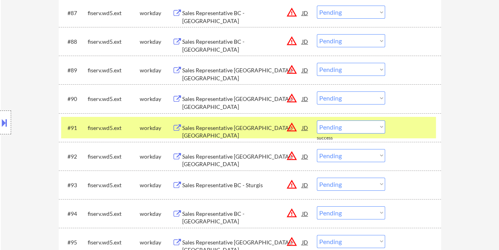
click at [419, 127] on div at bounding box center [413, 127] width 35 height 14
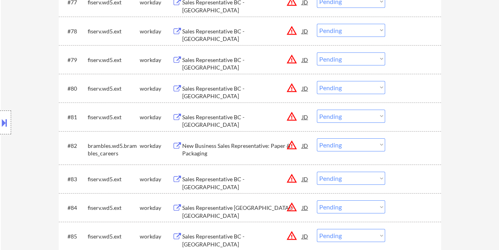
scroll to position [2677, 0]
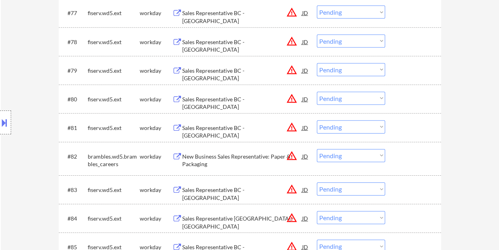
click at [412, 155] on div at bounding box center [413, 156] width 35 height 14
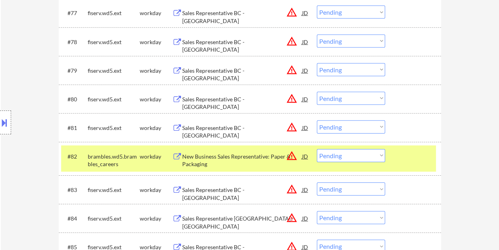
click at [258, 154] on div "New Business Sales Representative: Paper & Packaging" at bounding box center [242, 159] width 120 height 15
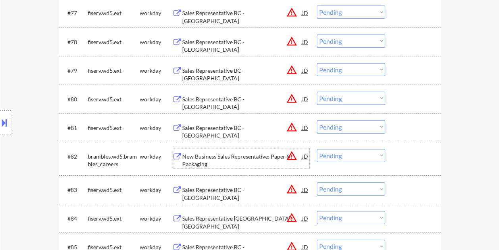
click at [408, 160] on div at bounding box center [413, 156] width 35 height 14
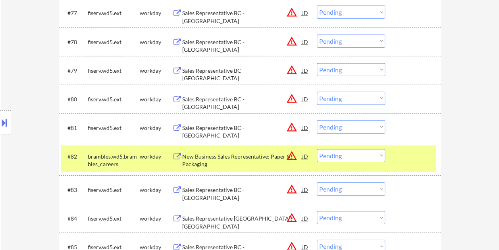
click at [376, 158] on select "Choose an option... Pending Applied Excluded (Questions) Excluded (Expired) Exc…" at bounding box center [351, 155] width 68 height 13
click at [317, 149] on select "Choose an option... Pending Applied Excluded (Questions) Excluded (Expired) Exc…" at bounding box center [351, 155] width 68 height 13
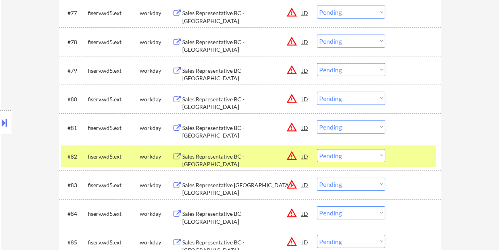
click at [418, 156] on div at bounding box center [413, 156] width 35 height 14
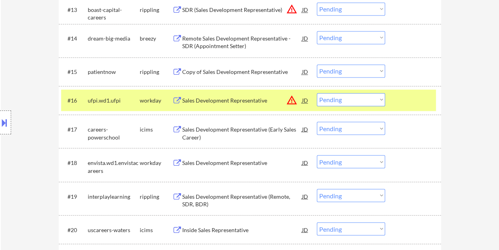
scroll to position [574, 0]
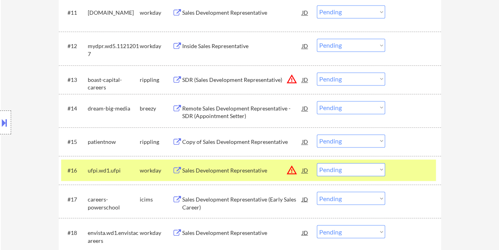
click at [404, 164] on div at bounding box center [413, 170] width 35 height 14
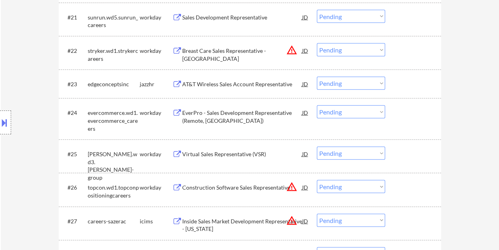
scroll to position [906, 0]
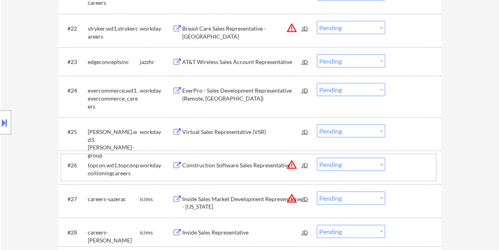
click at [399, 162] on div at bounding box center [413, 165] width 35 height 14
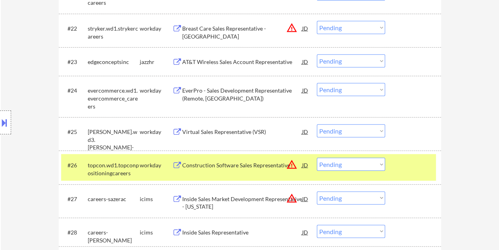
click at [236, 169] on div "Construction Software Sales Representative" at bounding box center [242, 165] width 120 height 8
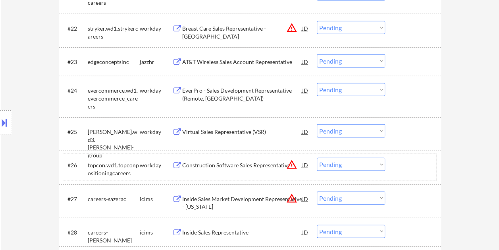
drag, startPoint x: 404, startPoint y: 157, endPoint x: 385, endPoint y: 165, distance: 21.2
click at [401, 160] on div "#26 topcon.wd1.topconpositioningcareers workday Construction Software Sales Rep…" at bounding box center [248, 167] width 375 height 26
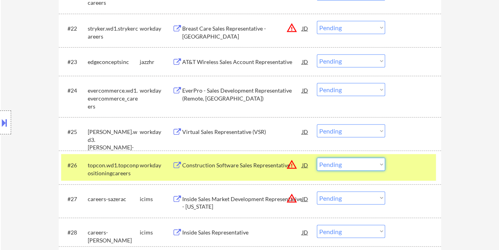
click at [381, 166] on select "Choose an option... Pending Applied Excluded (Questions) Excluded (Expired) Exc…" at bounding box center [351, 164] width 68 height 13
click at [317, 158] on select "Choose an option... Pending Applied Excluded (Questions) Excluded (Expired) Exc…" at bounding box center [351, 164] width 68 height 13
click at [407, 162] on div at bounding box center [413, 165] width 35 height 14
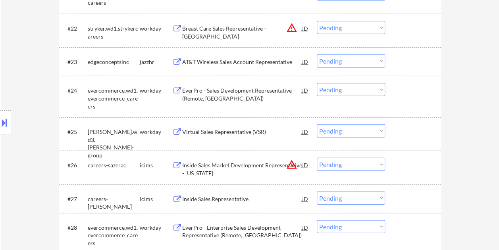
click at [408, 129] on div at bounding box center [413, 131] width 35 height 14
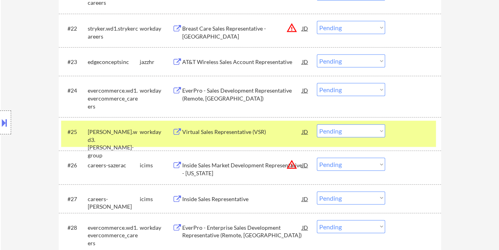
click at [239, 134] on div "Virtual Sales Representative (VSR)" at bounding box center [242, 132] width 120 height 8
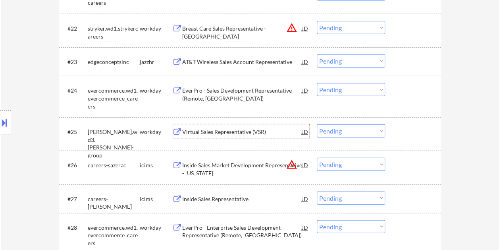
drag, startPoint x: 415, startPoint y: 135, endPoint x: 399, endPoint y: 133, distance: 16.4
click at [415, 135] on div at bounding box center [413, 131] width 35 height 14
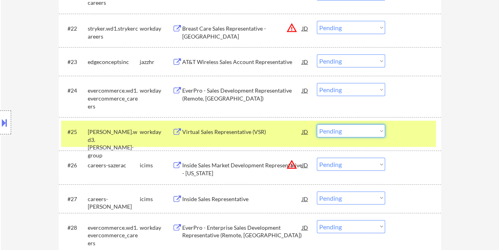
click at [378, 127] on select "Choose an option... Pending Applied Excluded (Questions) Excluded (Expired) Exc…" at bounding box center [351, 130] width 68 height 13
click at [317, 124] on select "Choose an option... Pending Applied Excluded (Questions) Excluded (Expired) Exc…" at bounding box center [351, 130] width 68 height 13
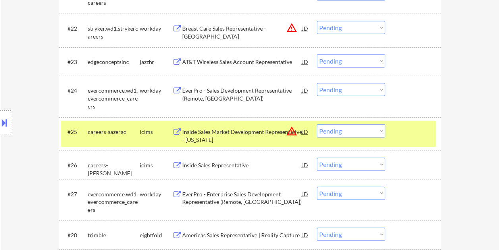
click at [415, 133] on div at bounding box center [413, 131] width 35 height 14
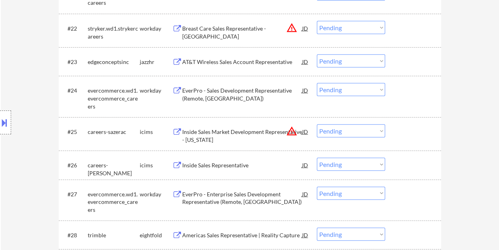
click at [402, 201] on div "#27 evercommerce.wd1.evercommerce_careers workday EverPro - Enterprise Sales De…" at bounding box center [248, 200] width 375 height 34
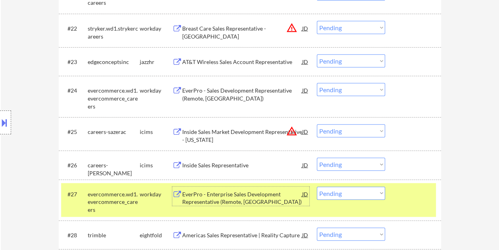
click at [203, 191] on div "EverPro - Enterprise Sales Development Representative (Remote, [GEOGRAPHIC_DATA…" at bounding box center [242, 197] width 120 height 15
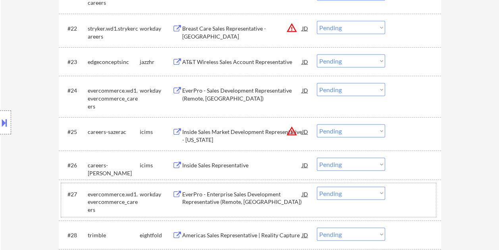
click at [397, 197] on div at bounding box center [413, 194] width 35 height 14
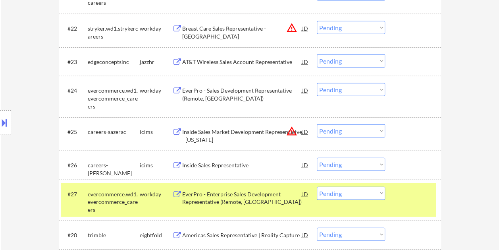
click at [369, 191] on select "Choose an option... Pending Applied Excluded (Questions) Excluded (Expired) Exc…" at bounding box center [351, 193] width 68 height 13
click at [317, 187] on select "Choose an option... Pending Applied Excluded (Questions) Excluded (Expired) Exc…" at bounding box center [351, 193] width 68 height 13
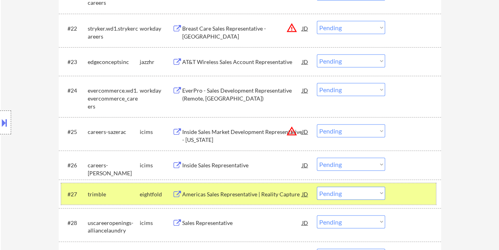
click at [401, 191] on div at bounding box center [413, 194] width 35 height 14
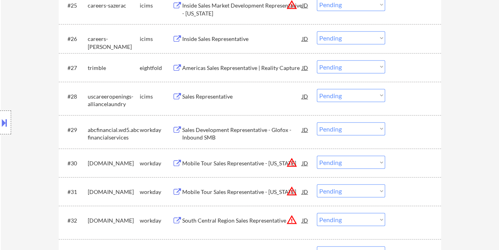
scroll to position [1098, 0]
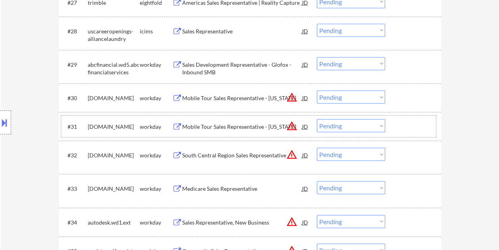
click at [393, 125] on div "#31 [DOMAIN_NAME] workday Mobile Tour Sales Representative - [US_STATE] JD warn…" at bounding box center [248, 125] width 375 height 21
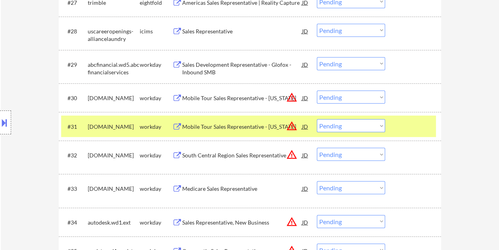
click at [393, 125] on div "#31 [DOMAIN_NAME] workday Mobile Tour Sales Representative - [US_STATE] JD warn…" at bounding box center [248, 125] width 375 height 21
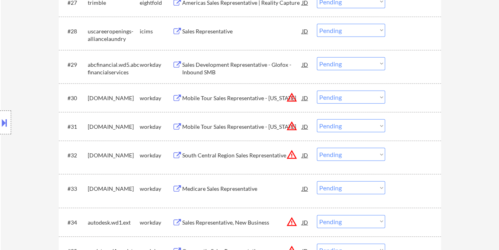
click at [396, 103] on div at bounding box center [413, 97] width 35 height 14
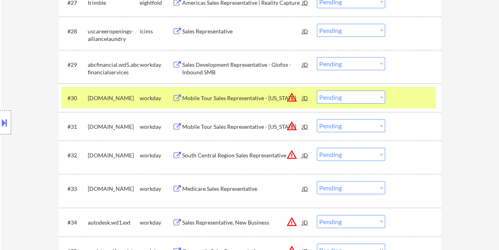
click at [396, 103] on div at bounding box center [413, 97] width 35 height 14
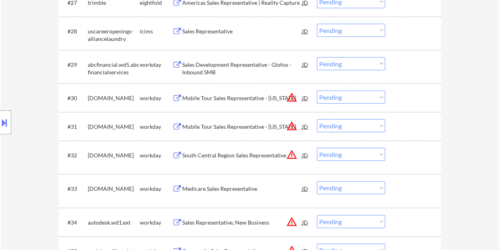
click at [395, 103] on div "#30 [DOMAIN_NAME] workday Mobile Tour Sales Representative - [US_STATE] JD warn…" at bounding box center [248, 97] width 375 height 21
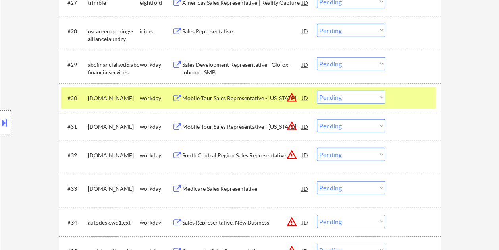
click at [225, 95] on div "Mobile Tour Sales Representative - [US_STATE]" at bounding box center [242, 98] width 120 height 8
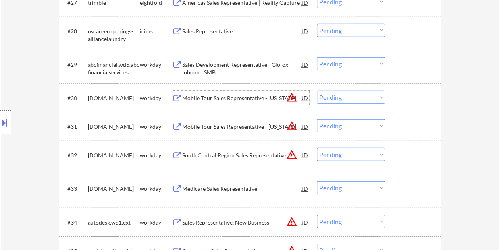
click at [392, 94] on div "#30 [DOMAIN_NAME] workday Mobile Tour Sales Representative - [US_STATE] JD warn…" at bounding box center [248, 97] width 375 height 21
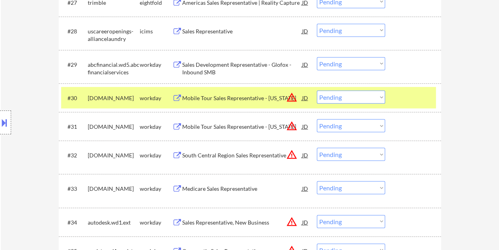
click at [378, 92] on select "Choose an option... Pending Applied Excluded (Questions) Excluded (Expired) Exc…" at bounding box center [351, 96] width 68 height 13
click at [317, 90] on select "Choose an option... Pending Applied Excluded (Questions) Excluded (Expired) Exc…" at bounding box center [351, 96] width 68 height 13
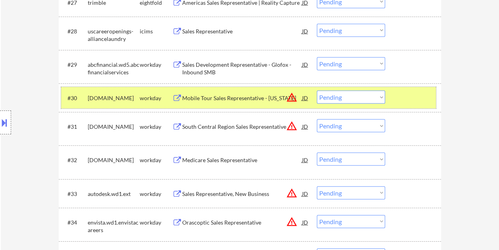
click at [410, 95] on div at bounding box center [413, 97] width 35 height 14
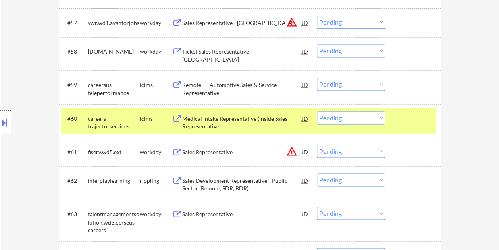
scroll to position [2032, 0]
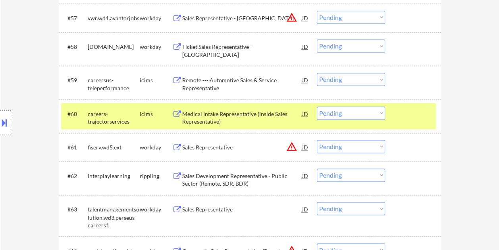
click at [402, 113] on div at bounding box center [413, 113] width 35 height 14
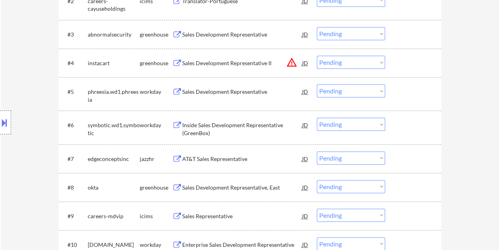
scroll to position [356, 0]
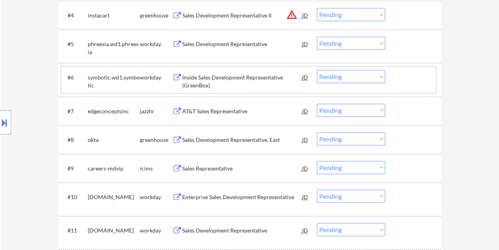
drag, startPoint x: 406, startPoint y: 75, endPoint x: 321, endPoint y: 81, distance: 85.9
click at [406, 75] on div at bounding box center [413, 77] width 35 height 14
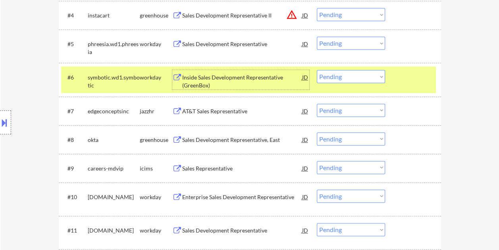
click at [264, 80] on div "Inside Sales Development Representative (GreenBox)" at bounding box center [242, 80] width 120 height 15
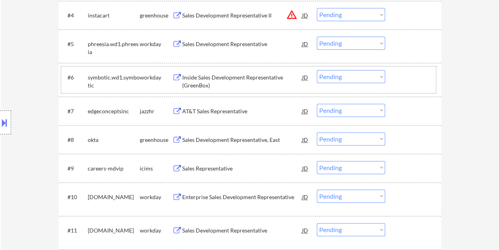
click at [417, 78] on div at bounding box center [413, 77] width 35 height 14
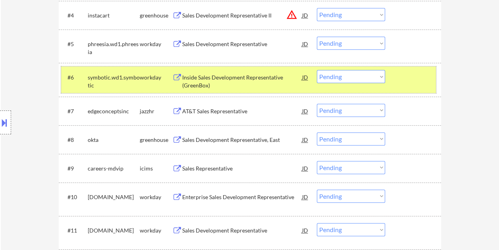
click at [4, 118] on button at bounding box center [4, 122] width 9 height 13
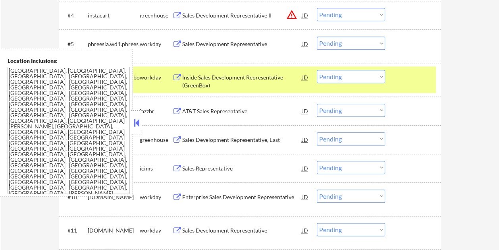
click at [140, 117] on button at bounding box center [136, 123] width 9 height 12
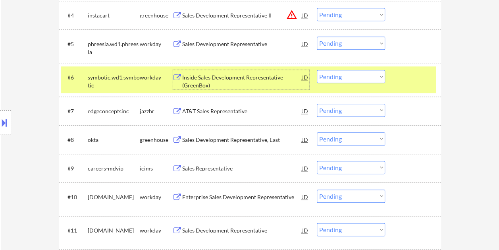
click at [219, 81] on div "Inside Sales Development Representative (GreenBox)" at bounding box center [242, 80] width 120 height 15
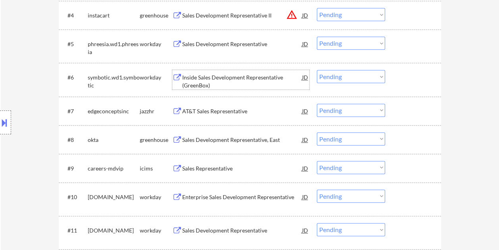
drag, startPoint x: 409, startPoint y: 83, endPoint x: 388, endPoint y: 81, distance: 20.8
click at [409, 83] on div at bounding box center [413, 77] width 35 height 14
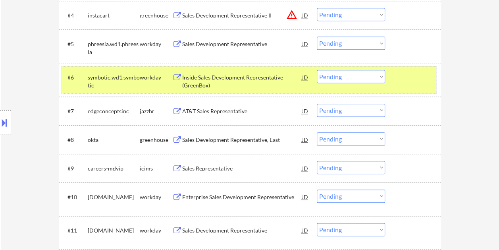
click at [378, 72] on select "Choose an option... Pending Applied Excluded (Questions) Excluded (Expired) Exc…" at bounding box center [351, 76] width 68 height 13
click at [317, 70] on select "Choose an option... Pending Applied Excluded (Questions) Excluded (Expired) Exc…" at bounding box center [351, 76] width 68 height 13
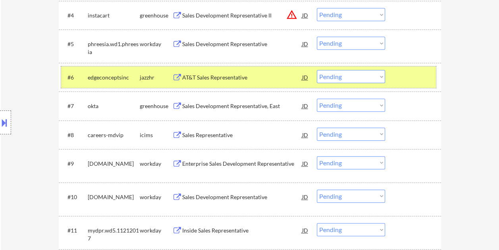
click at [395, 76] on div "#6 edgeconceptsinc jazzhr AT&T Sales Representative JD warning_amber Choose an …" at bounding box center [248, 76] width 375 height 21
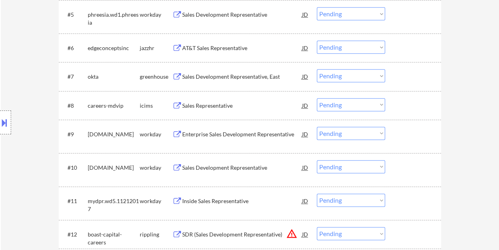
scroll to position [396, 0]
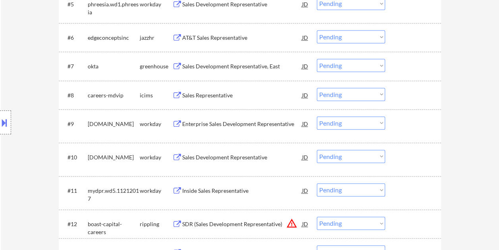
click at [402, 128] on div at bounding box center [413, 123] width 35 height 14
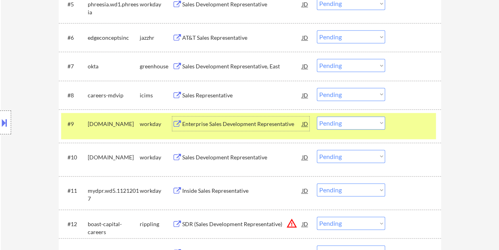
click at [226, 125] on div "Enterprise Sales Development Representative" at bounding box center [242, 124] width 120 height 8
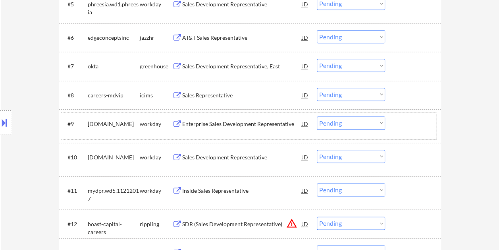
click at [402, 121] on div at bounding box center [413, 123] width 35 height 14
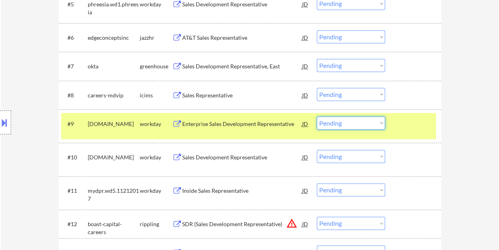
click at [381, 121] on select "Choose an option... Pending Applied Excluded (Questions) Excluded (Expired) Exc…" at bounding box center [351, 122] width 68 height 13
click at [317, 116] on select "Choose an option... Pending Applied Excluded (Questions) Excluded (Expired) Exc…" at bounding box center [351, 122] width 68 height 13
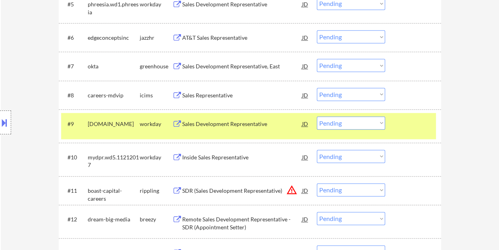
click at [392, 127] on div "#9 [DOMAIN_NAME] workday Sales Development Representative JD warning_amber Choo…" at bounding box center [248, 126] width 375 height 26
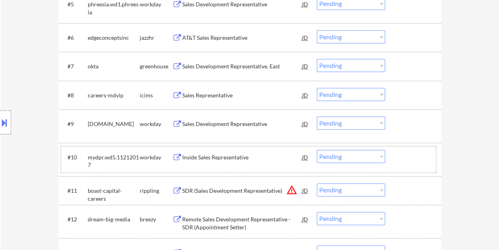
click at [425, 164] on div "#10 mydpr.wd5.11212017 workday Inside Sales Representative JD warning_amber Cho…" at bounding box center [248, 159] width 375 height 26
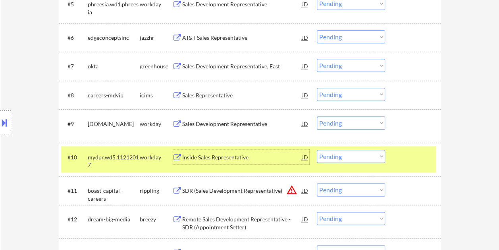
click at [285, 151] on div "Inside Sales Representative" at bounding box center [242, 157] width 120 height 14
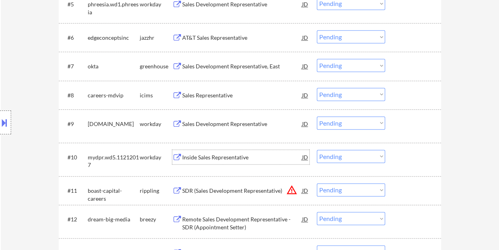
click at [397, 158] on div at bounding box center [413, 157] width 35 height 14
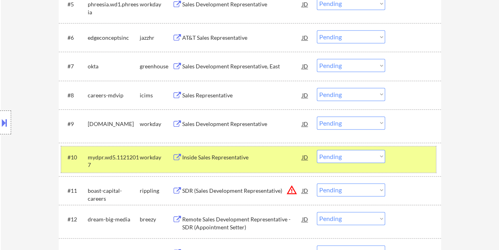
click at [380, 154] on select "Choose an option... Pending Applied Excluded (Questions) Excluded (Expired) Exc…" at bounding box center [351, 156] width 68 height 13
click at [317, 150] on select "Choose an option... Pending Applied Excluded (Questions) Excluded (Expired) Exc…" at bounding box center [351, 156] width 68 height 13
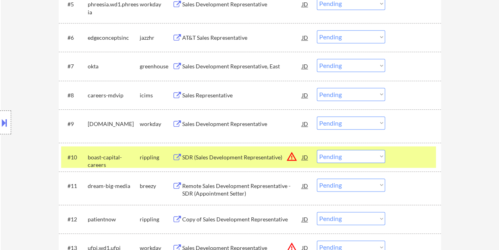
click at [402, 155] on div at bounding box center [413, 157] width 35 height 14
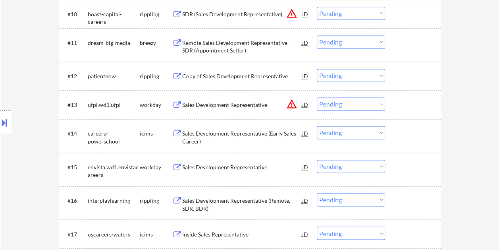
scroll to position [682, 0]
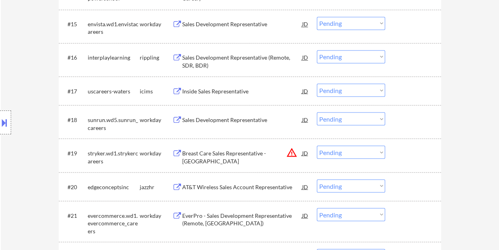
click at [408, 118] on div at bounding box center [413, 119] width 35 height 14
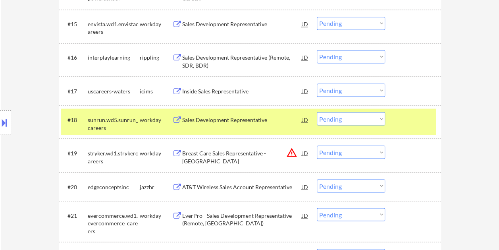
click at [191, 119] on div "Sales Development Representative" at bounding box center [242, 119] width 120 height 8
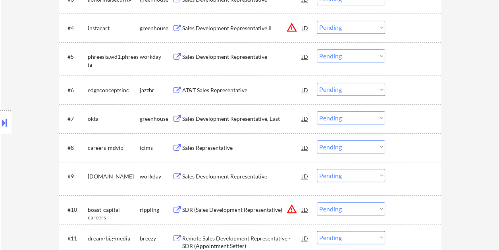
scroll to position [0, 0]
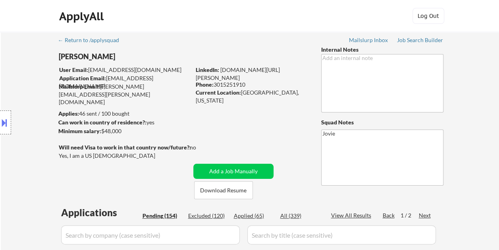
click at [248, 215] on div "Applied (65)" at bounding box center [254, 216] width 40 height 8
select select ""applied""
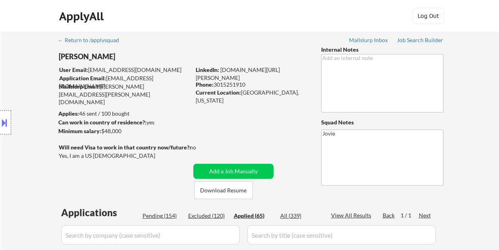
select select ""applied""
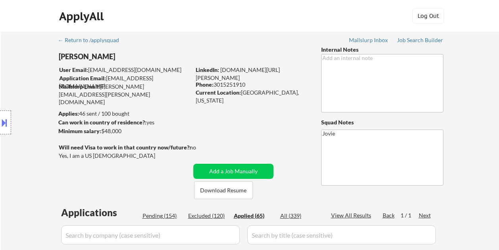
select select ""applied""
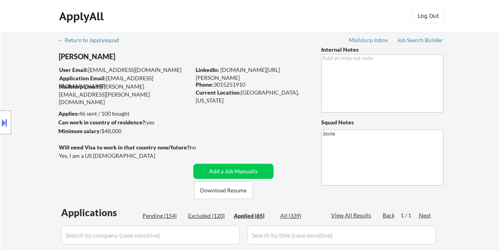
select select ""applied""
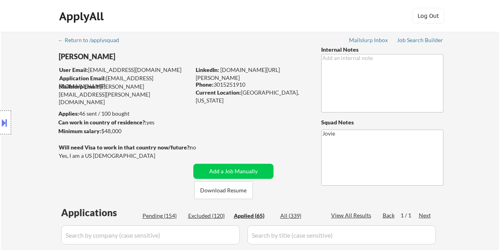
select select ""applied""
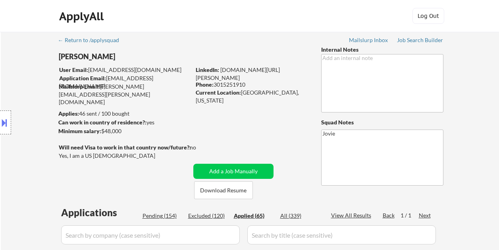
select select ""applied""
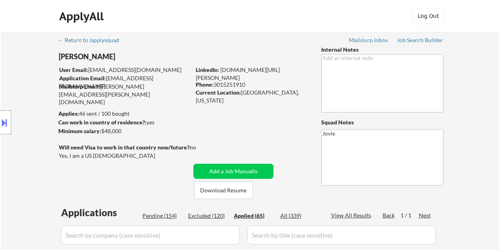
select select ""applied""
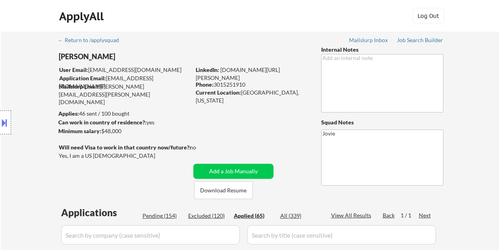
select select ""applied""
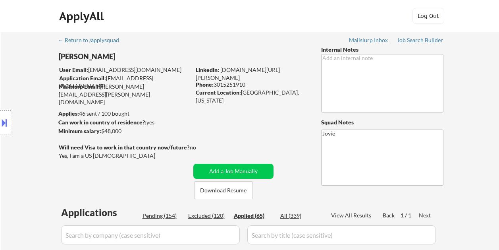
select select ""applied""
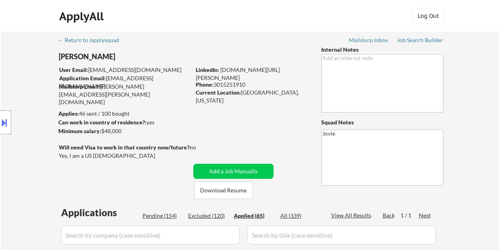
select select ""applied""
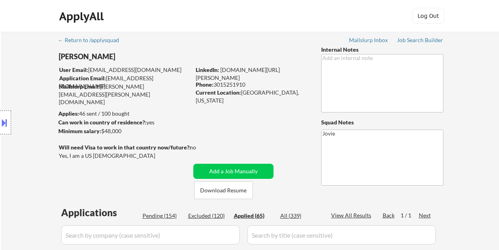
select select ""applied""
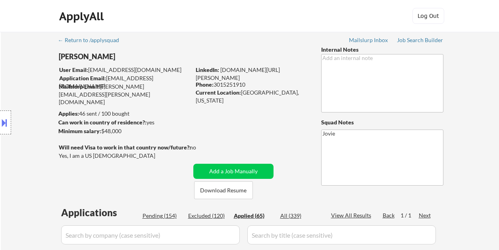
select select ""applied""
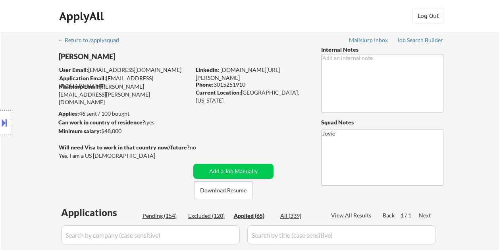
select select ""applied""
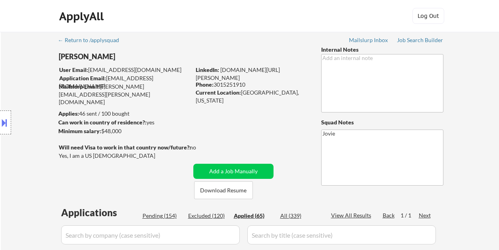
select select ""applied""
click at [163, 217] on div "Pending (154)" at bounding box center [162, 216] width 40 height 8
select select ""pending""
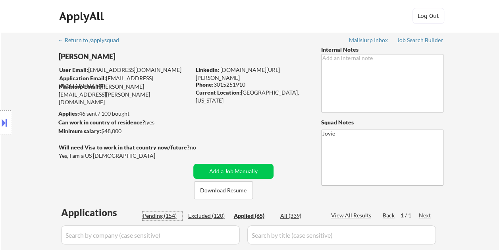
select select ""pending""
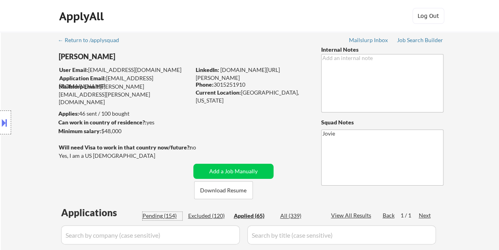
select select ""pending""
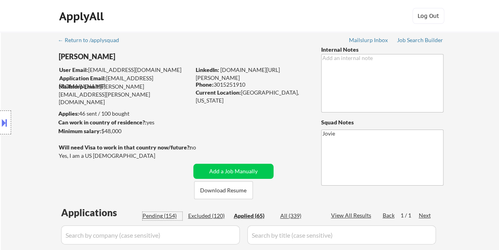
select select ""pending""
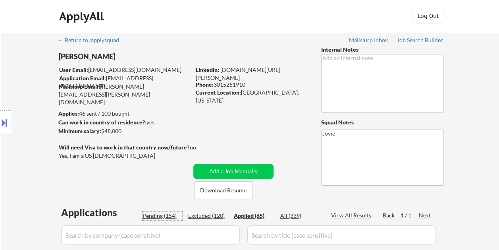
select select ""pending""
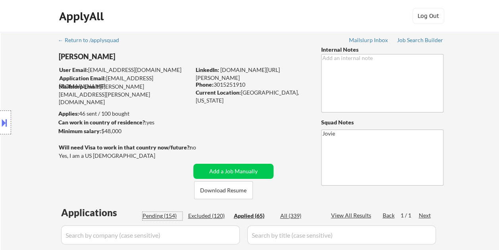
select select ""pending""
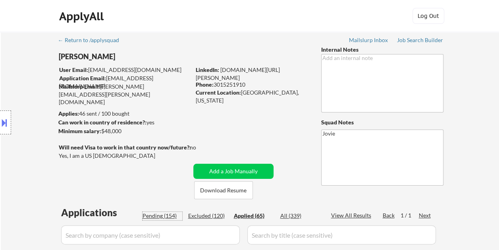
select select ""pending""
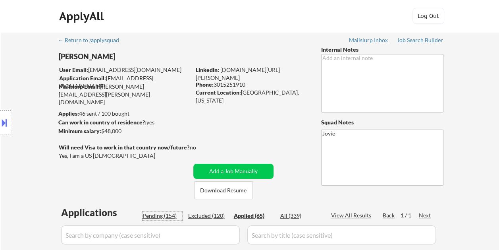
select select ""pending""
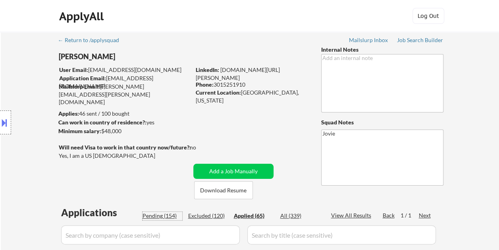
select select ""pending""
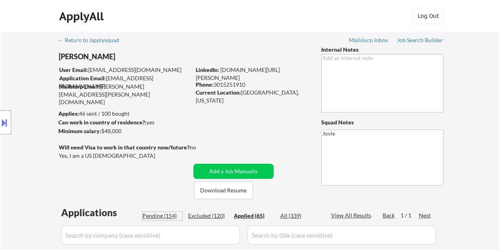
select select ""pending""
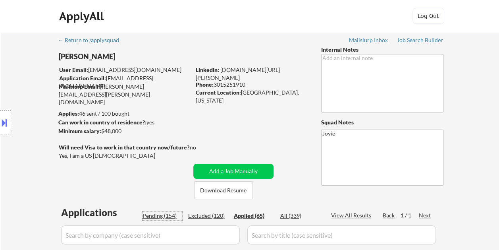
select select ""pending""
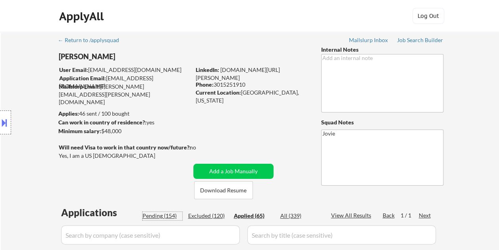
select select ""pending""
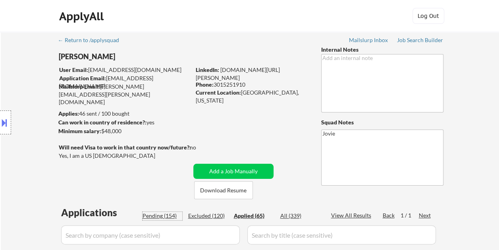
select select ""pending""
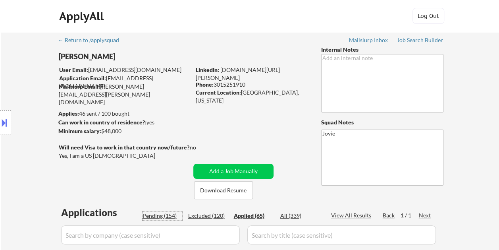
select select ""pending""
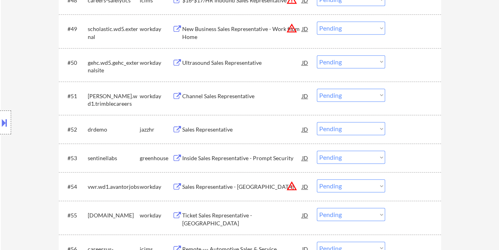
scroll to position [676, 0]
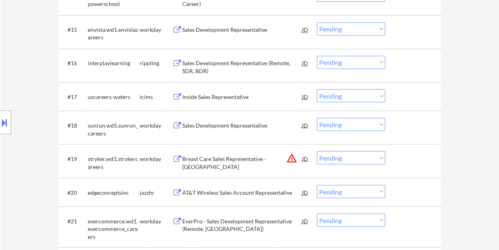
click at [394, 128] on div "#18 sunrun.wd5.sunrun_careers workday Sales Development Representative JD warni…" at bounding box center [248, 127] width 375 height 26
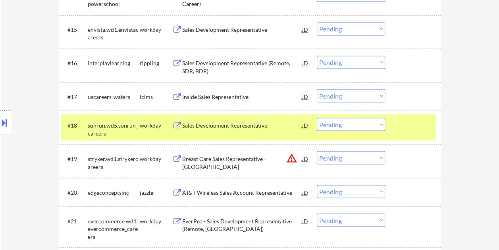
click at [378, 125] on select "Choose an option... Pending Applied Excluded (Questions) Excluded (Expired) Exc…" at bounding box center [351, 123] width 68 height 13
click at [317, 117] on select "Choose an option... Pending Applied Excluded (Questions) Excluded (Expired) Exc…" at bounding box center [351, 123] width 68 height 13
select select ""pending""
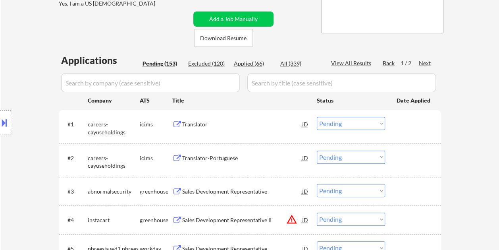
scroll to position [39, 0]
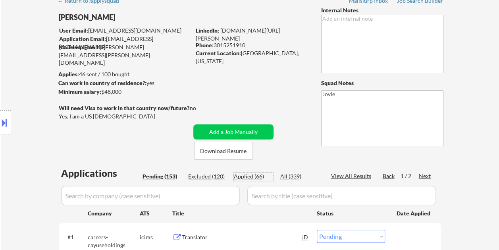
click at [242, 176] on div "Applied (66)" at bounding box center [254, 176] width 40 height 8
select select ""applied""
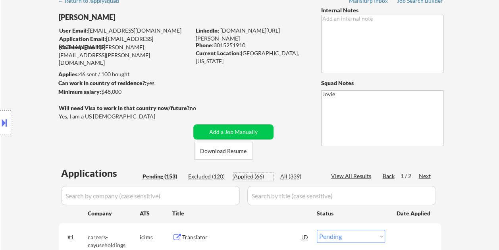
select select ""applied""
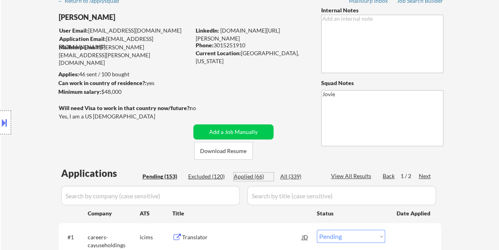
select select ""applied""
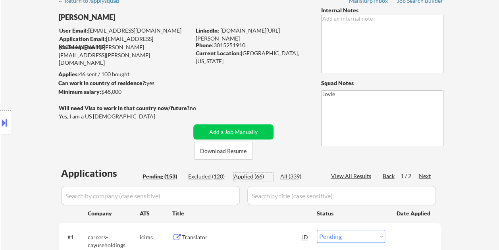
select select ""applied""
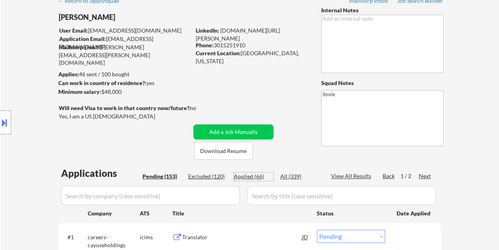
select select ""applied""
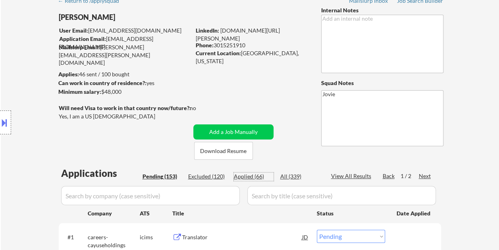
select select ""applied""
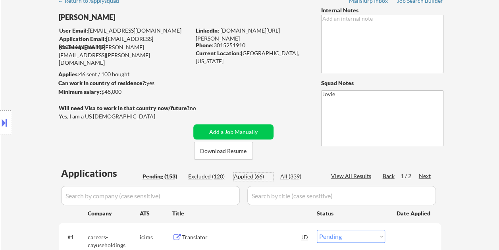
select select ""applied""
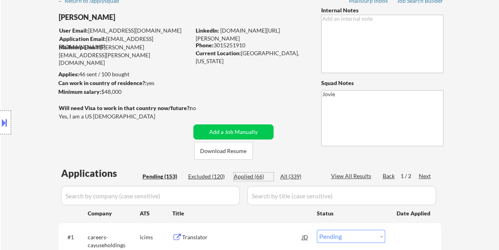
select select ""applied""
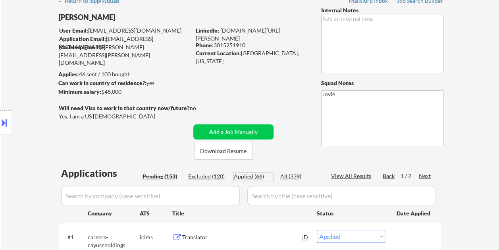
select select ""applied""
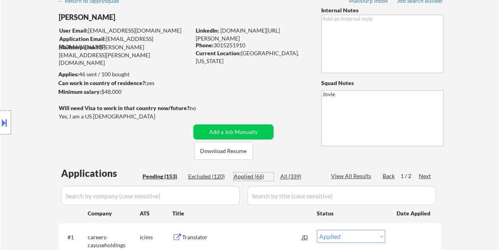
select select ""applied""
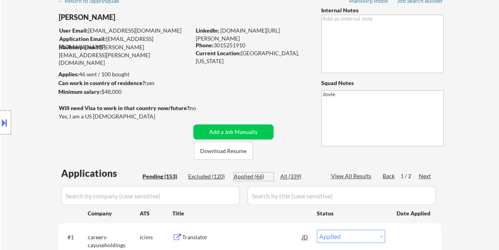
select select ""applied""
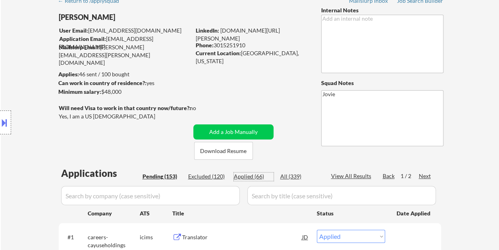
select select ""applied""
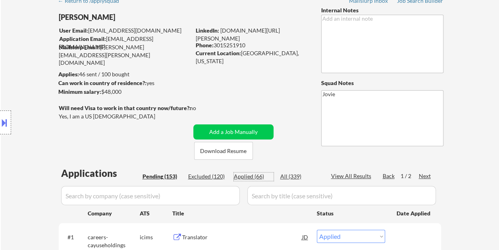
select select ""applied""
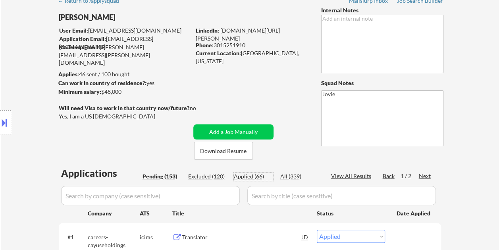
select select ""applied""
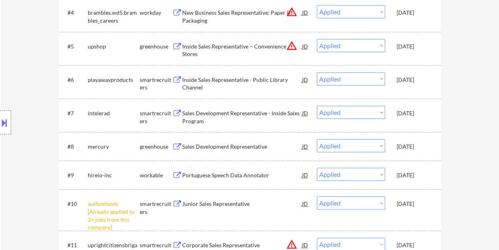
scroll to position [0, 0]
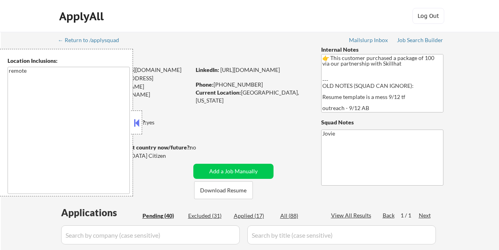
select select ""pending""
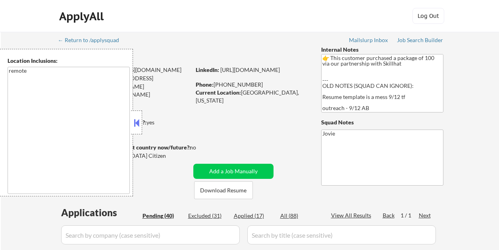
select select ""pending""
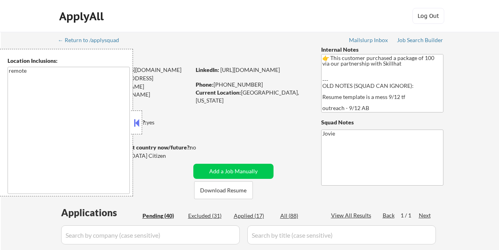
select select ""pending""
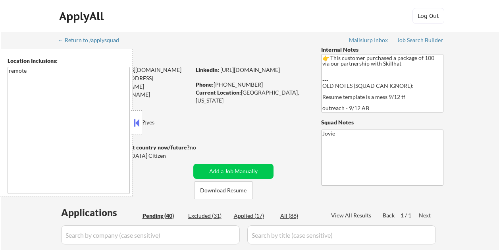
select select ""pending""
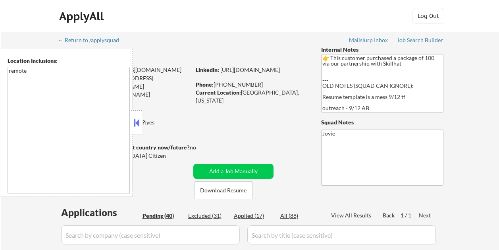
select select ""pending""
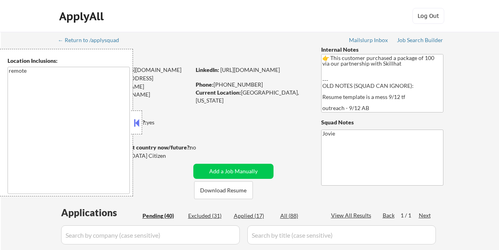
select select ""pending""
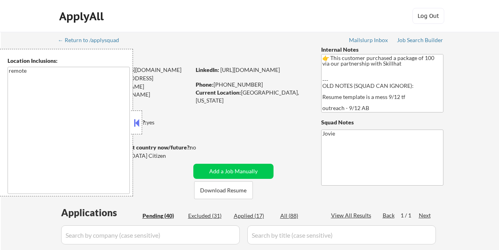
select select ""pending""
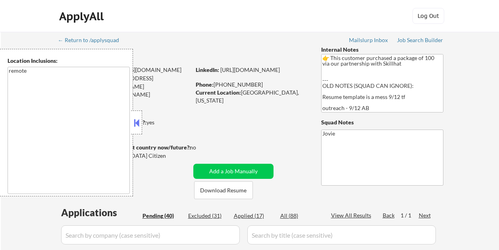
select select ""pending""
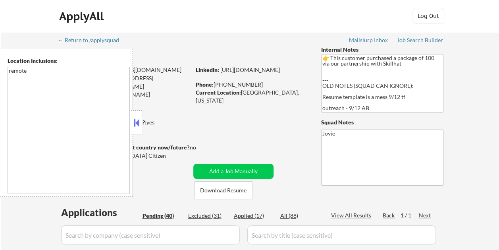
click at [138, 127] on button at bounding box center [136, 123] width 9 height 12
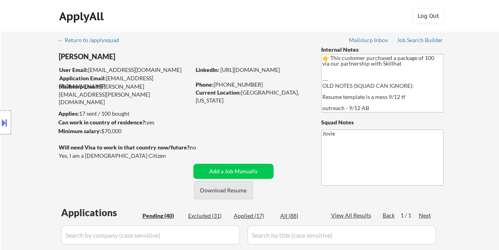
click at [212, 188] on button "Download Resume" at bounding box center [223, 190] width 59 height 18
click at [475, 28] on div "ApplyAll Log Out" at bounding box center [249, 16] width 499 height 32
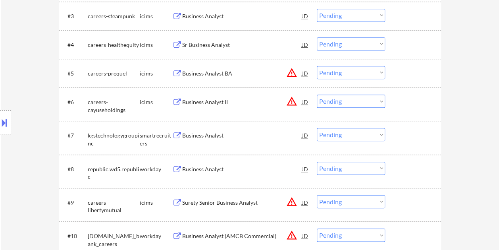
scroll to position [325, 0]
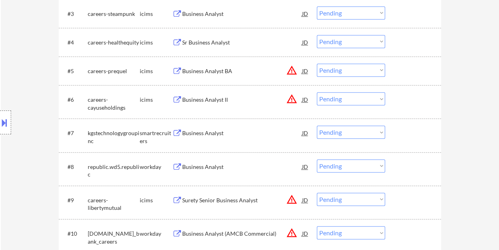
drag, startPoint x: 415, startPoint y: 130, endPoint x: 383, endPoint y: 133, distance: 32.3
click at [415, 130] on div at bounding box center [413, 132] width 35 height 14
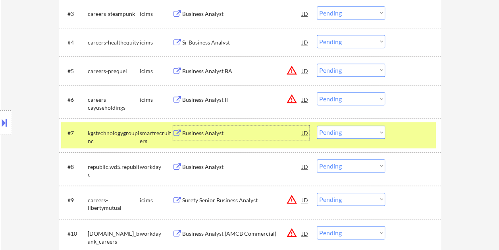
click at [267, 129] on div "Business Analyst" at bounding box center [242, 133] width 120 height 8
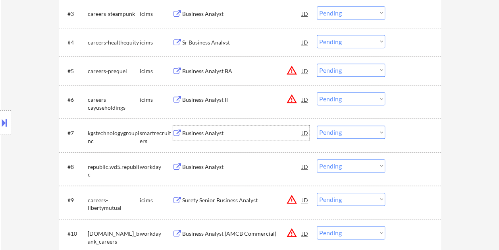
drag, startPoint x: 406, startPoint y: 132, endPoint x: 393, endPoint y: 131, distance: 13.5
click at [406, 132] on div at bounding box center [413, 132] width 35 height 14
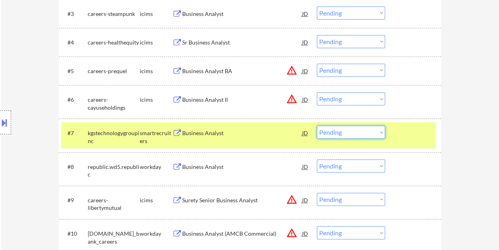
click at [381, 131] on select "Choose an option... Pending Applied Excluded (Questions) Excluded (Expired) Exc…" at bounding box center [351, 131] width 68 height 13
click at [317, 125] on select "Choose an option... Pending Applied Excluded (Questions) Excluded (Expired) Exc…" at bounding box center [351, 131] width 68 height 13
select select ""pending""
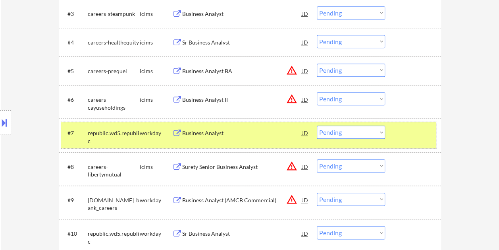
click at [416, 129] on div at bounding box center [413, 132] width 35 height 14
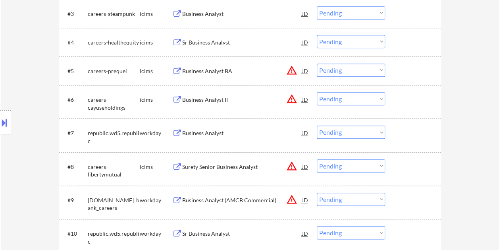
click at [421, 142] on div "#7 republic.wd5.republic workday Business Analyst JD Choose an option... Pendin…" at bounding box center [248, 135] width 375 height 26
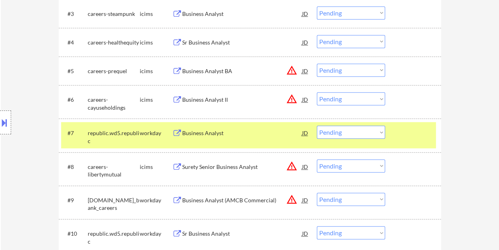
click at [190, 137] on div "Business Analyst" at bounding box center [242, 132] width 120 height 14
